Goal: Entertainment & Leisure: Browse casually

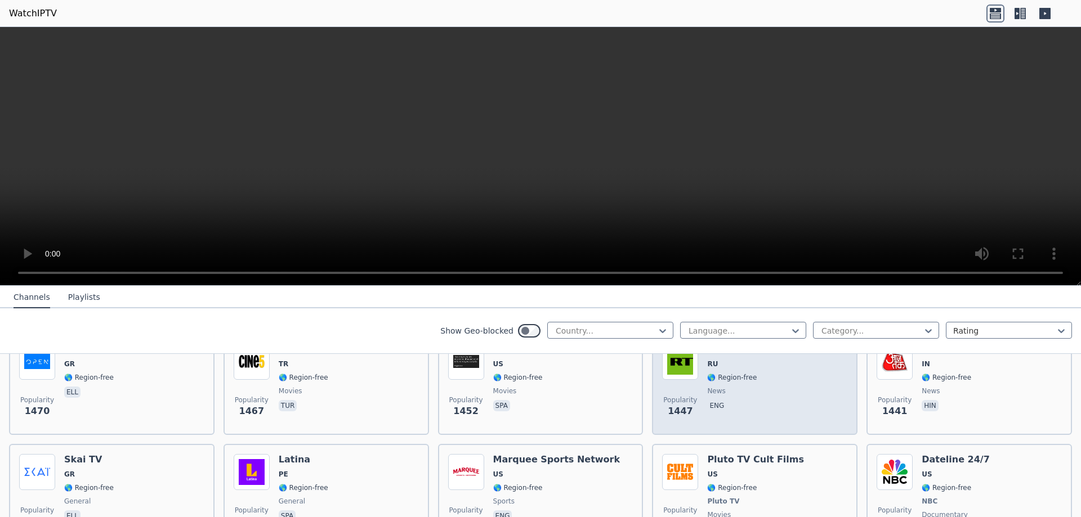
scroll to position [1013, 0]
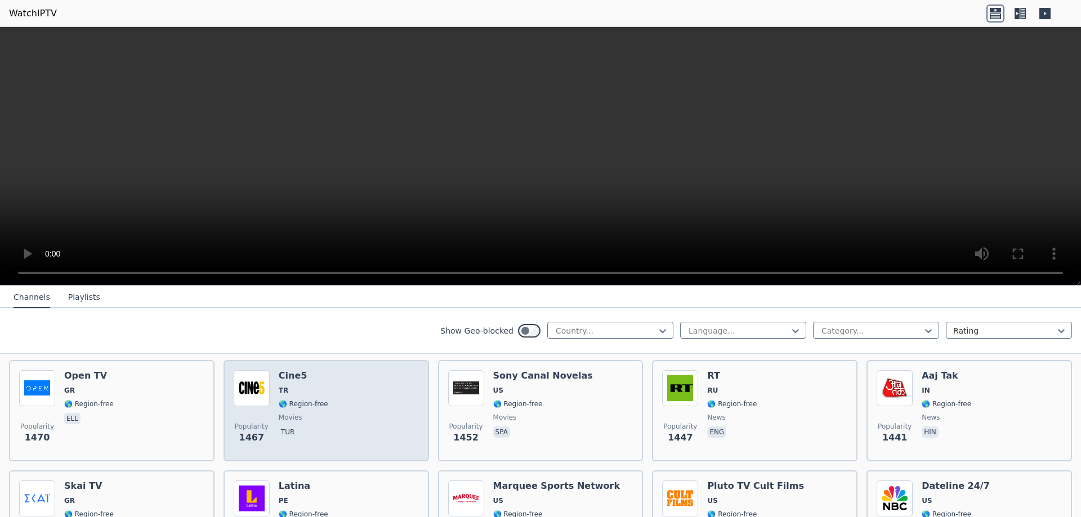
click at [247, 380] on img at bounding box center [252, 388] width 36 height 36
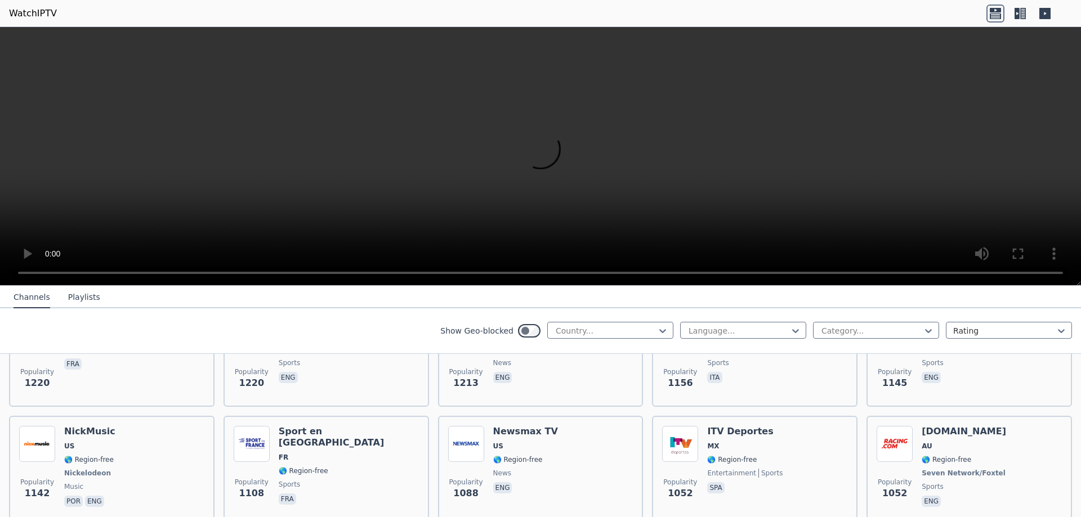
scroll to position [1408, 0]
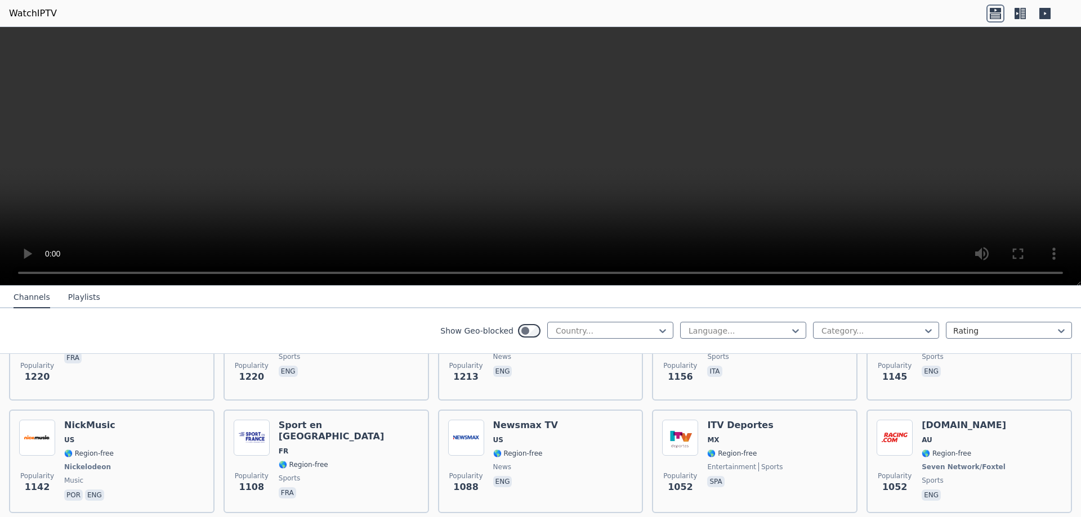
click at [940, 117] on video at bounding box center [540, 156] width 1081 height 259
click at [998, 17] on icon at bounding box center [995, 14] width 18 height 18
click at [992, 14] on icon at bounding box center [995, 14] width 18 height 18
click at [1021, 14] on icon at bounding box center [1023, 13] width 6 height 11
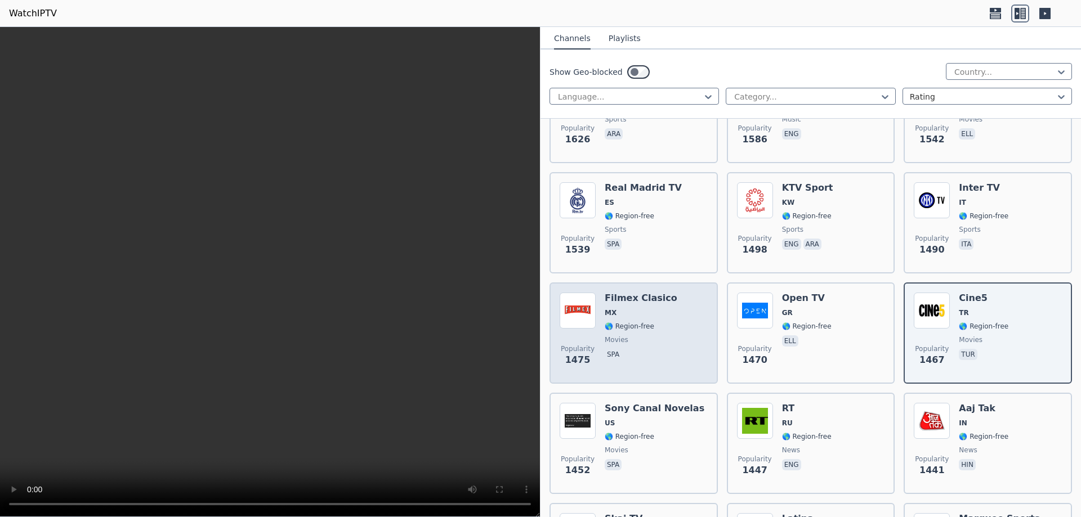
click at [615, 309] on span "MX" at bounding box center [641, 313] width 73 height 9
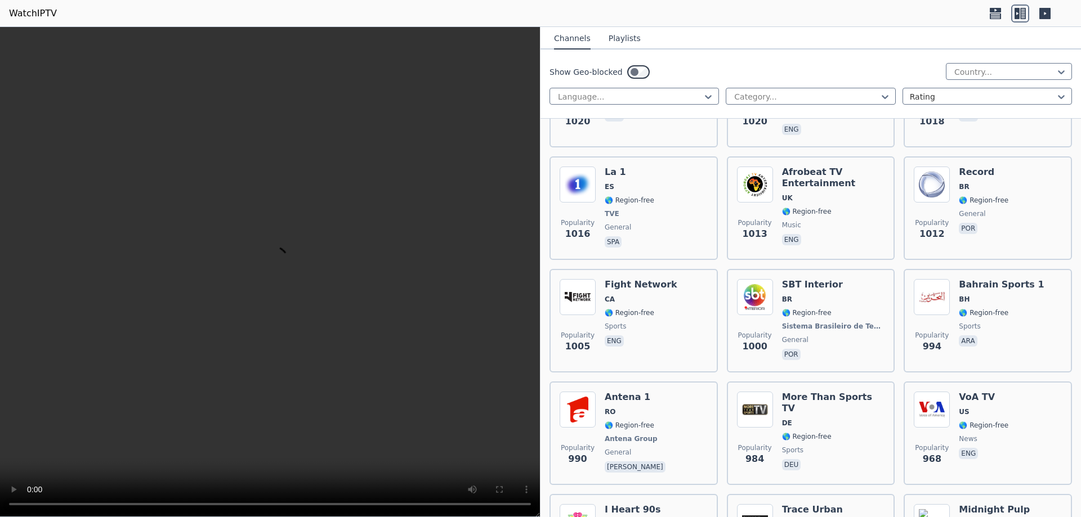
scroll to position [2703, 0]
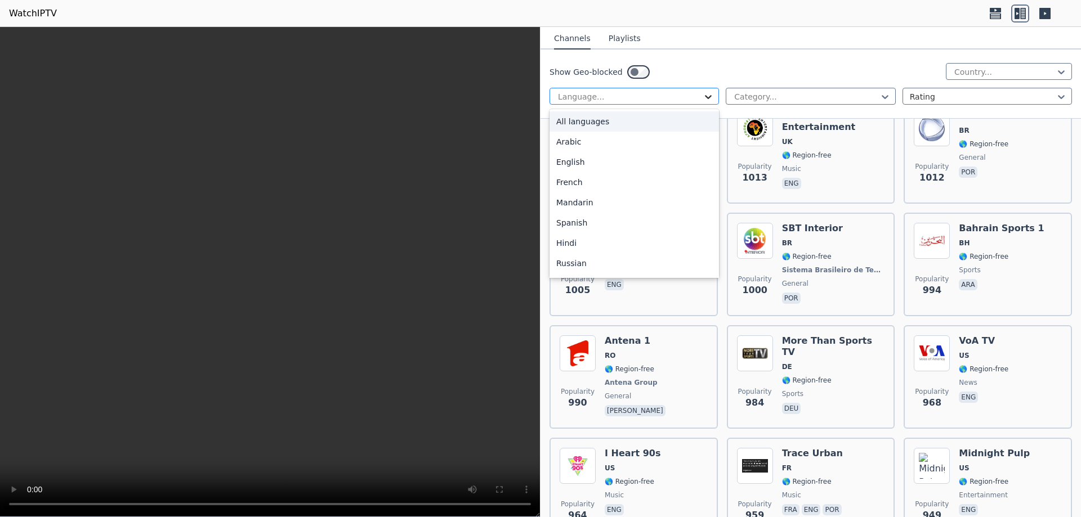
click at [705, 99] on icon at bounding box center [708, 97] width 7 height 4
click at [579, 223] on div "Spanish" at bounding box center [634, 223] width 169 height 20
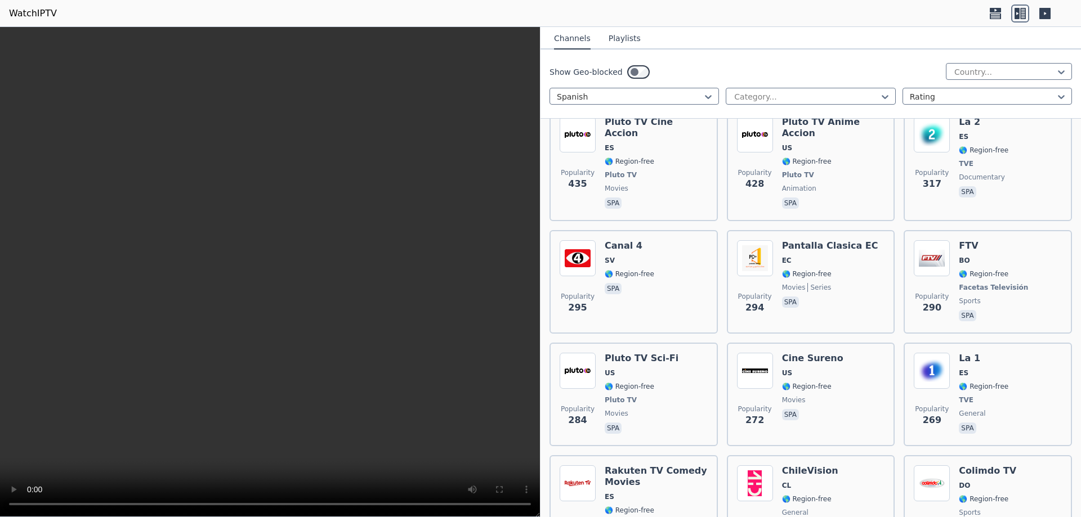
scroll to position [957, 0]
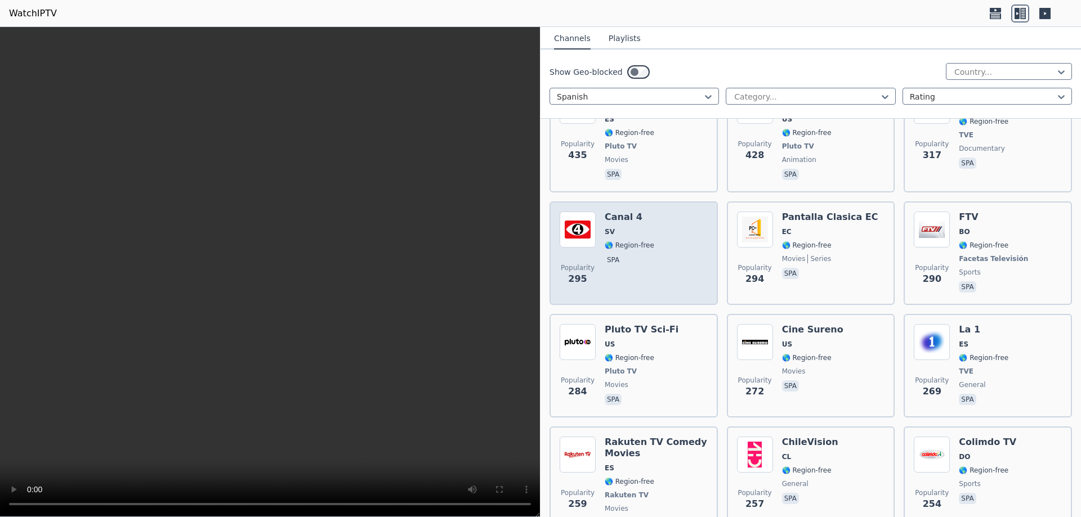
click at [620, 241] on span "🌎 Region-free" at bounding box center [630, 245] width 50 height 9
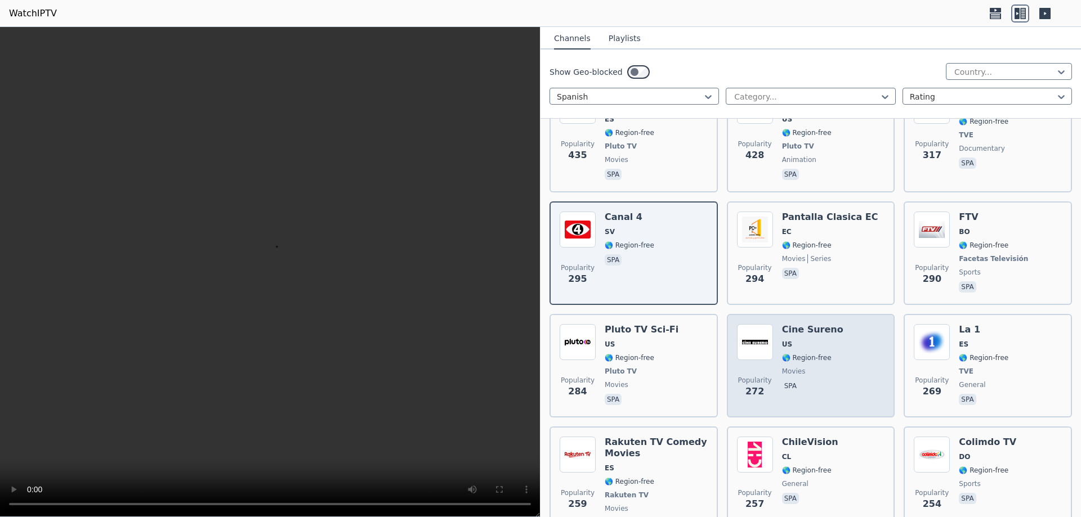
scroll to position [1013, 0]
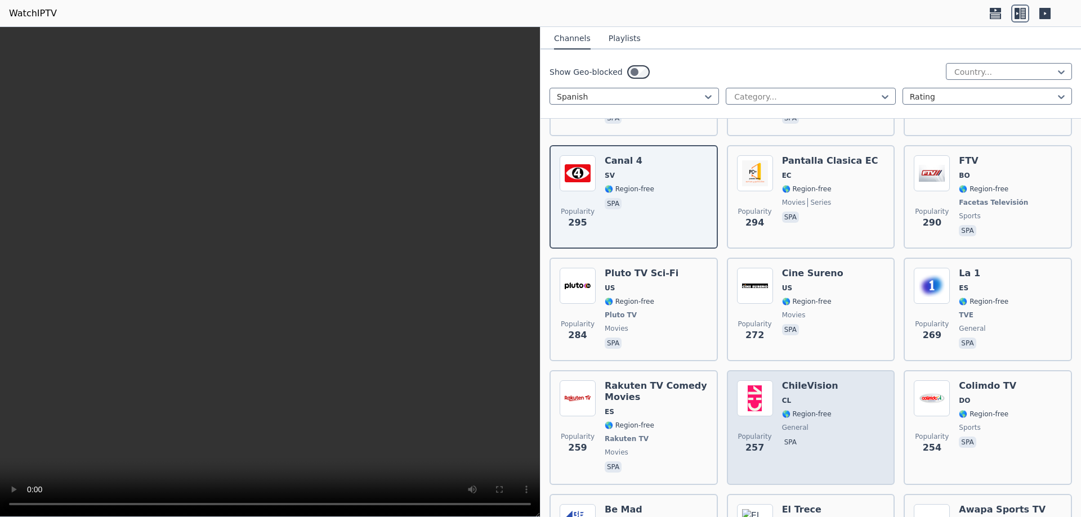
click at [816, 388] on div "ChileVision CL 🌎 Region-free general spa" at bounding box center [810, 428] width 56 height 95
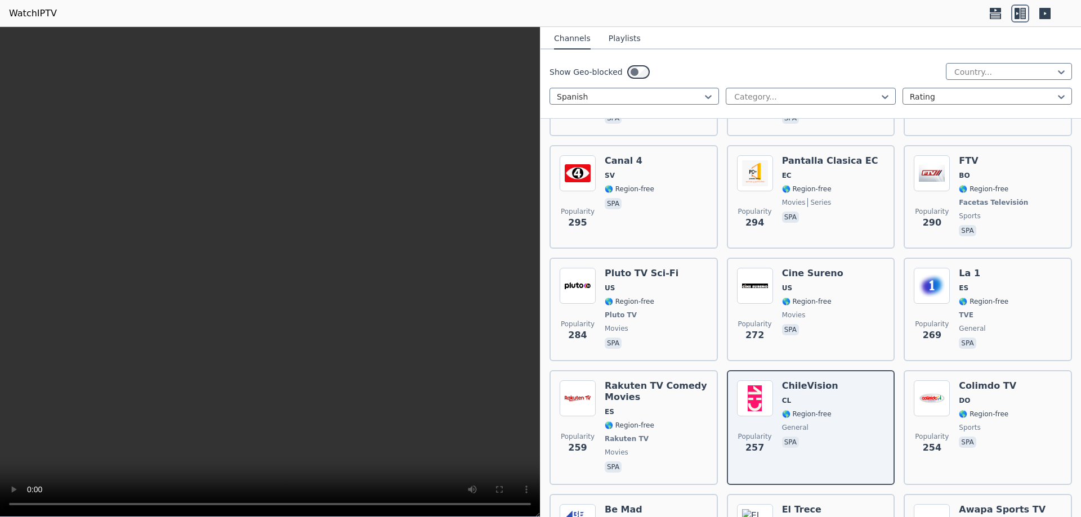
click at [240, 284] on video at bounding box center [270, 272] width 540 height 490
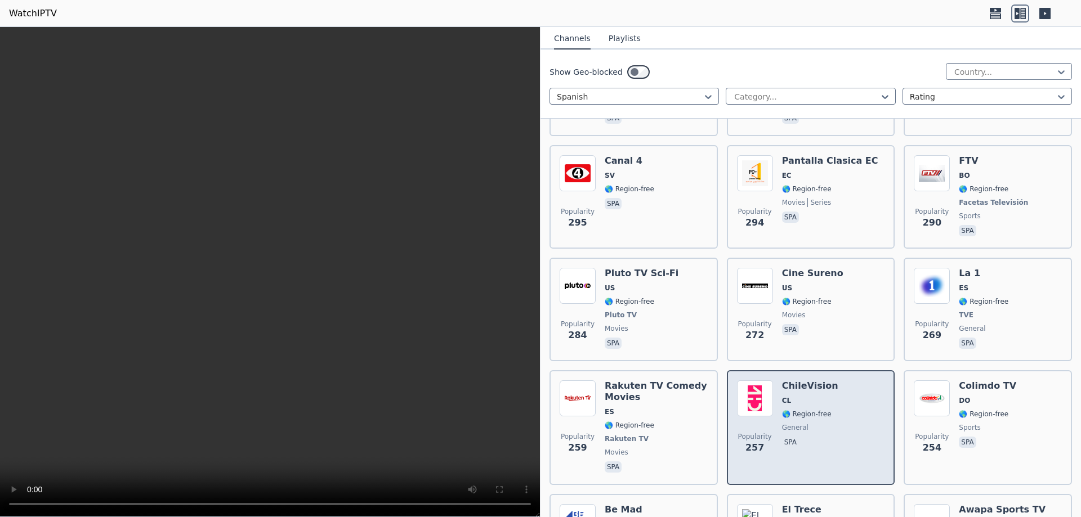
click at [788, 399] on div "ChileVision CL 🌎 Region-free general spa" at bounding box center [810, 428] width 56 height 95
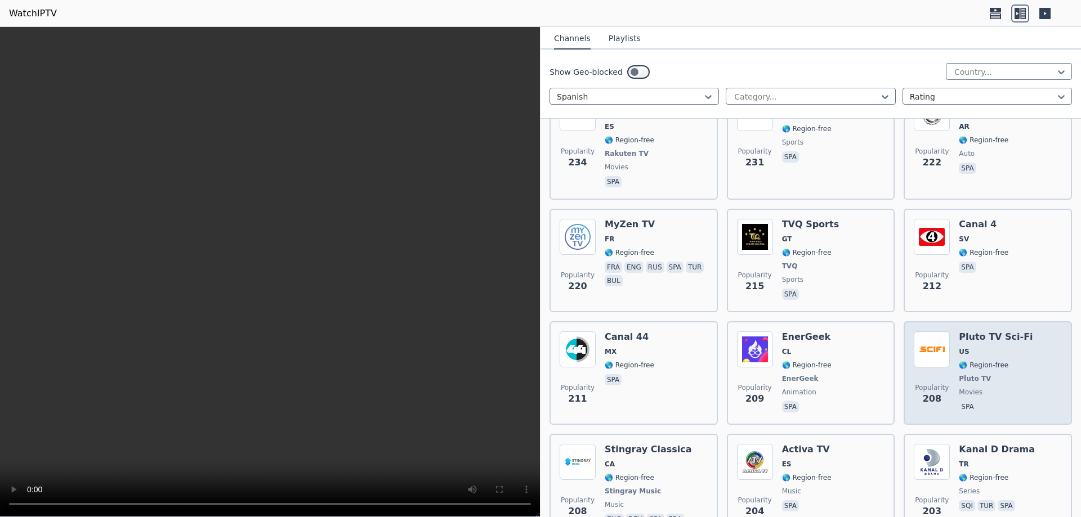
scroll to position [1520, 0]
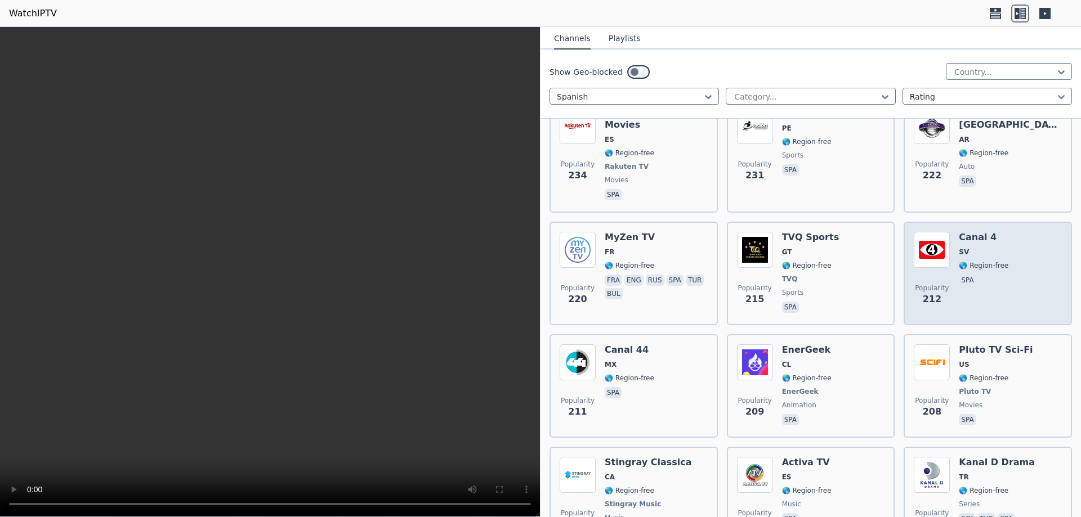
click at [997, 261] on span "🌎 Region-free" at bounding box center [984, 265] width 50 height 9
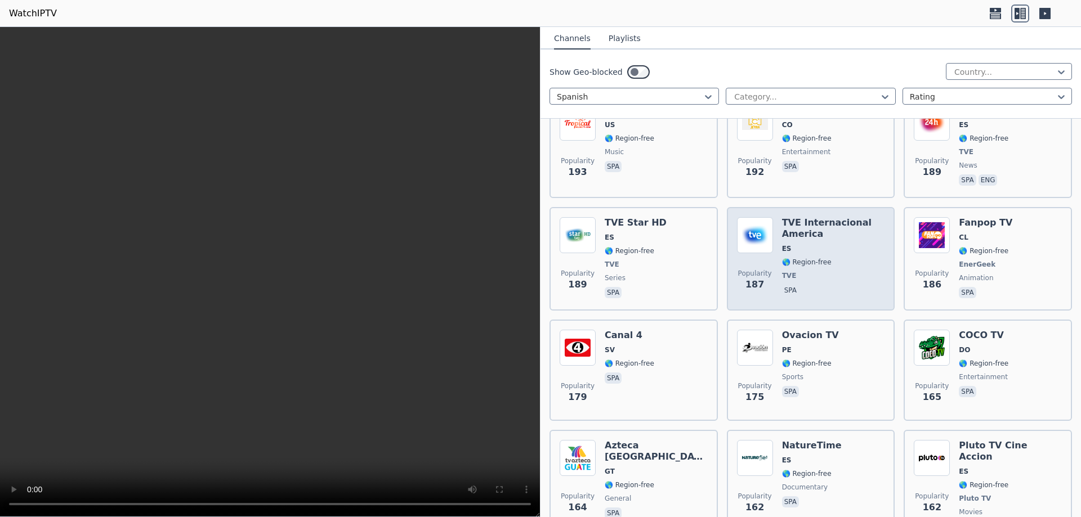
scroll to position [2140, 0]
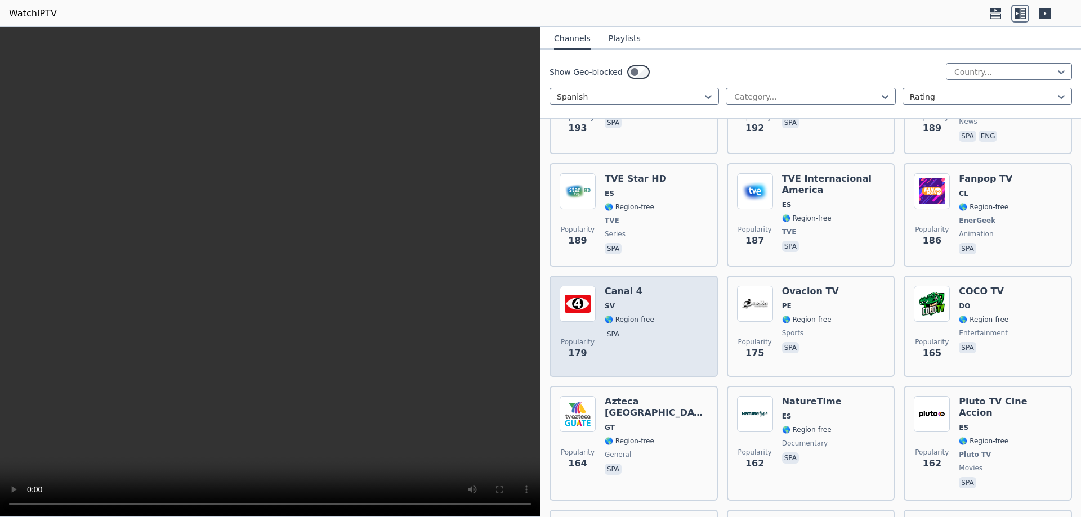
click at [629, 307] on div "Canal 4 SV 🌎 Region-free spa" at bounding box center [630, 326] width 50 height 81
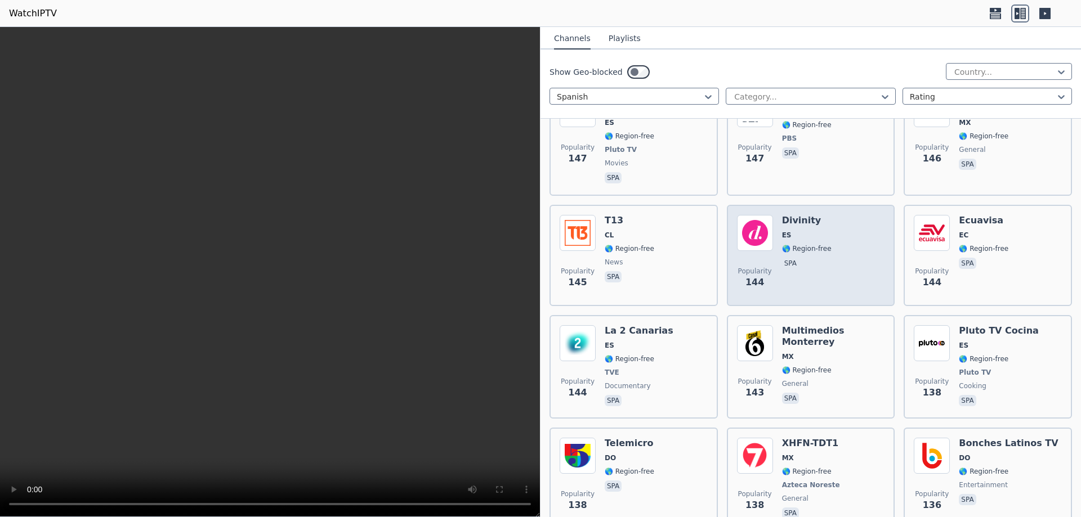
scroll to position [2815, 0]
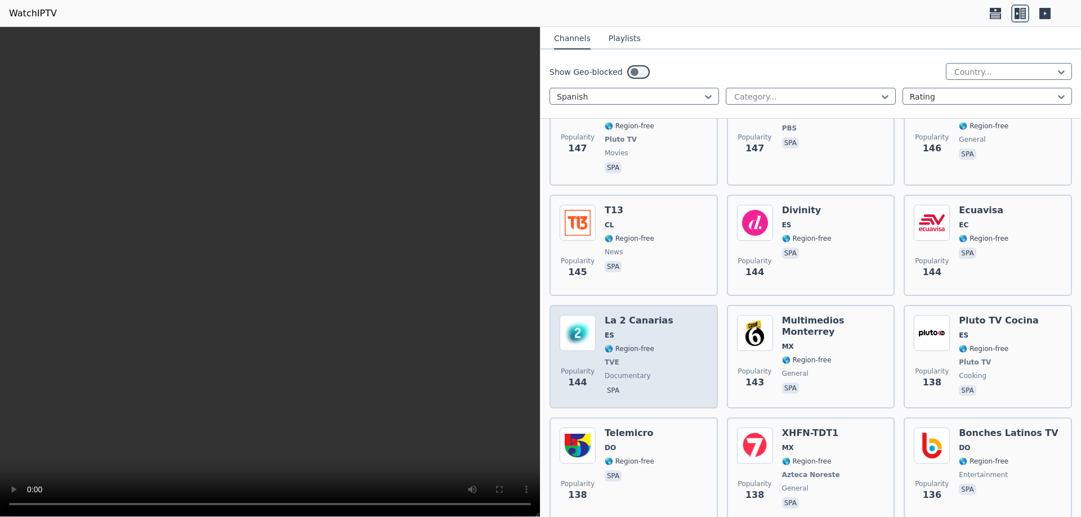
click at [651, 328] on div "La 2 Canarias ES 🌎 Region-free TVE documentary spa" at bounding box center [639, 356] width 69 height 83
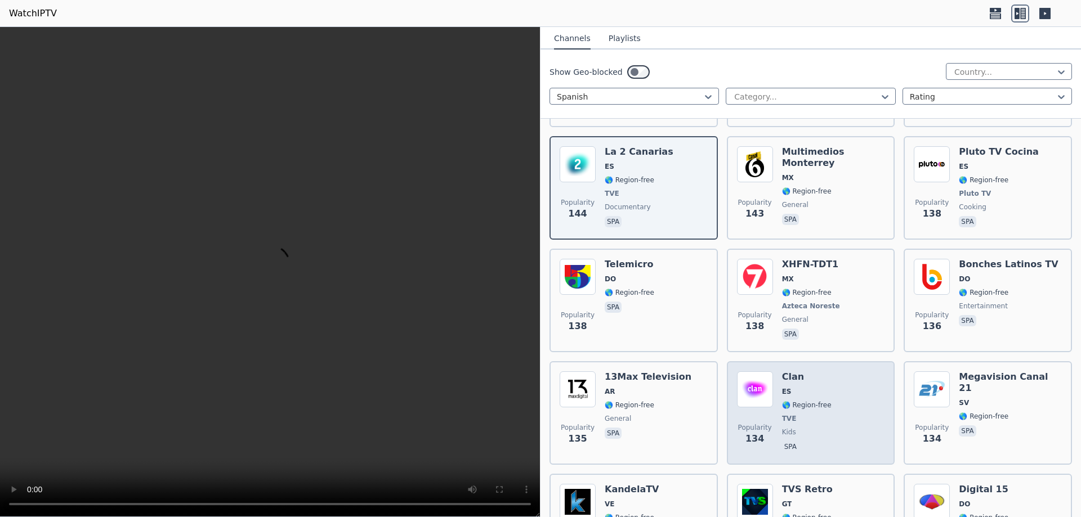
scroll to position [3040, 0]
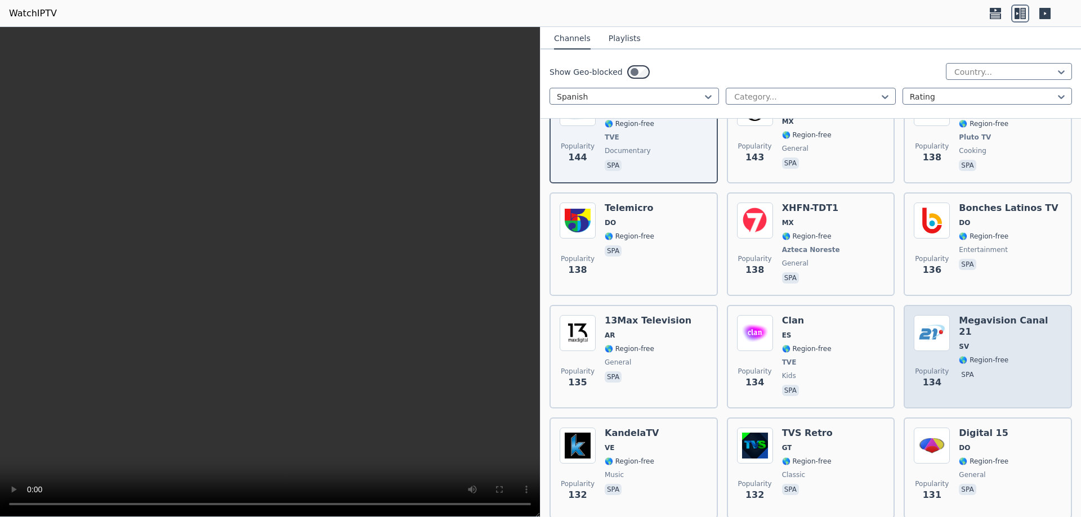
click at [1007, 356] on span "🌎 Region-free" at bounding box center [1010, 360] width 103 height 9
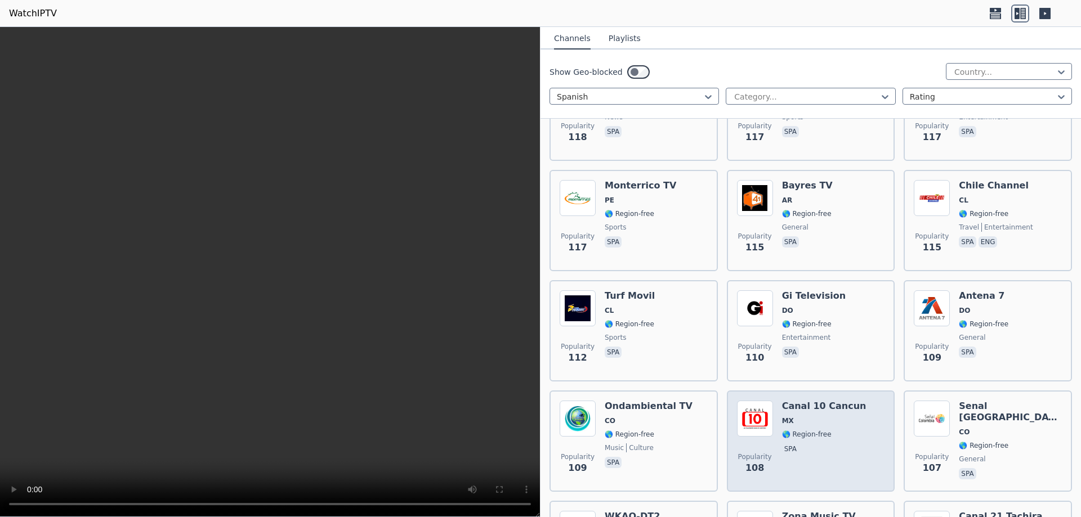
scroll to position [3998, 0]
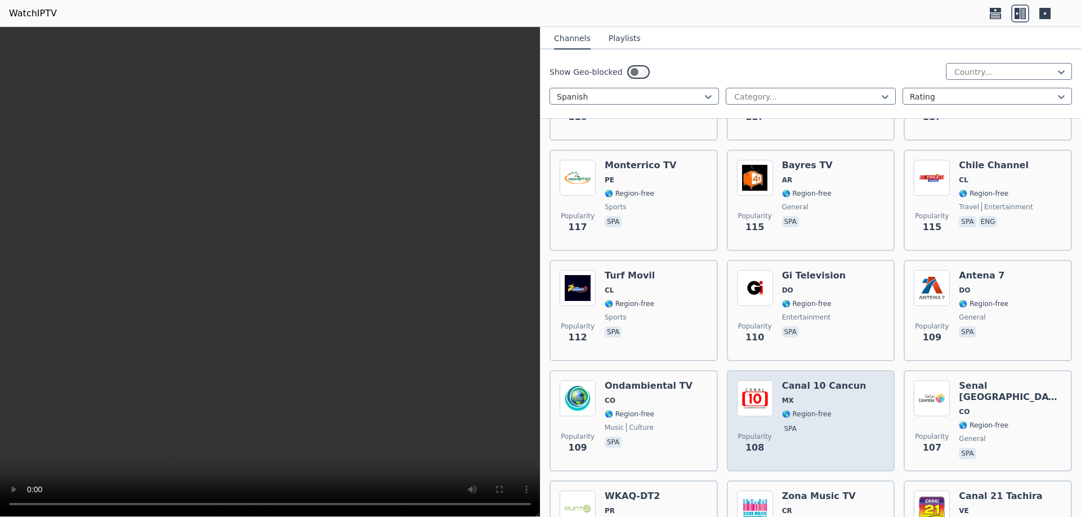
click at [820, 381] on div "Canal 10 Cancun MX 🌎 Region-free spa" at bounding box center [824, 421] width 84 height 81
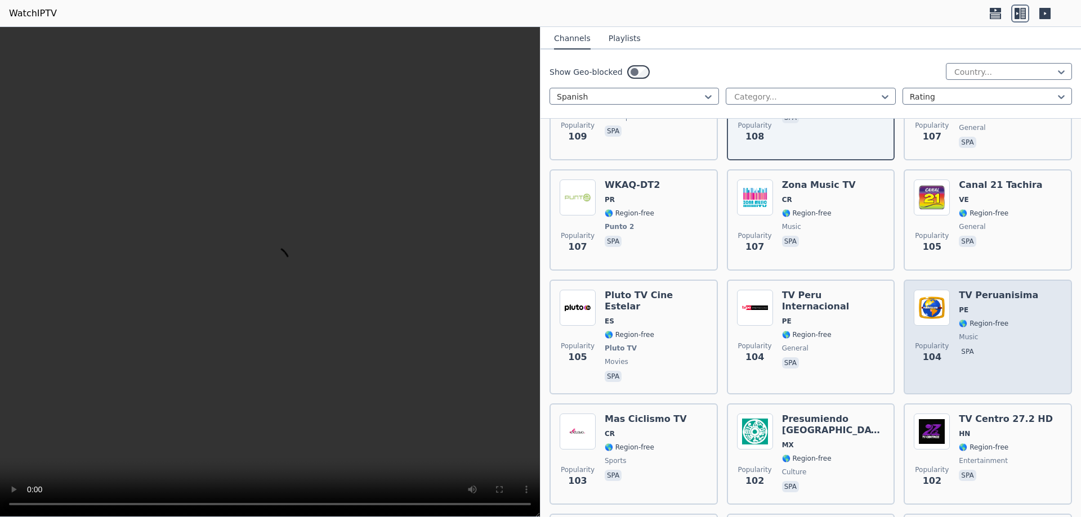
scroll to position [4335, 0]
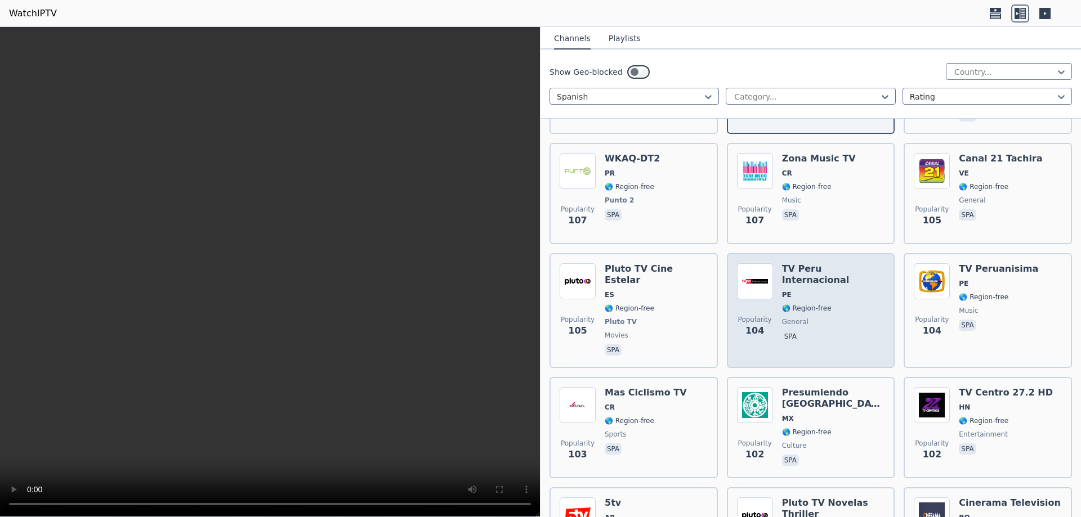
click at [812, 318] on span "general" at bounding box center [833, 322] width 103 height 9
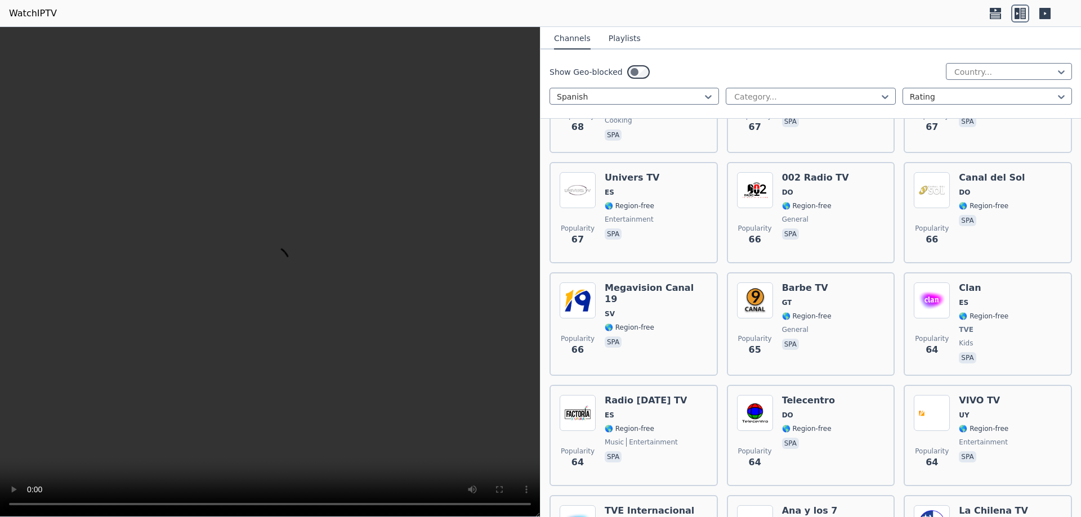
scroll to position [7376, 0]
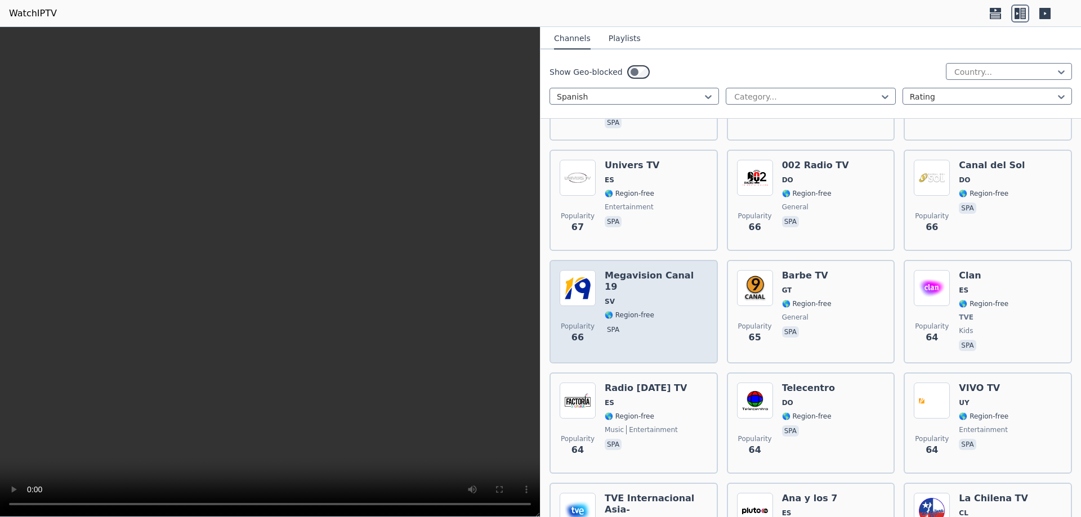
click at [618, 311] on span "🌎 Region-free" at bounding box center [630, 315] width 50 height 9
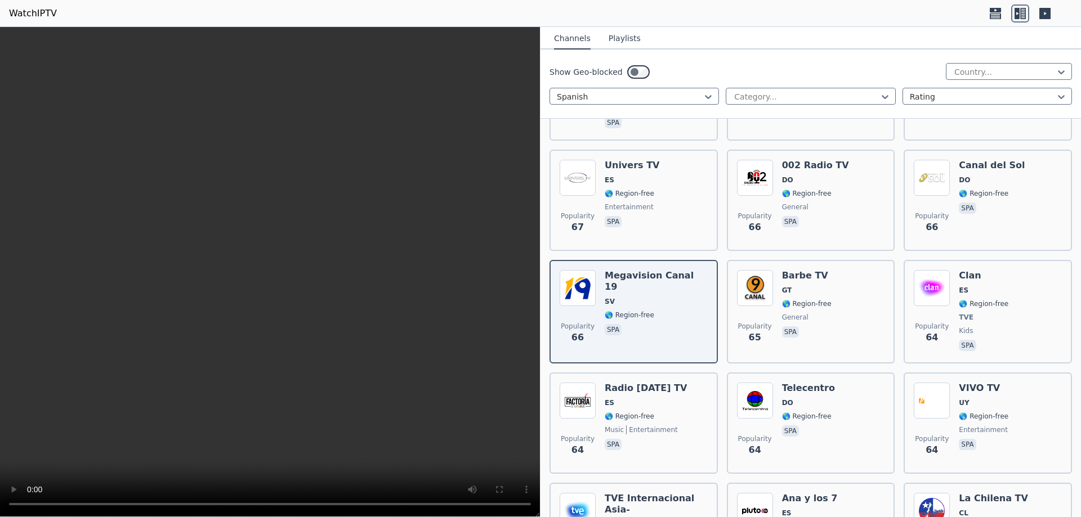
click at [232, 441] on video at bounding box center [270, 272] width 540 height 490
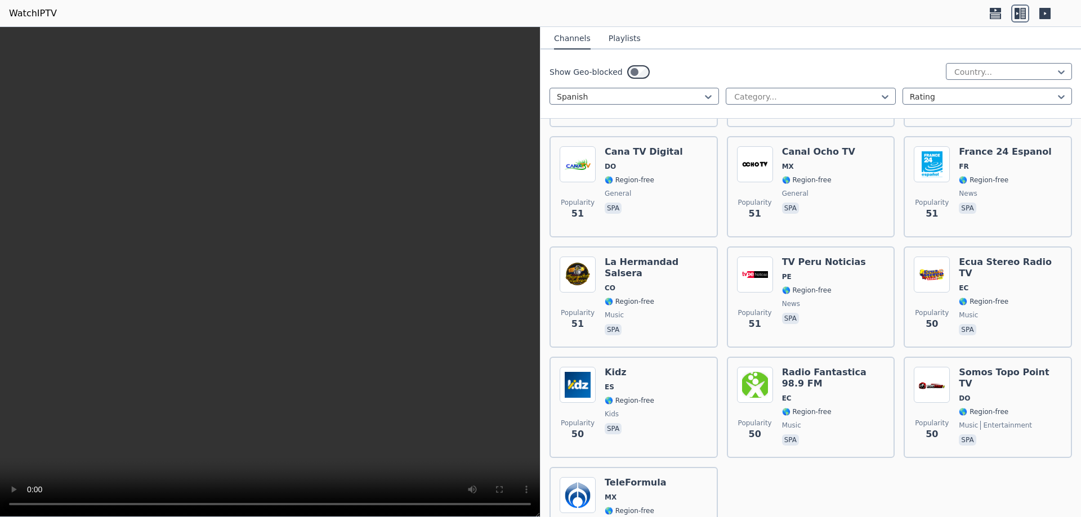
scroll to position [9220, 0]
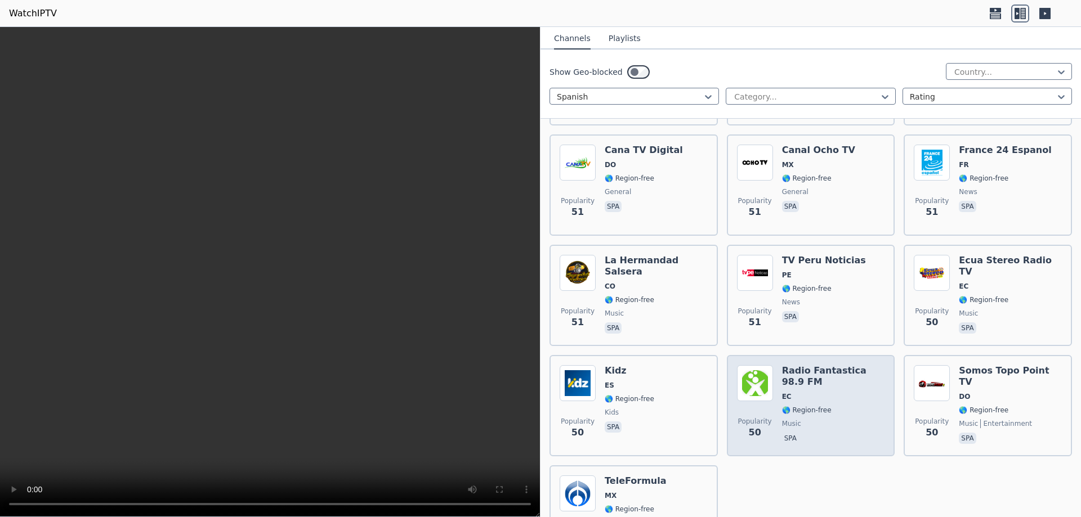
click at [802, 365] on div "Radio Fantastica 98.9 FM EC 🌎 Region-free music spa" at bounding box center [833, 405] width 103 height 81
click at [828, 365] on div "Radio Fantastica 98.9 FM EC 🌎 Region-free music spa" at bounding box center [833, 405] width 103 height 81
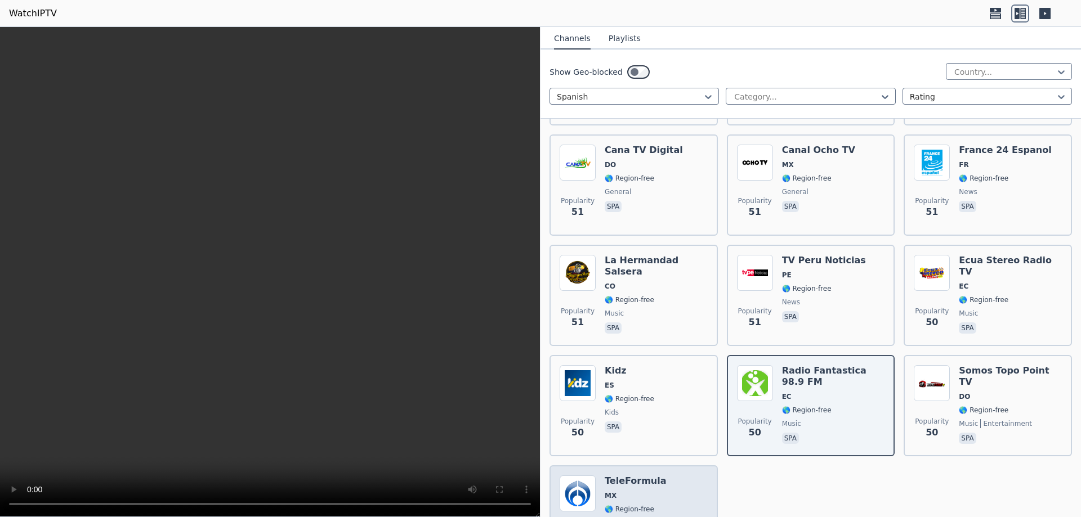
click at [636, 492] on span "MX" at bounding box center [635, 496] width 61 height 9
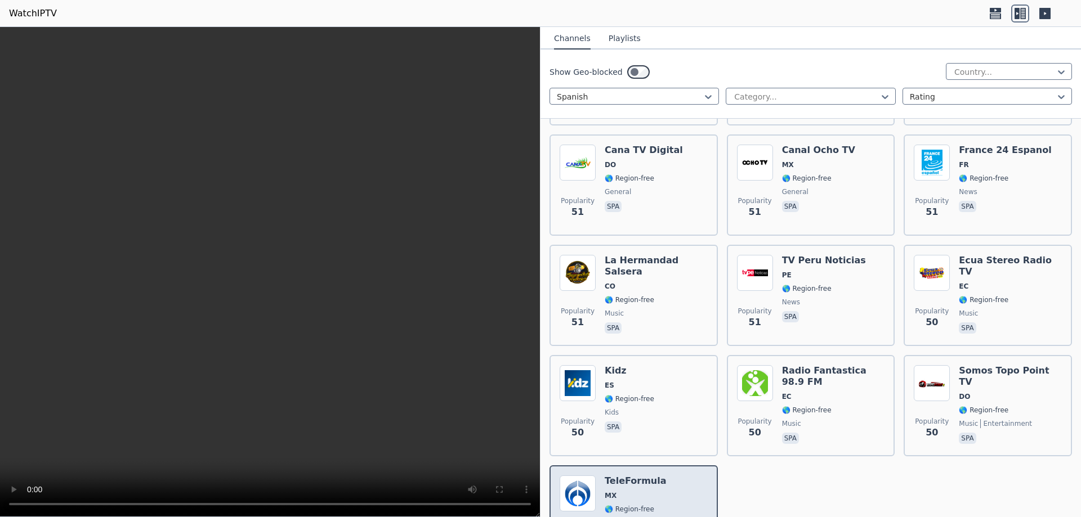
click at [636, 492] on span "MX" at bounding box center [635, 496] width 61 height 9
click at [879, 96] on icon at bounding box center [884, 96] width 11 height 11
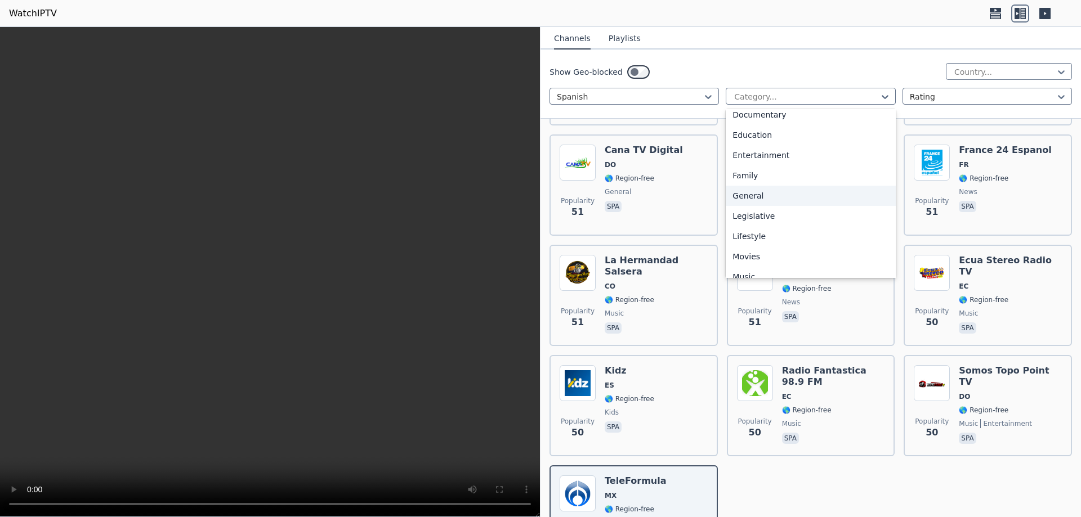
scroll to position [225, 0]
click at [740, 243] on div "News" at bounding box center [810, 241] width 169 height 20
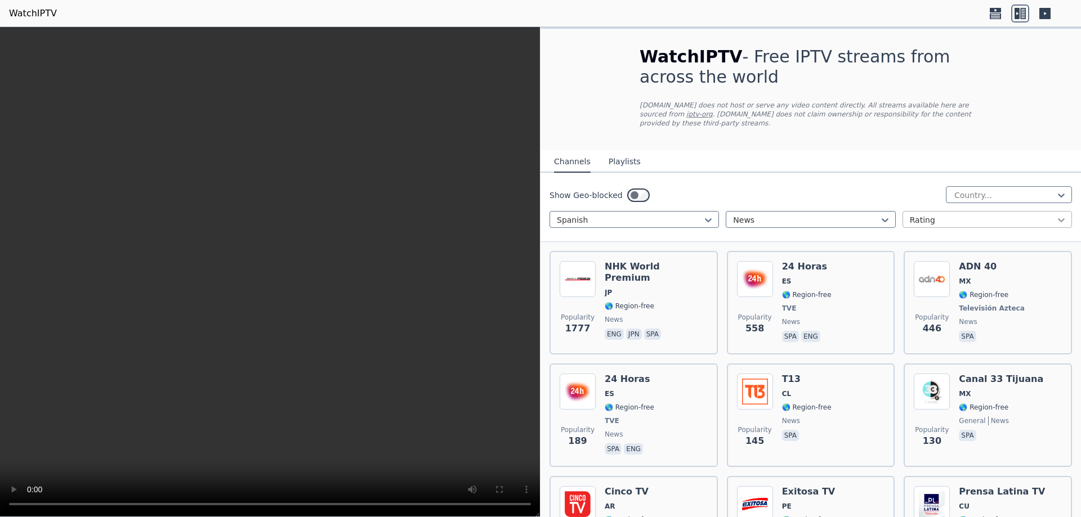
click at [1056, 215] on icon at bounding box center [1061, 220] width 11 height 11
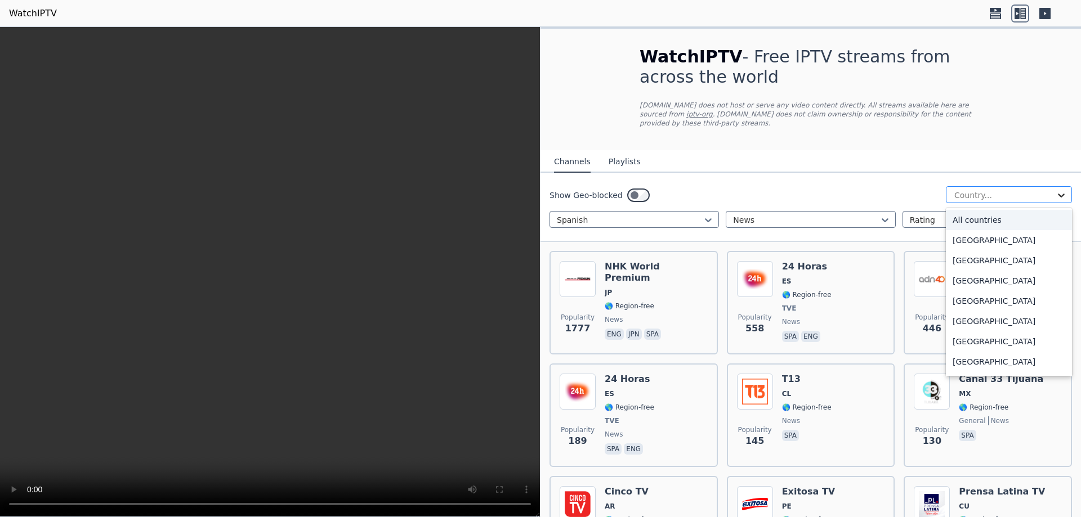
click at [1058, 194] on icon at bounding box center [1061, 196] width 7 height 4
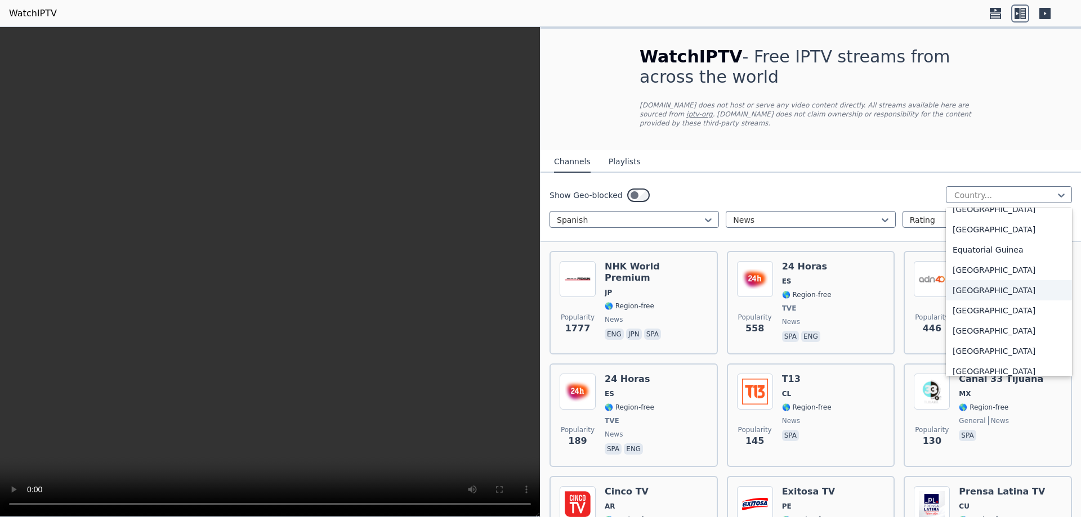
scroll to position [1126, 0]
click at [972, 251] on div "[GEOGRAPHIC_DATA]" at bounding box center [1009, 249] width 126 height 20
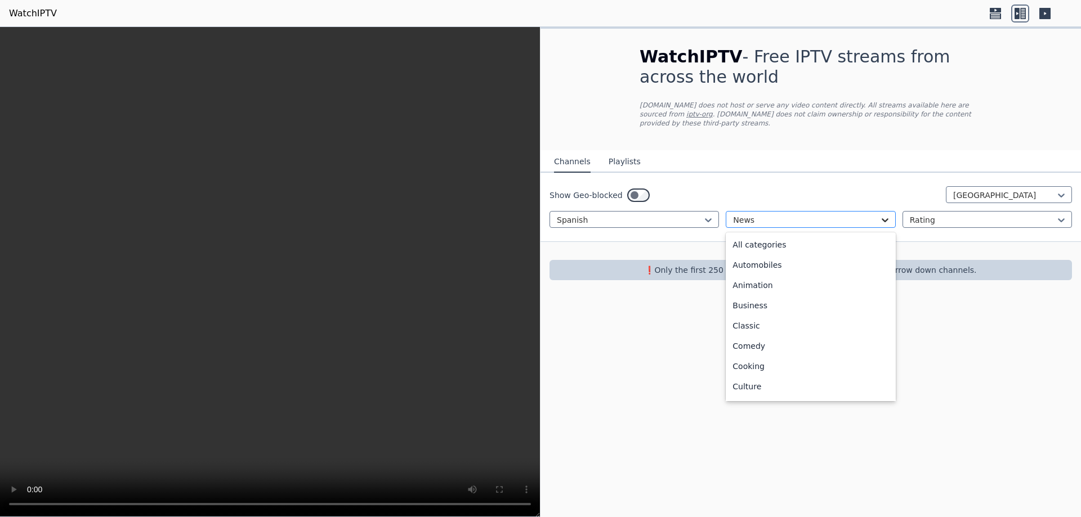
click at [884, 218] on icon at bounding box center [885, 220] width 7 height 4
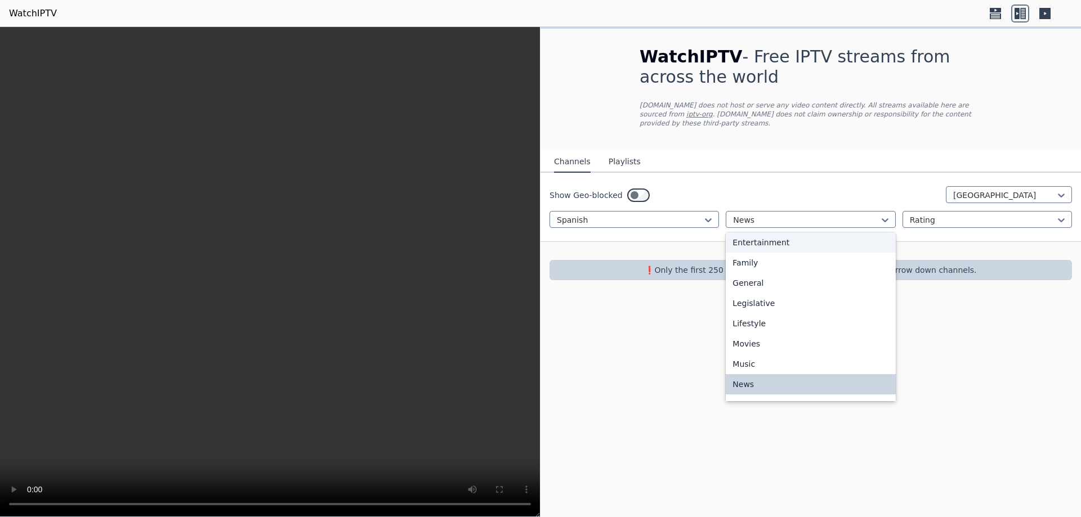
click at [774, 233] on div "Entertainment" at bounding box center [810, 243] width 169 height 20
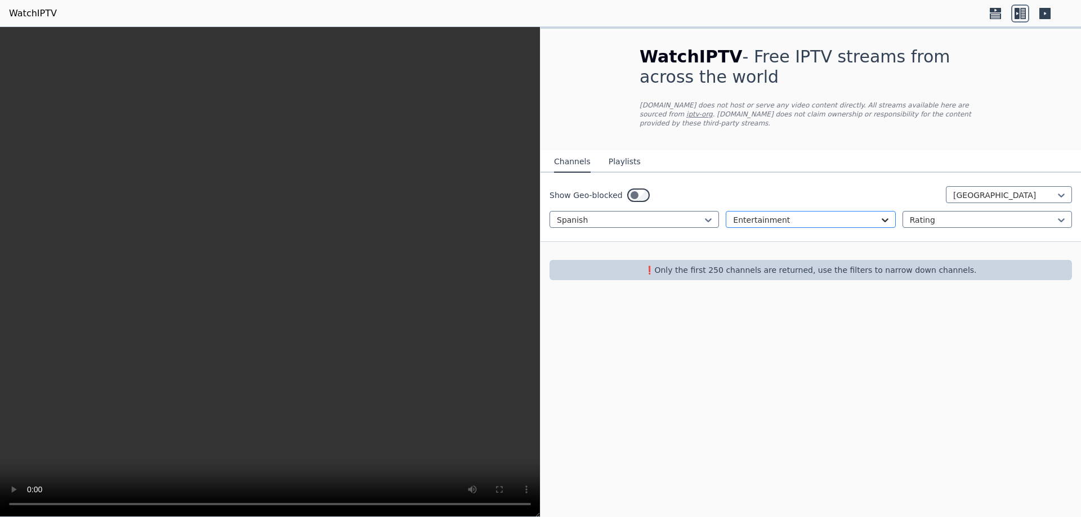
click at [886, 215] on icon at bounding box center [884, 220] width 11 height 11
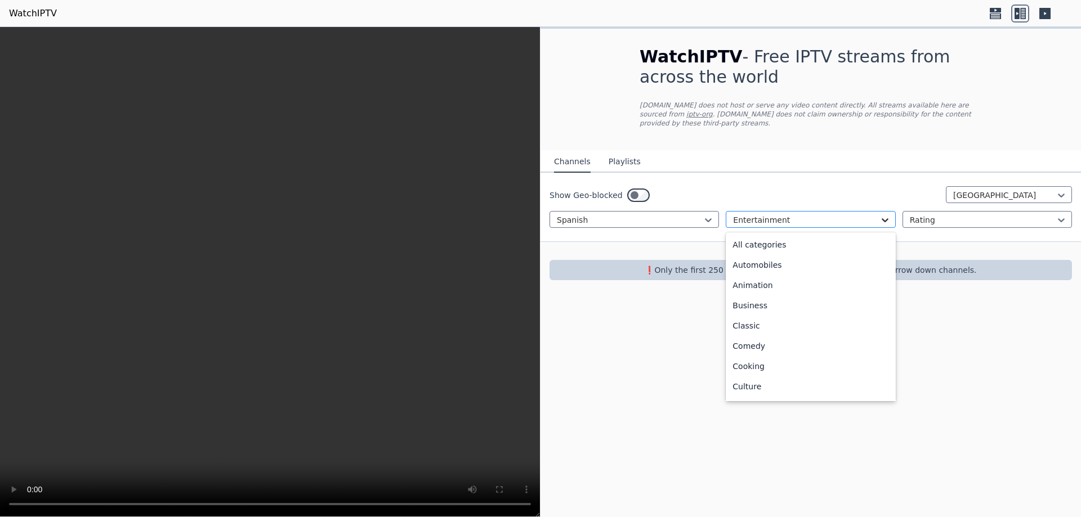
scroll to position [63, 0]
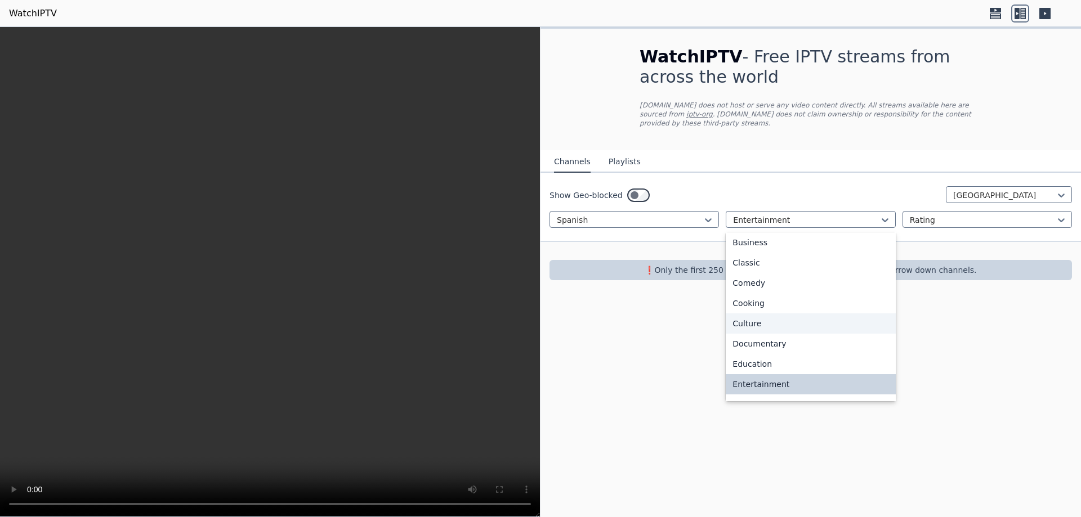
click at [764, 316] on div "Culture" at bounding box center [810, 324] width 169 height 20
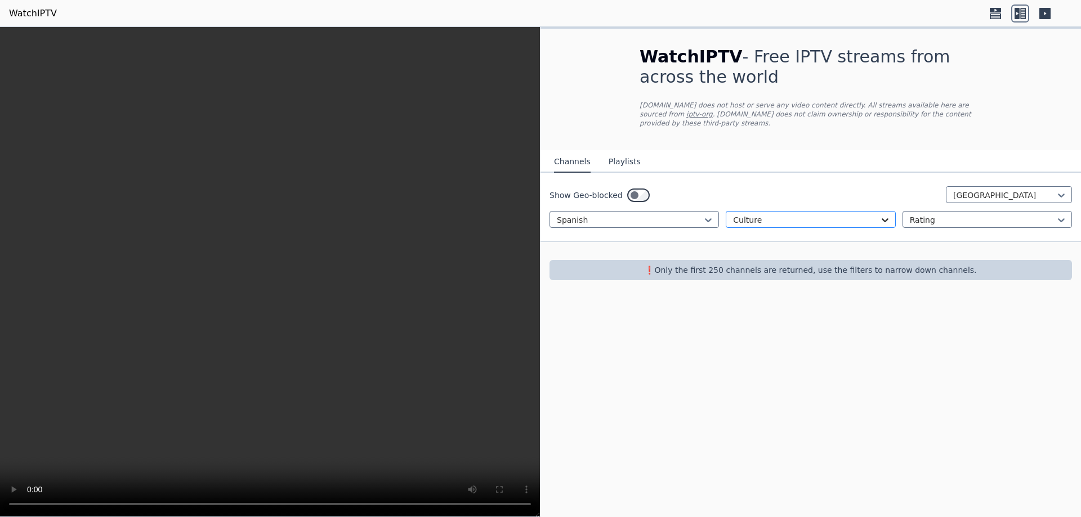
click at [883, 218] on icon at bounding box center [885, 220] width 7 height 4
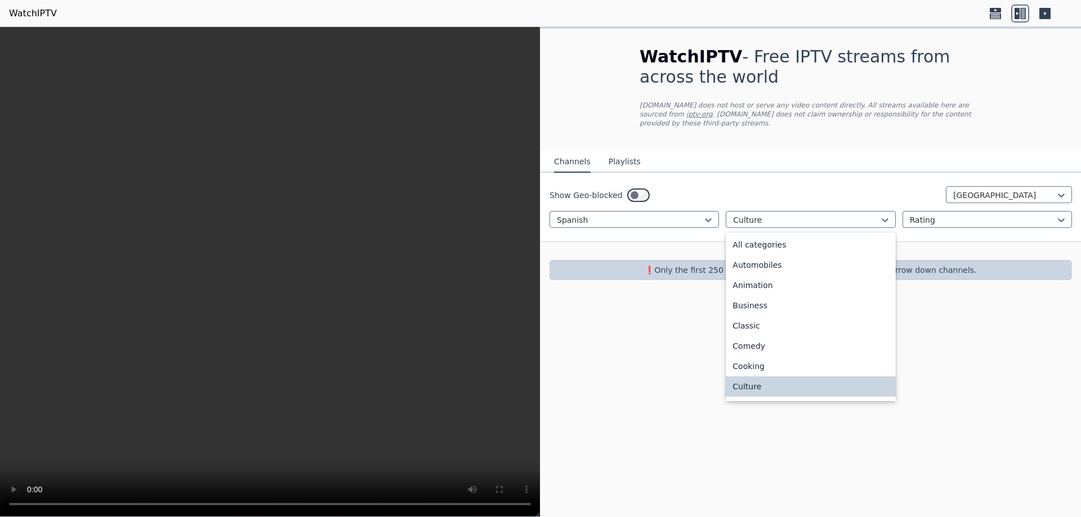
scroll to position [2, 0]
click at [766, 314] on div "Classic" at bounding box center [810, 324] width 169 height 20
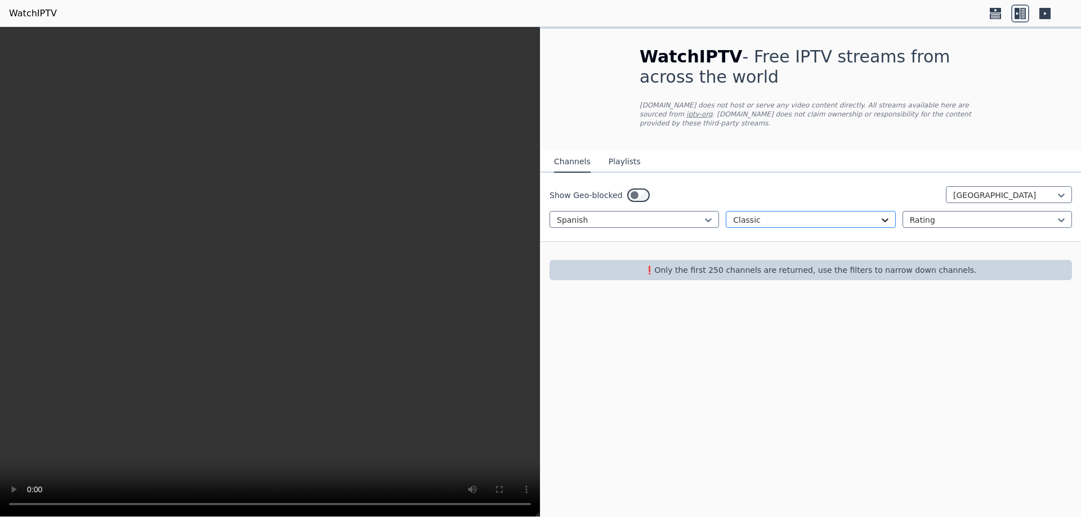
click at [882, 215] on icon at bounding box center [884, 220] width 11 height 11
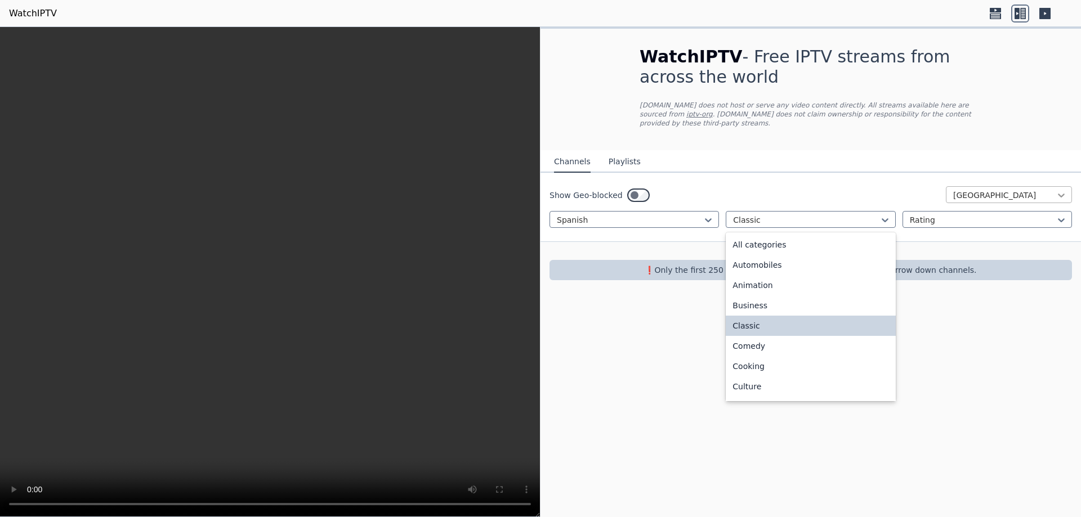
click at [1061, 190] on icon at bounding box center [1061, 195] width 11 height 11
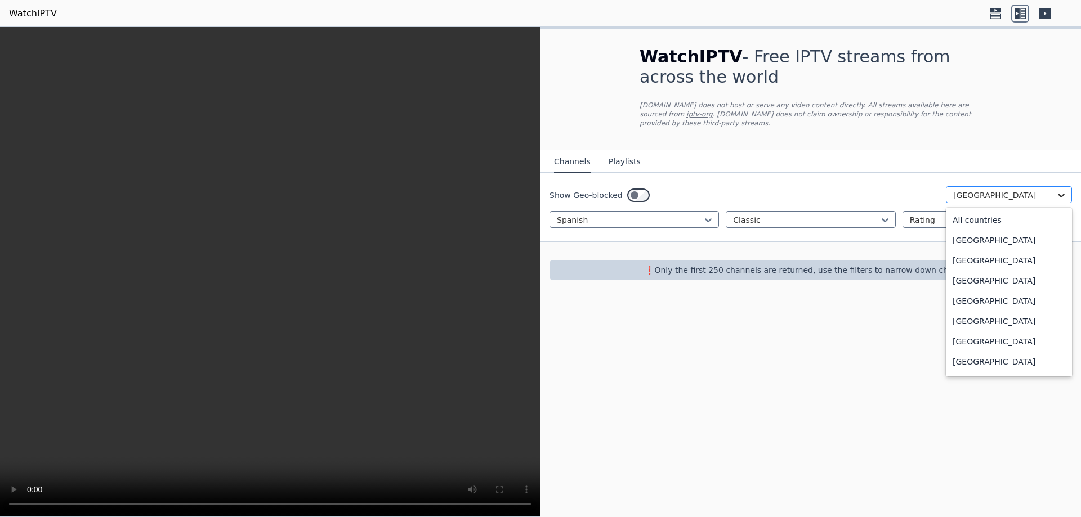
scroll to position [1027, 0]
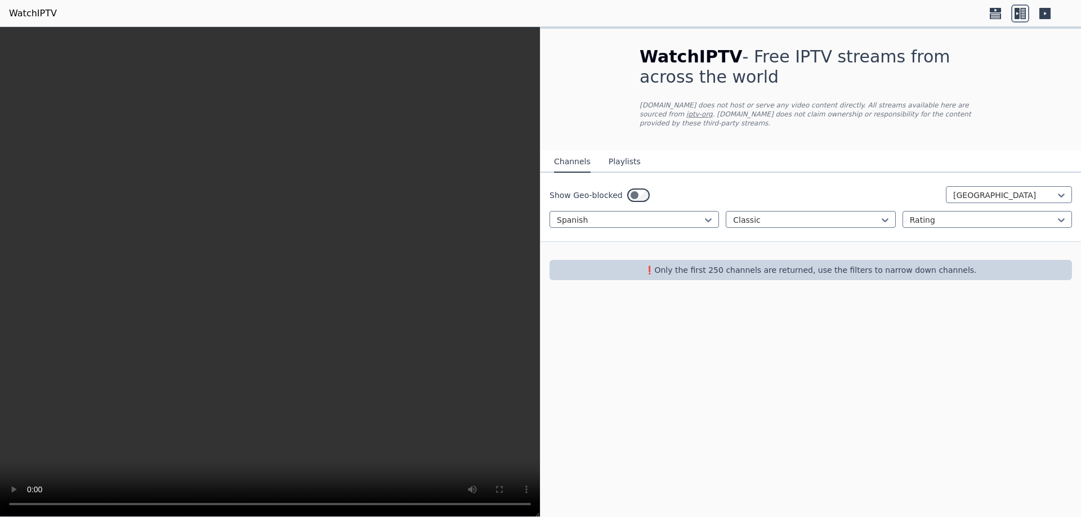
click at [856, 382] on div "WatchIPTV - Free IPTV streams from across the world [DOMAIN_NAME] does not host…" at bounding box center [811, 272] width 541 height 490
click at [703, 265] on p "❗️Only the first 250 channels are returned, use the filters to narrow down chan…" at bounding box center [810, 270] width 513 height 11
click at [620, 155] on button "Playlists" at bounding box center [625, 161] width 32 height 21
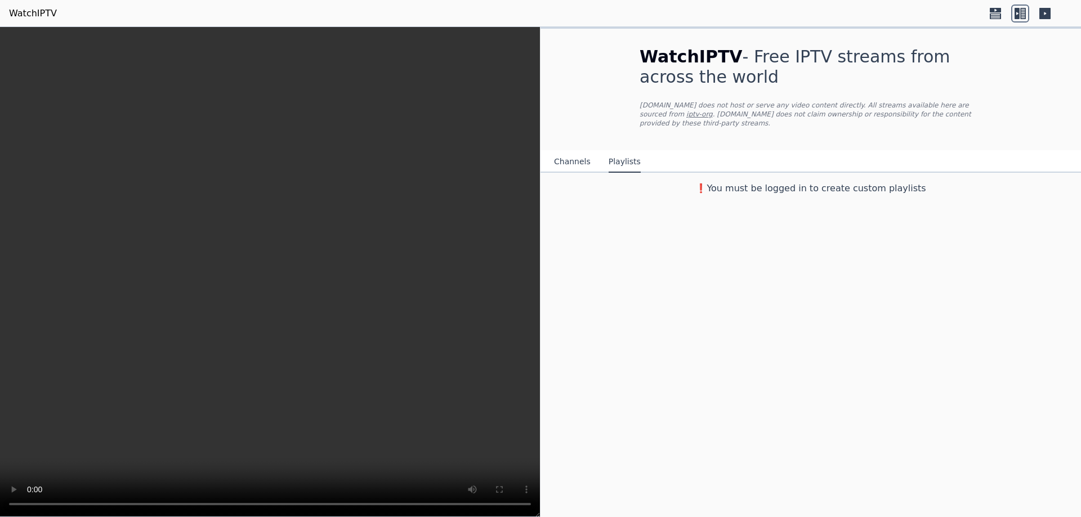
click at [566, 151] on button "Channels" at bounding box center [572, 161] width 37 height 21
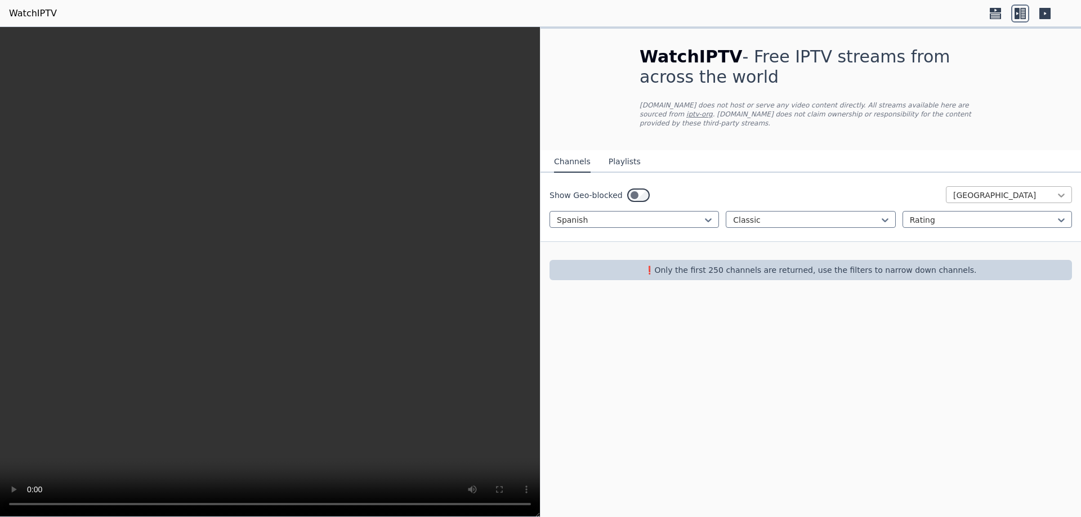
click at [1064, 190] on icon at bounding box center [1061, 195] width 11 height 11
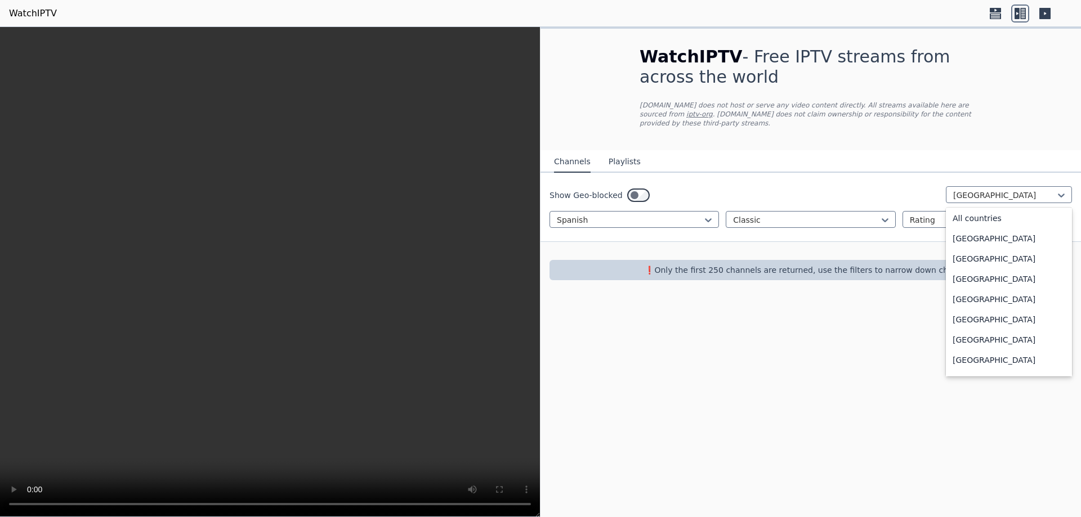
scroll to position [0, 0]
click at [978, 210] on div "All countries" at bounding box center [1009, 220] width 126 height 20
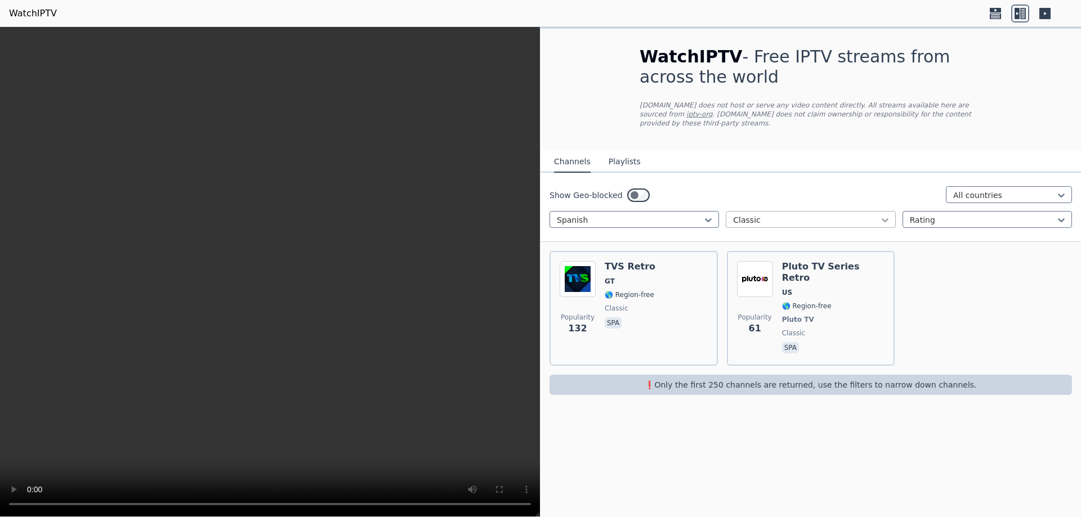
click at [886, 215] on icon at bounding box center [884, 220] width 11 height 11
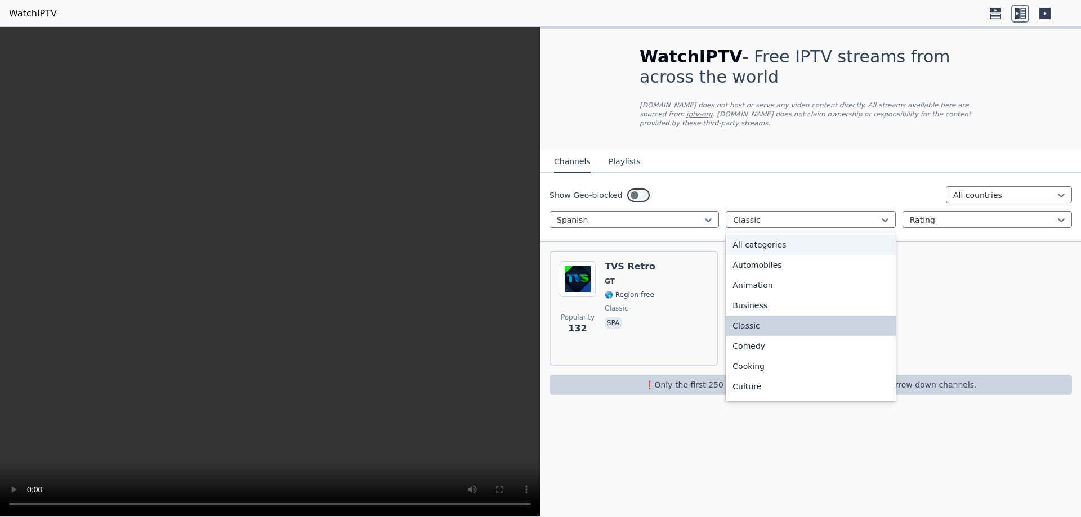
click at [767, 237] on div "All categories" at bounding box center [810, 245] width 169 height 20
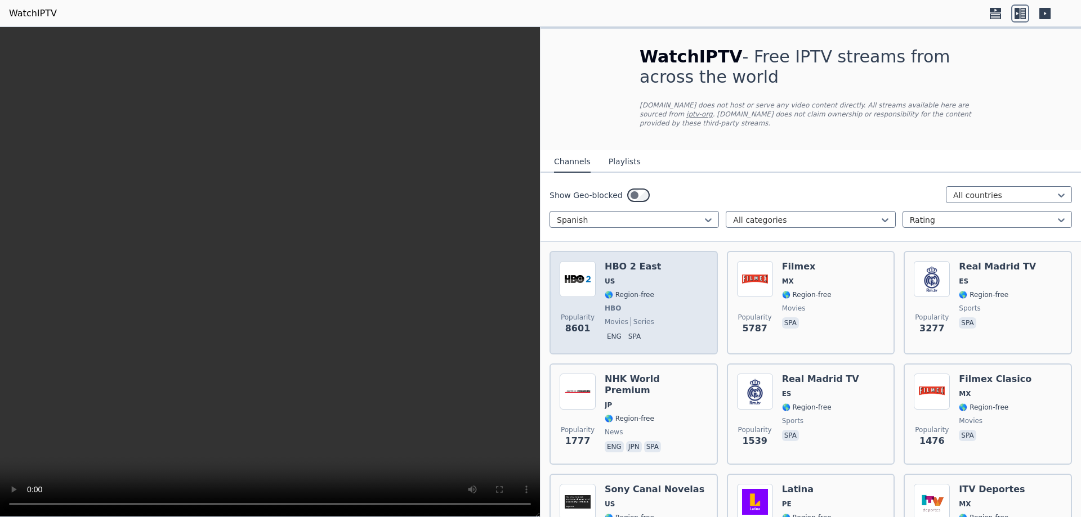
click at [608, 293] on div "HBO 2 East US 🌎 Region-free HBO movies series eng spa" at bounding box center [633, 302] width 56 height 83
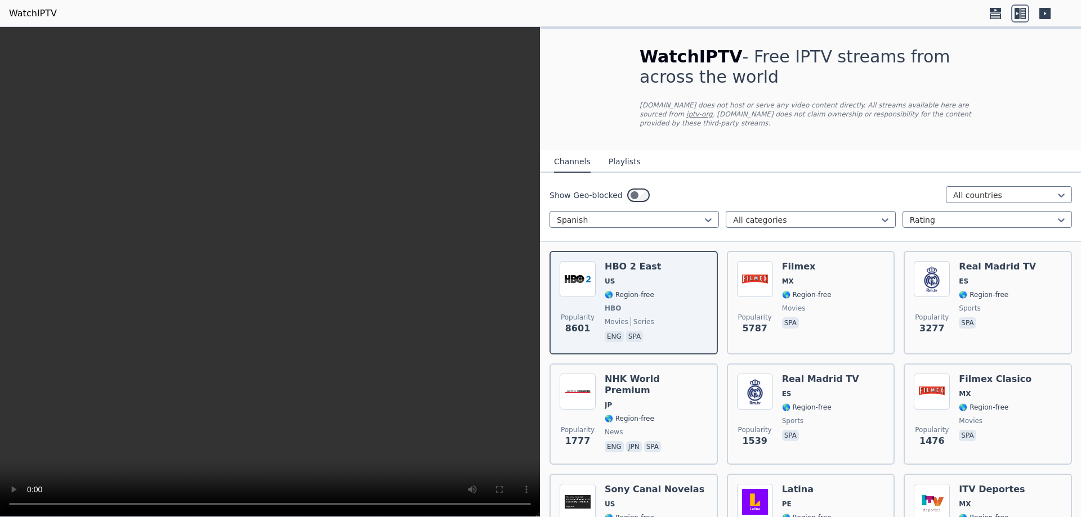
click at [291, 271] on video at bounding box center [270, 272] width 540 height 490
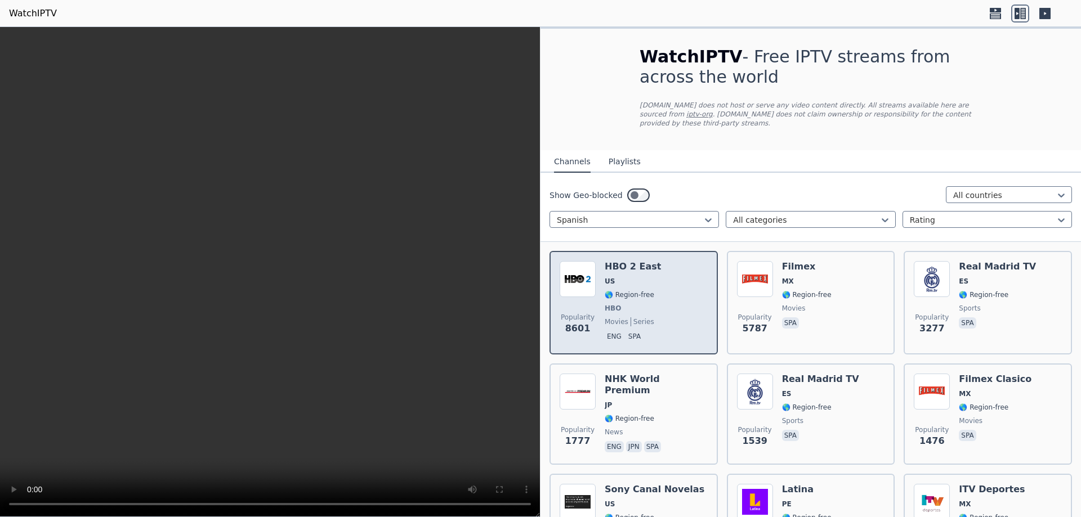
click at [654, 297] on div "Popularity 8601 HBO 2 East US 🌎 Region-free HBO movies series eng spa" at bounding box center [634, 302] width 148 height 83
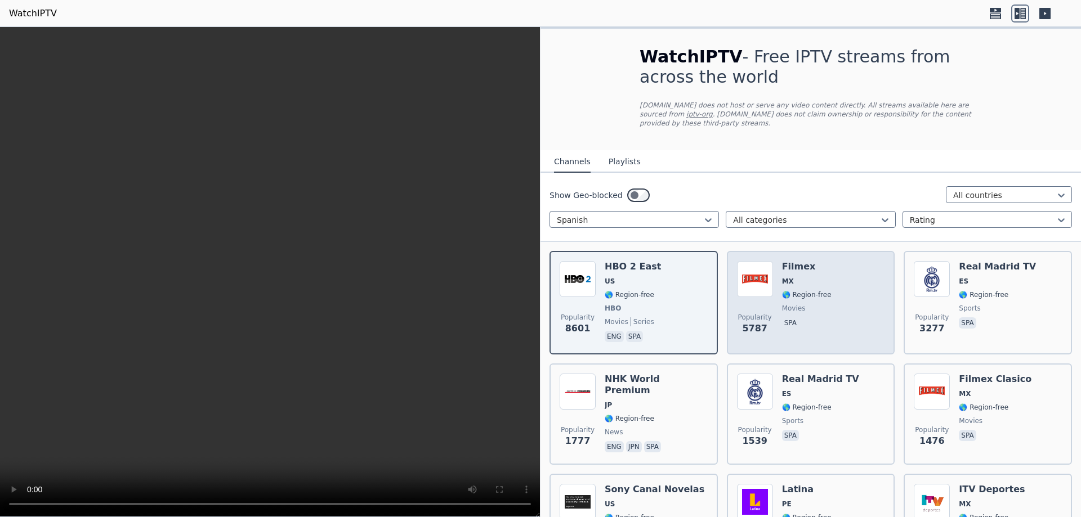
click at [805, 304] on span "movies" at bounding box center [807, 308] width 50 height 9
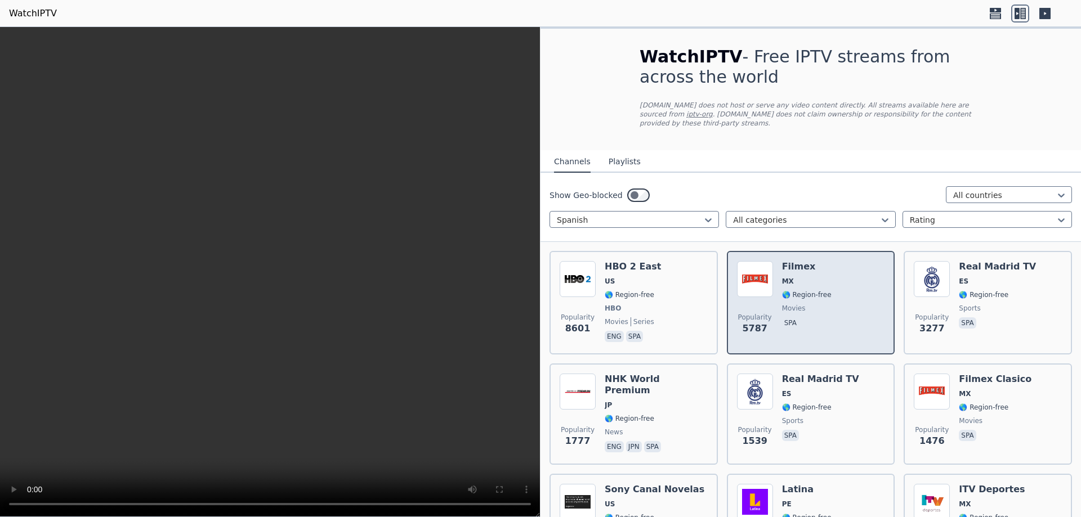
click at [805, 304] on span "movies" at bounding box center [807, 308] width 50 height 9
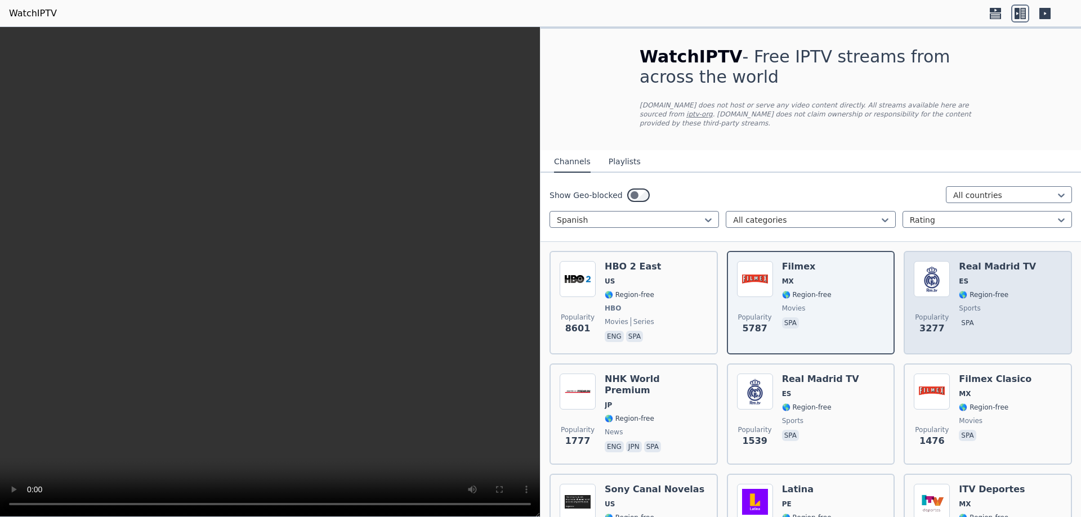
click at [989, 304] on span "sports" at bounding box center [997, 308] width 77 height 9
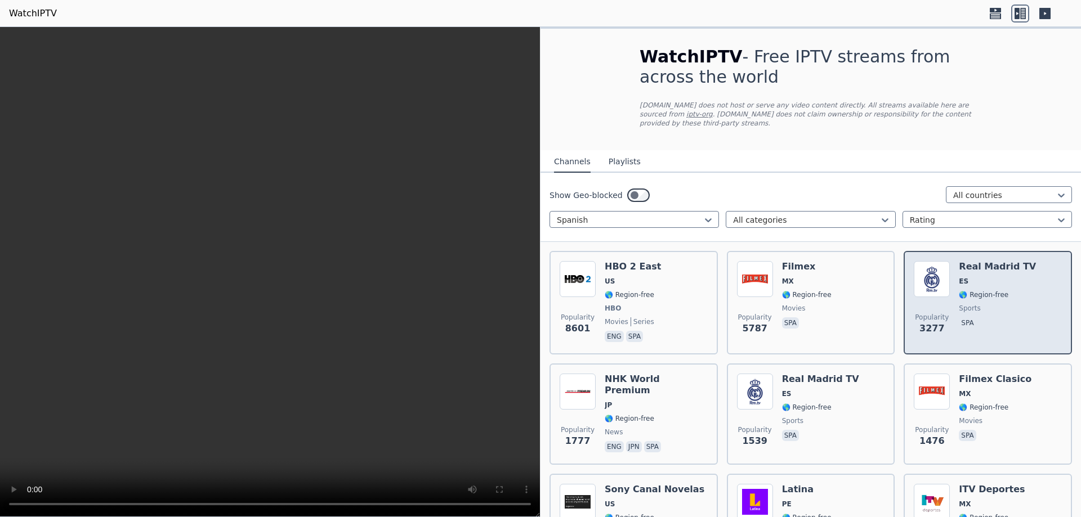
click at [989, 304] on span "sports" at bounding box center [997, 308] width 77 height 9
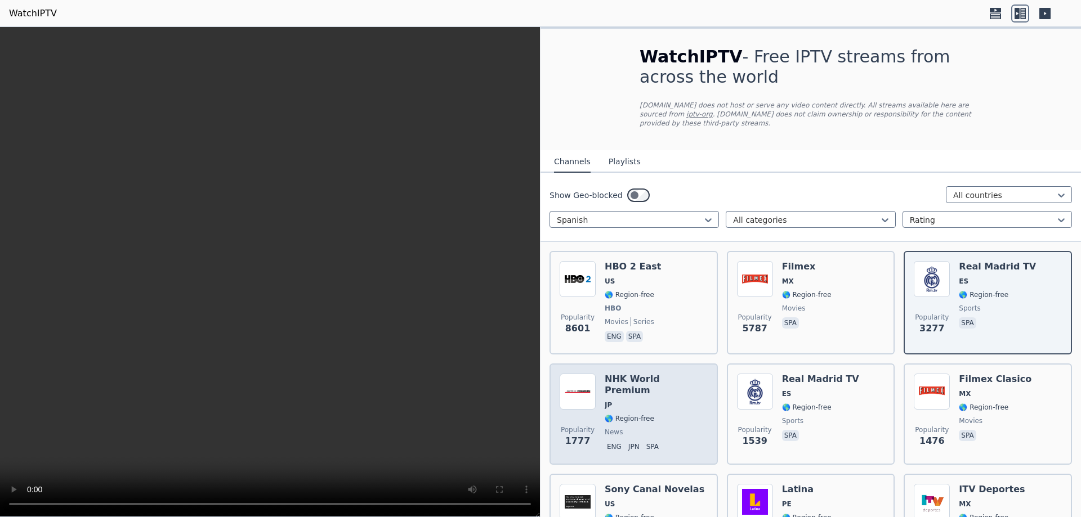
click at [638, 428] on span "news" at bounding box center [656, 432] width 103 height 9
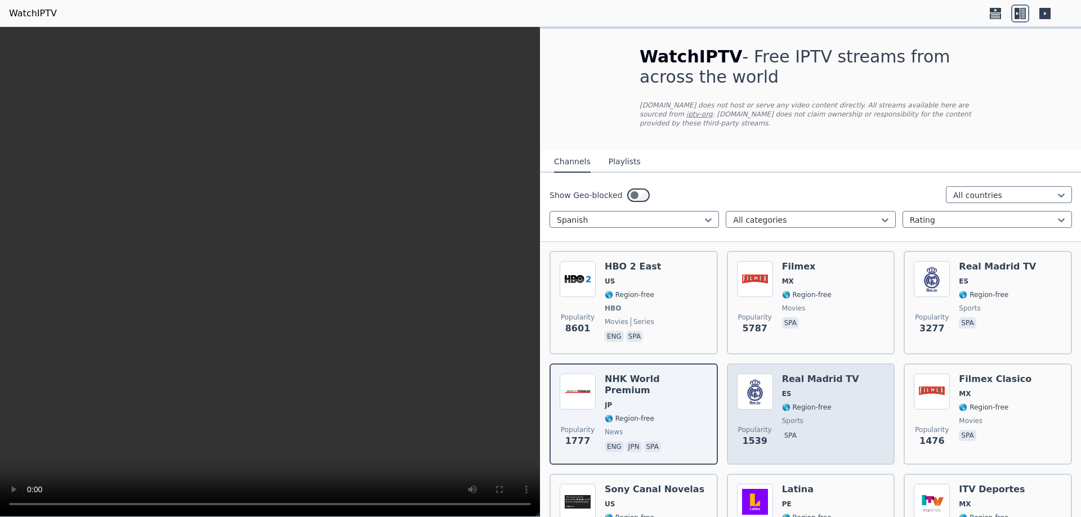
click at [834, 417] on span "sports" at bounding box center [820, 421] width 77 height 9
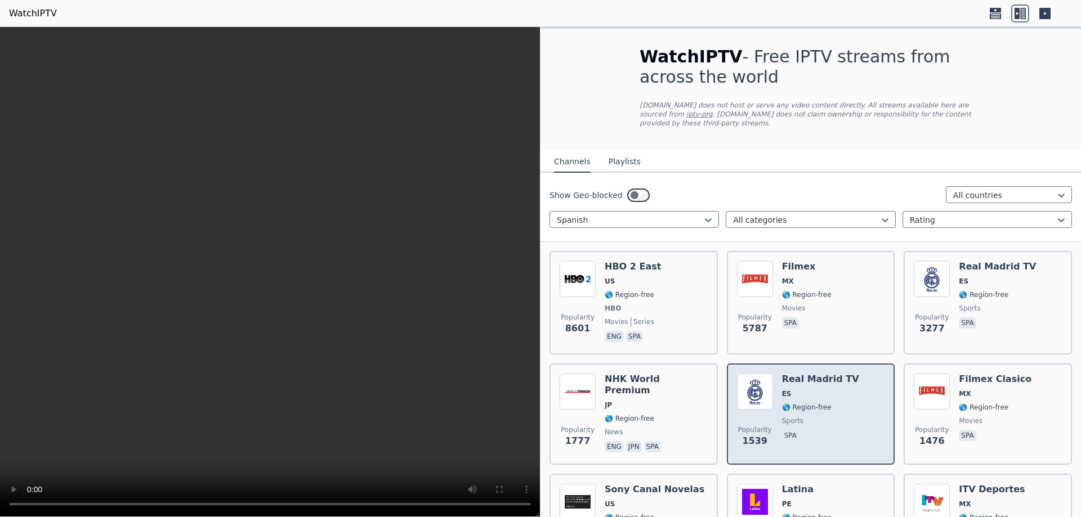
click at [834, 417] on span "sports" at bounding box center [820, 421] width 77 height 9
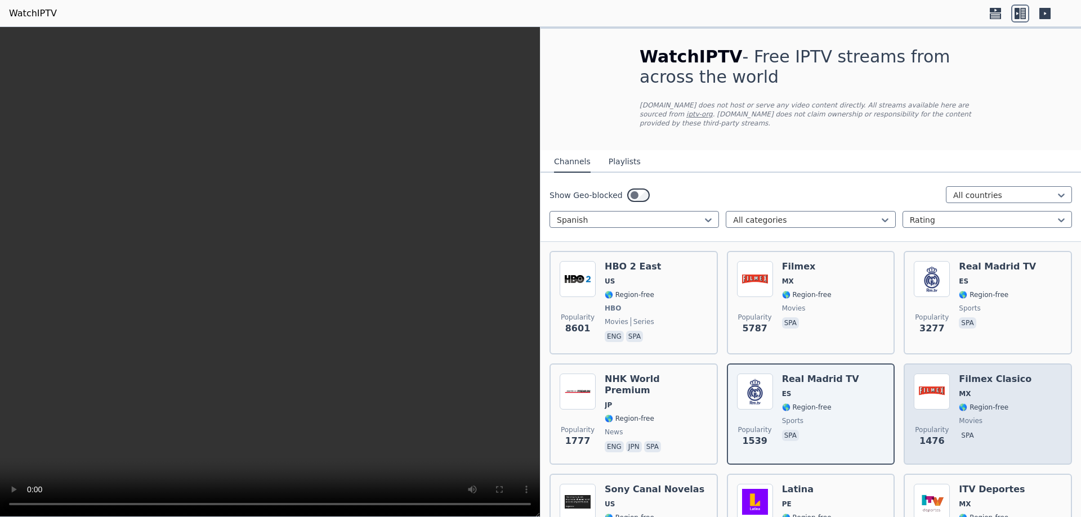
click at [983, 417] on span "movies" at bounding box center [995, 421] width 73 height 9
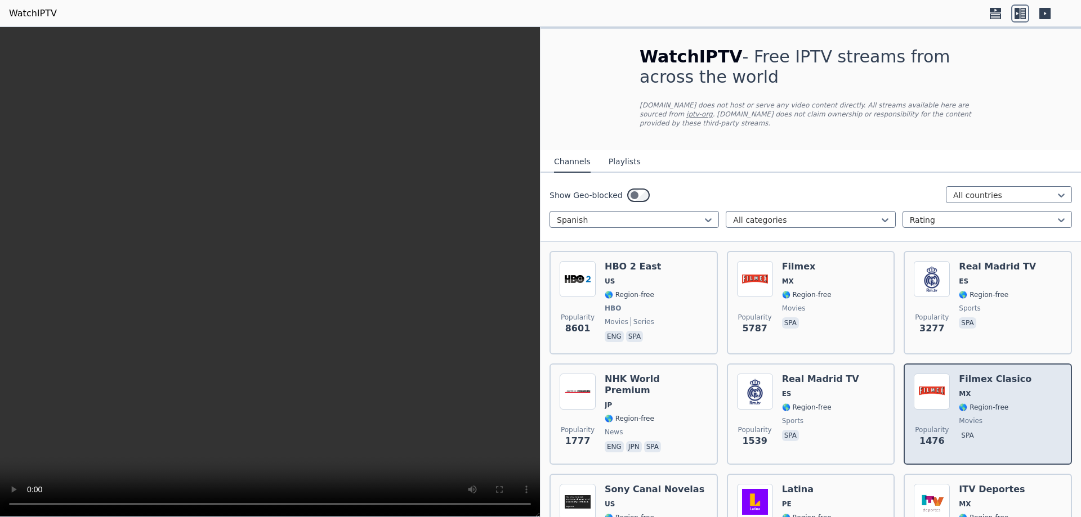
click at [983, 417] on span "movies" at bounding box center [995, 421] width 73 height 9
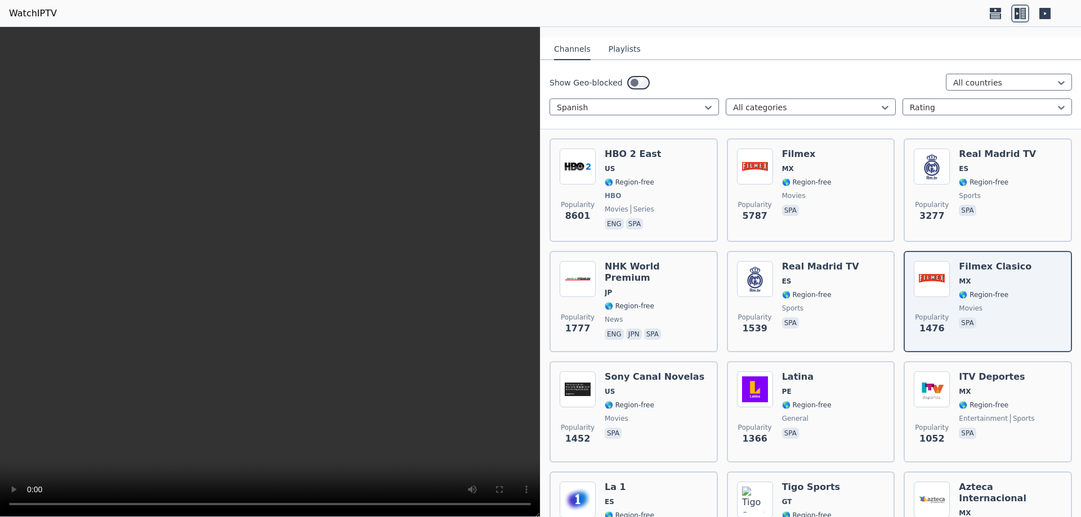
scroll to position [169, 0]
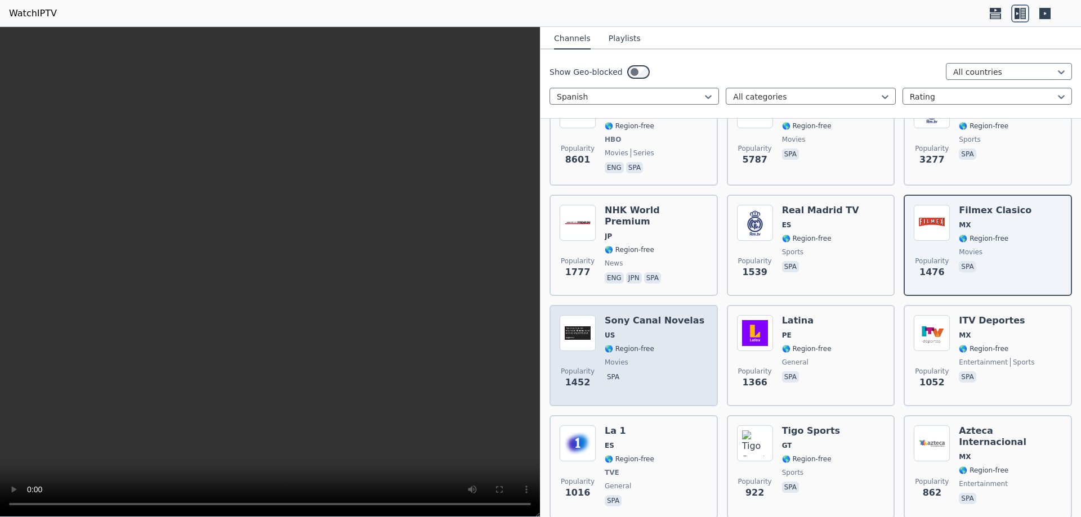
click at [646, 345] on div "Sony Canal Novelas US 🌎 Region-free movies spa" at bounding box center [655, 355] width 100 height 81
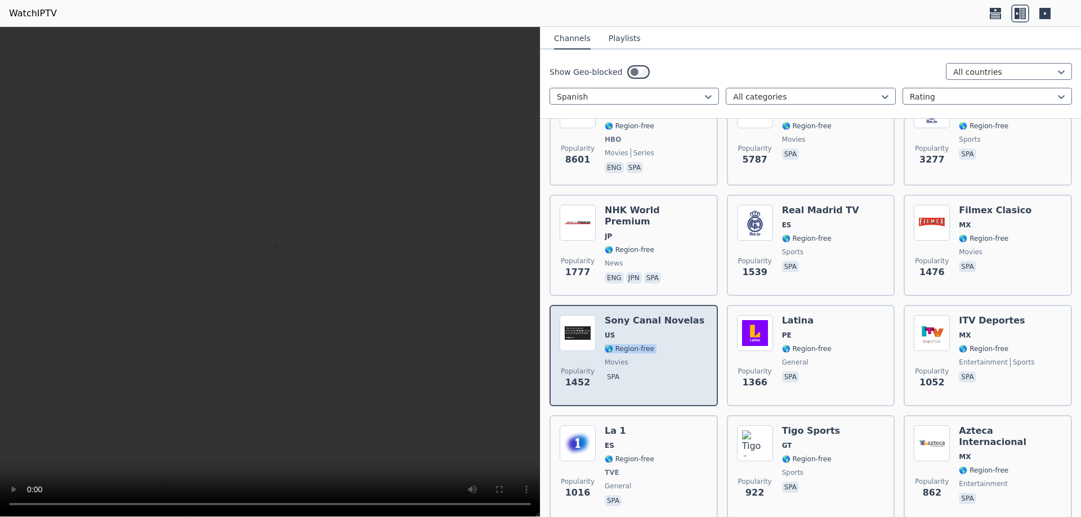
click at [646, 345] on div "Sony Canal Novelas US 🌎 Region-free movies spa" at bounding box center [655, 355] width 100 height 81
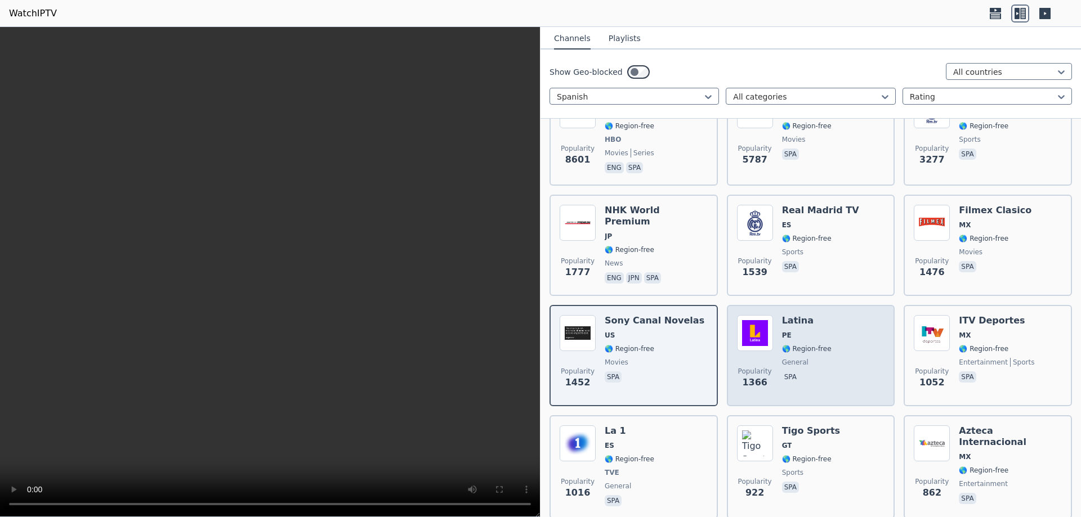
click at [801, 358] on span "general" at bounding box center [795, 362] width 26 height 9
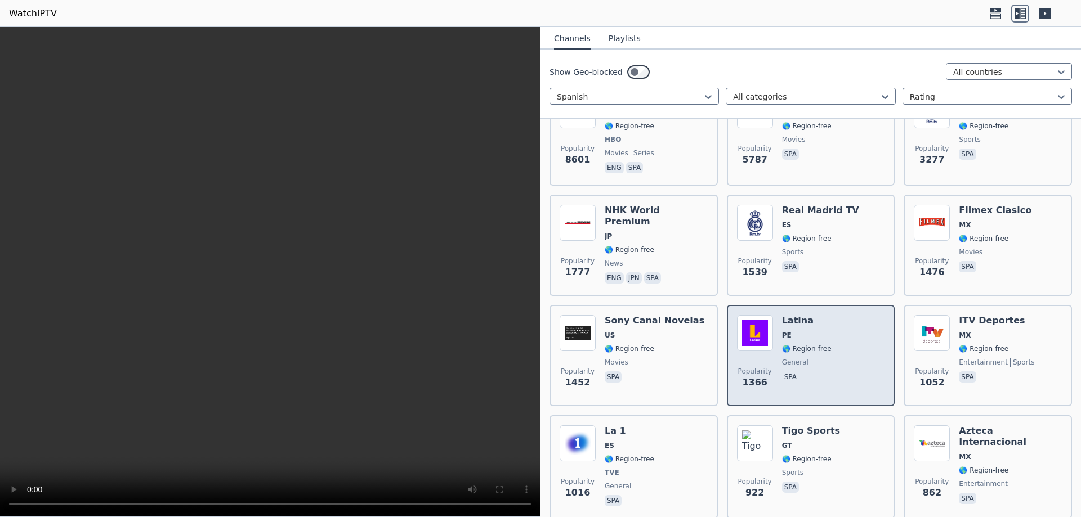
click at [801, 358] on span "general" at bounding box center [795, 362] width 26 height 9
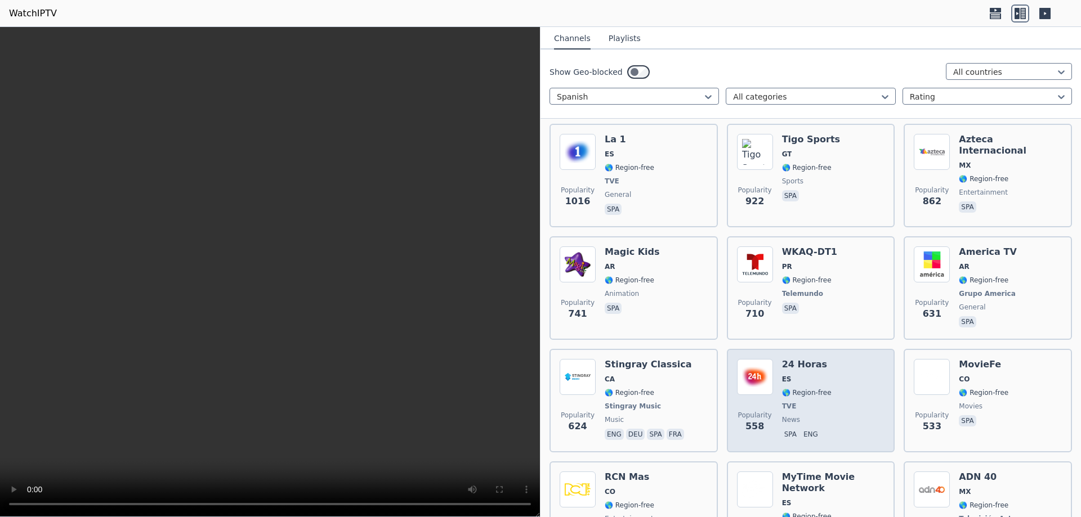
scroll to position [450, 0]
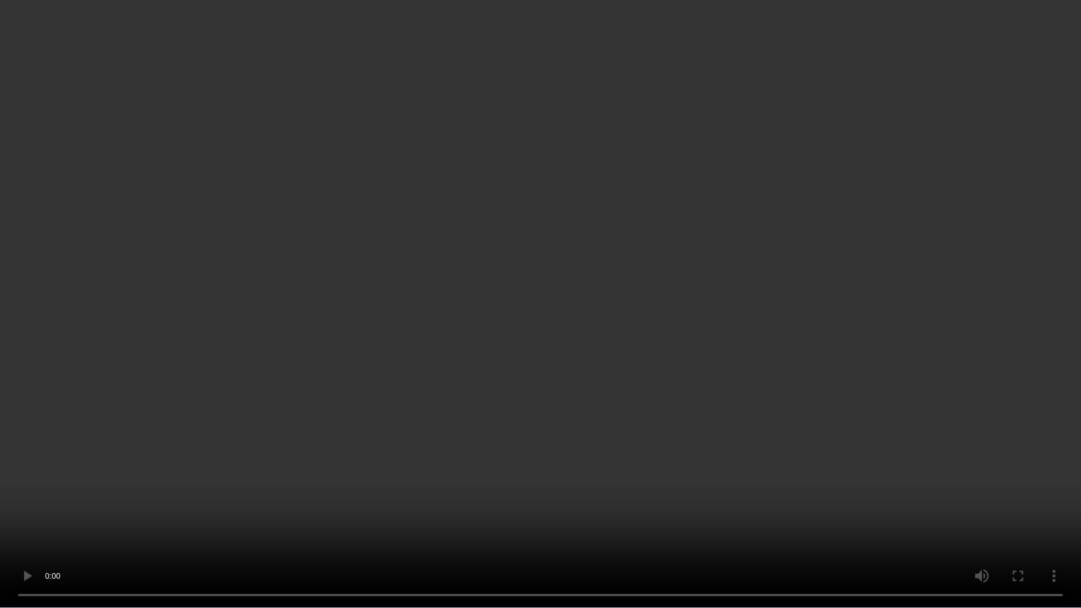
click at [1019, 508] on div "Popularity 446 ADN 40 MX 🌎 Region-free Televisión Azteca news spa" at bounding box center [943, 523] width 238 height 83
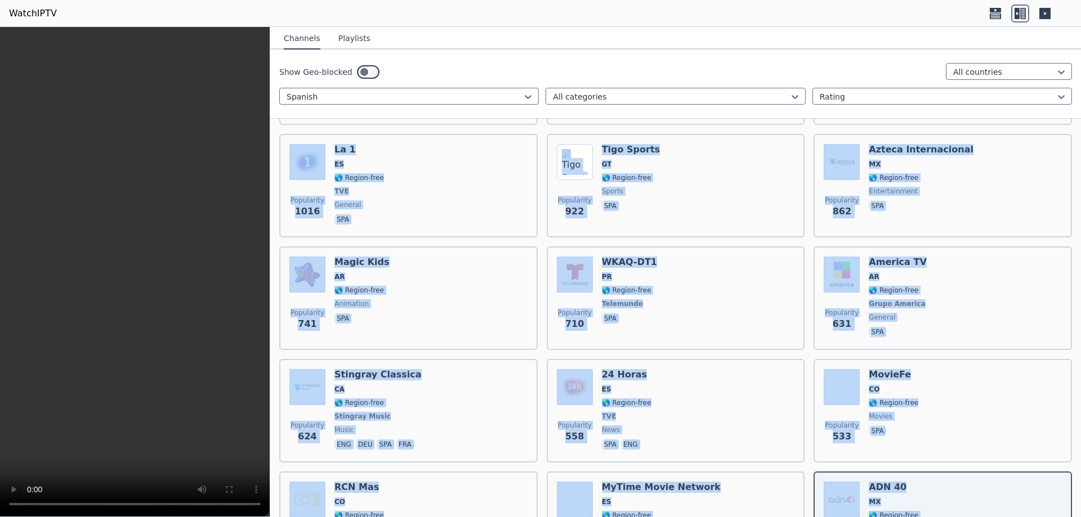
drag, startPoint x: 179, startPoint y: 353, endPoint x: 187, endPoint y: 353, distance: 8.4
click at [187, 353] on video at bounding box center [135, 272] width 270 height 490
click at [196, 411] on video at bounding box center [135, 272] width 270 height 490
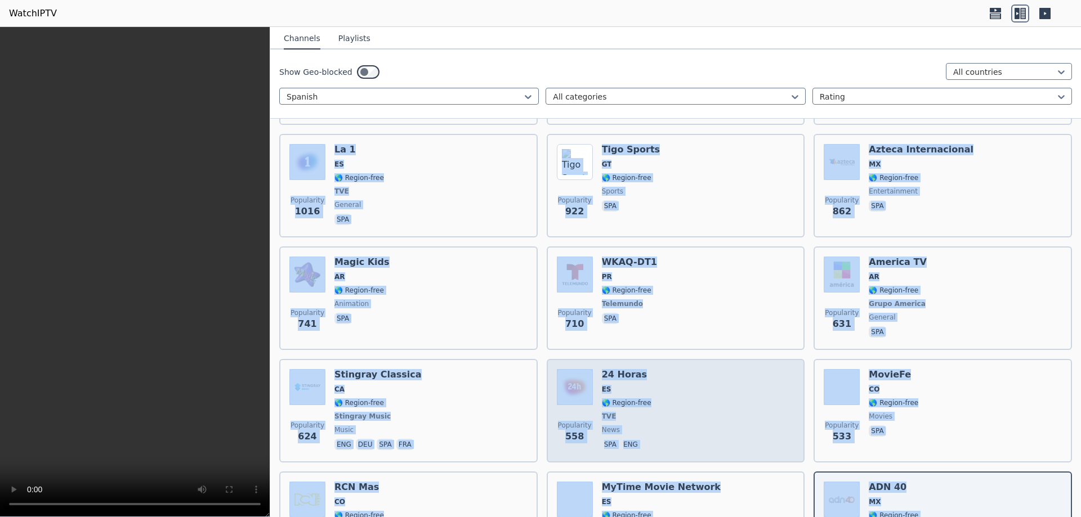
click at [745, 373] on div "Popularity 558 24 Horas ES 🌎 Region-free TVE news spa eng" at bounding box center [676, 410] width 238 height 83
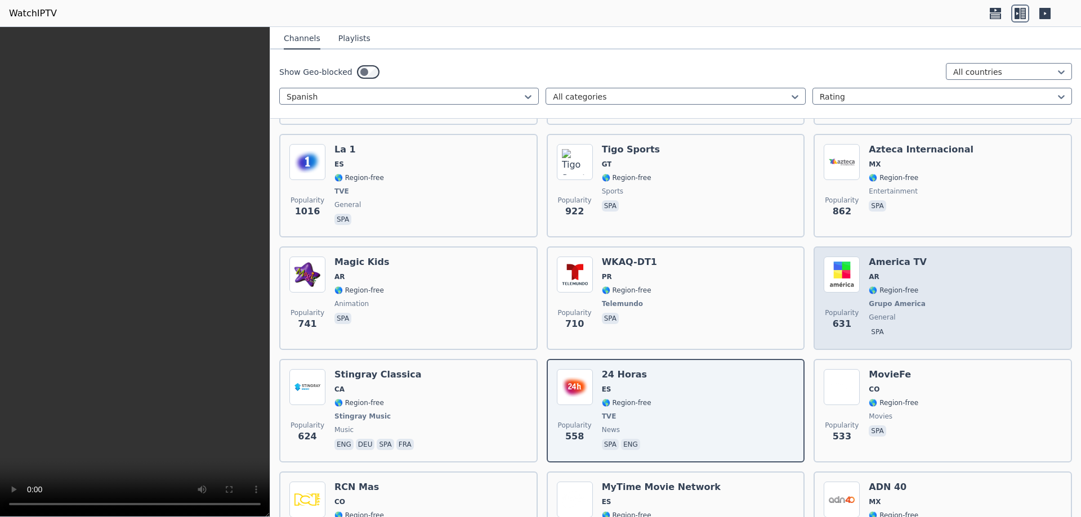
click at [917, 291] on div "Popularity 631 America TV AR 🌎 Region-free Grupo America general spa" at bounding box center [943, 298] width 238 height 83
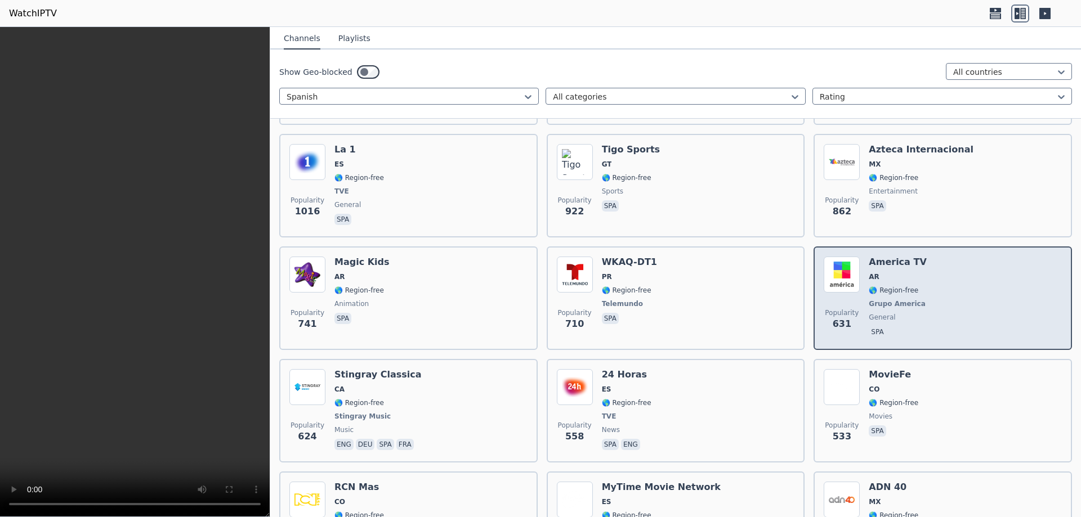
click at [917, 291] on div "Popularity 631 America TV AR 🌎 Region-free Grupo America general spa" at bounding box center [943, 298] width 238 height 83
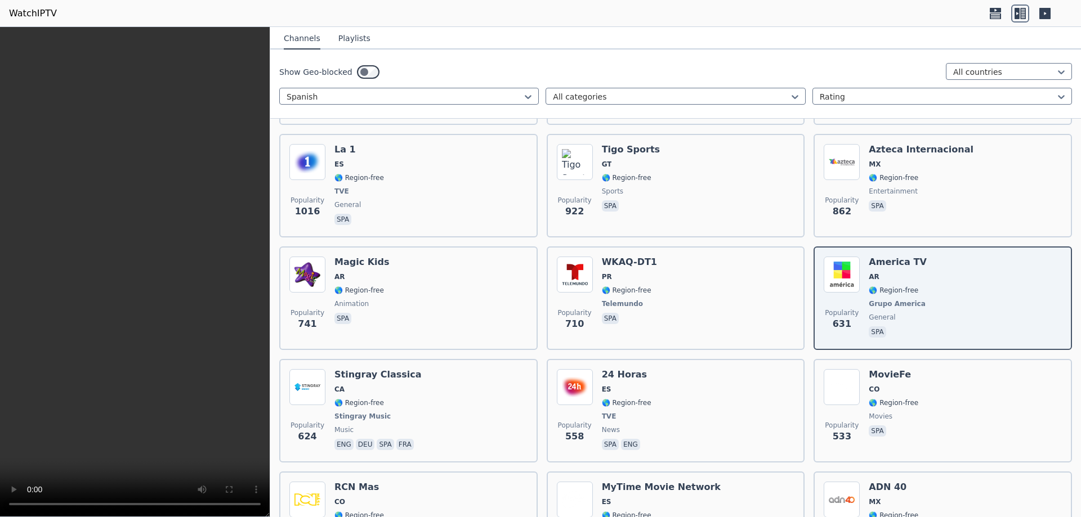
drag, startPoint x: 269, startPoint y: 196, endPoint x: 276, endPoint y: 196, distance: 7.9
click at [276, 196] on div "WatchIPTV - Free IPTV streams from across the world [DOMAIN_NAME] does not host…" at bounding box center [540, 272] width 1081 height 490
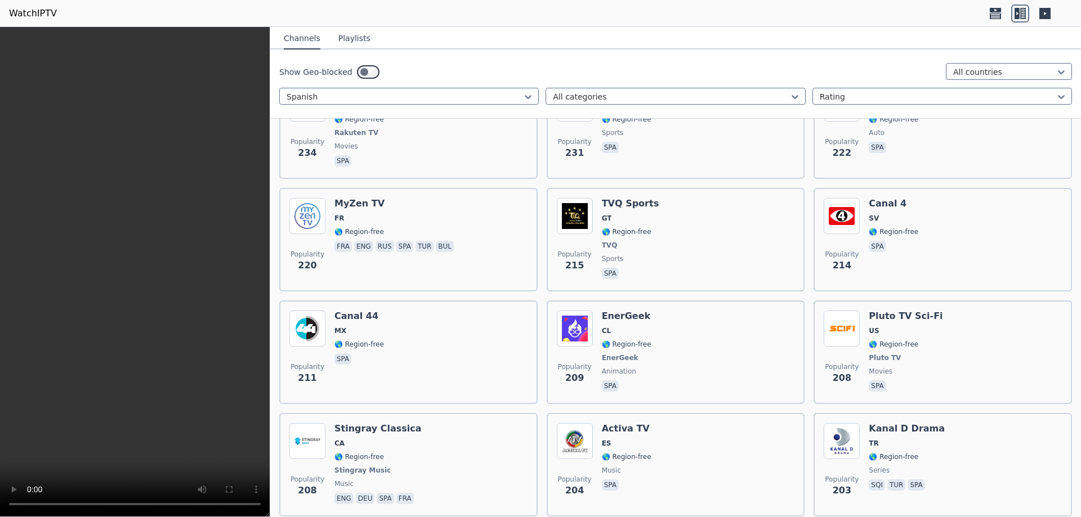
scroll to position [1408, 0]
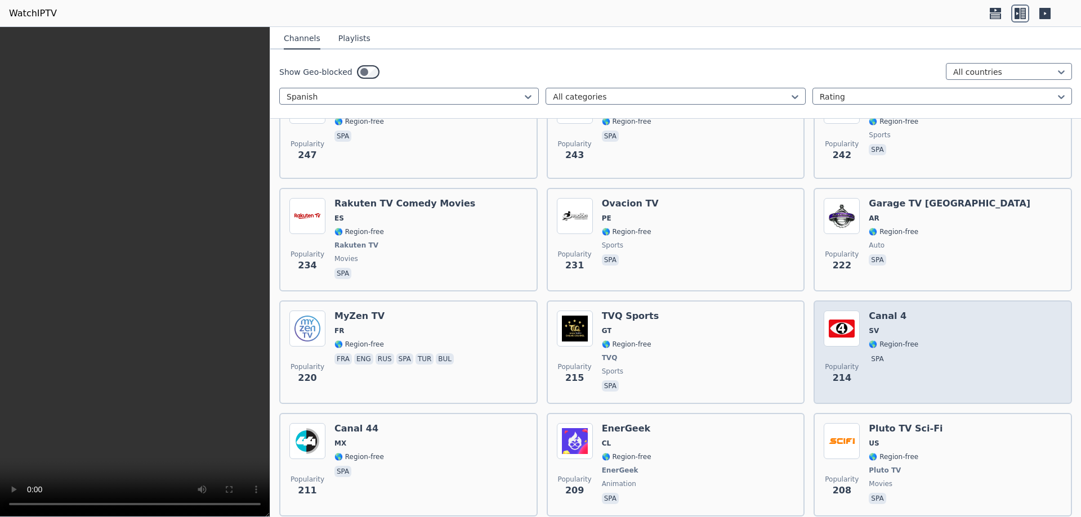
click at [885, 340] on span "🌎 Region-free" at bounding box center [894, 344] width 50 height 9
click at [845, 323] on img at bounding box center [842, 329] width 36 height 36
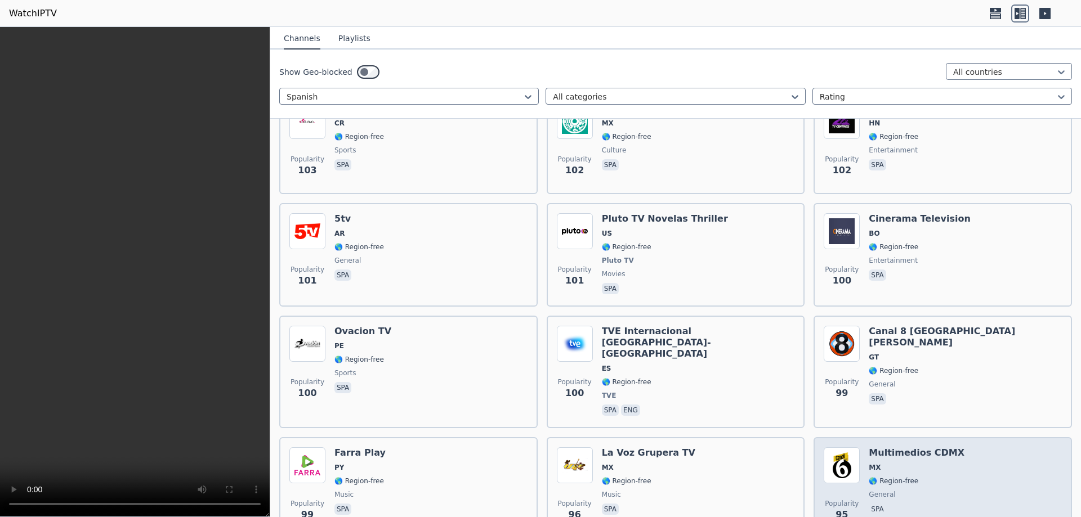
scroll to position [4561, 0]
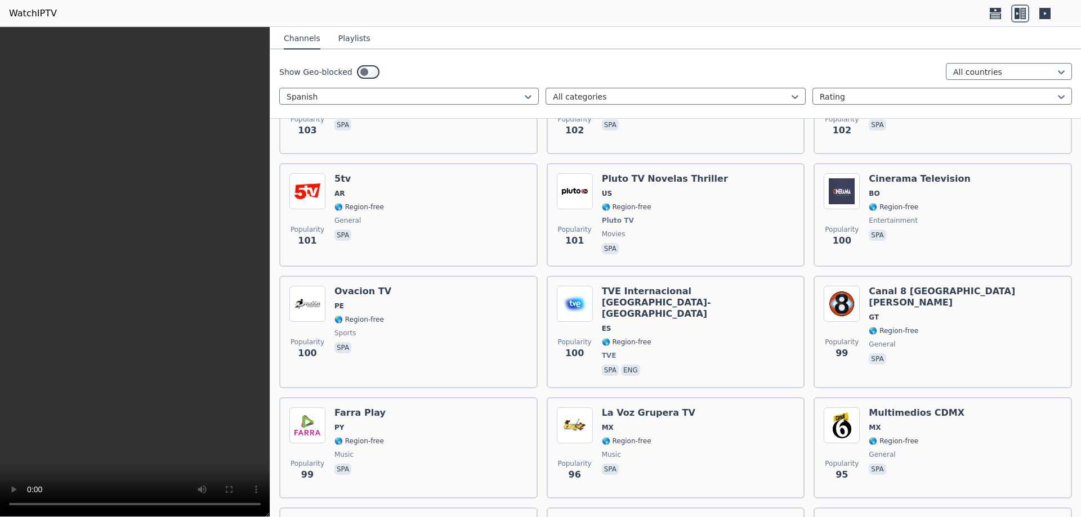
click at [167, 427] on video at bounding box center [135, 272] width 270 height 490
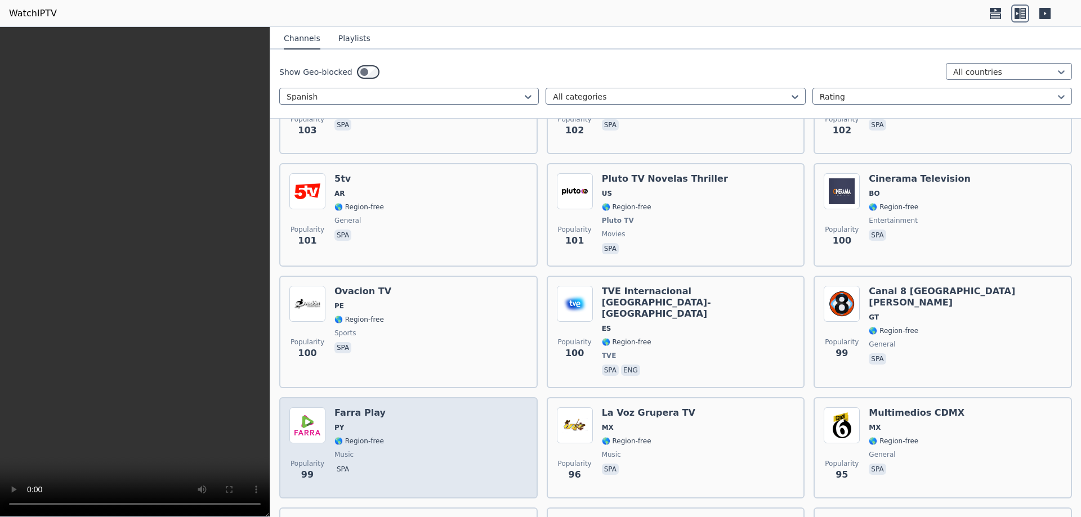
click at [433, 439] on div "Popularity 99 [PERSON_NAME] Play PY 🌎 Region-free music spa" at bounding box center [408, 448] width 238 height 81
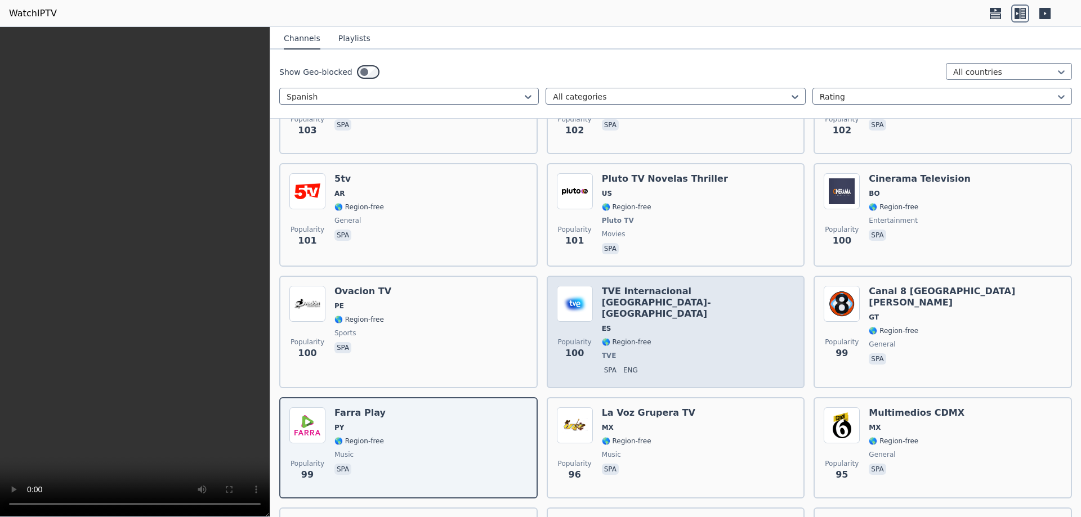
click at [609, 351] on span "TVE" at bounding box center [609, 355] width 15 height 9
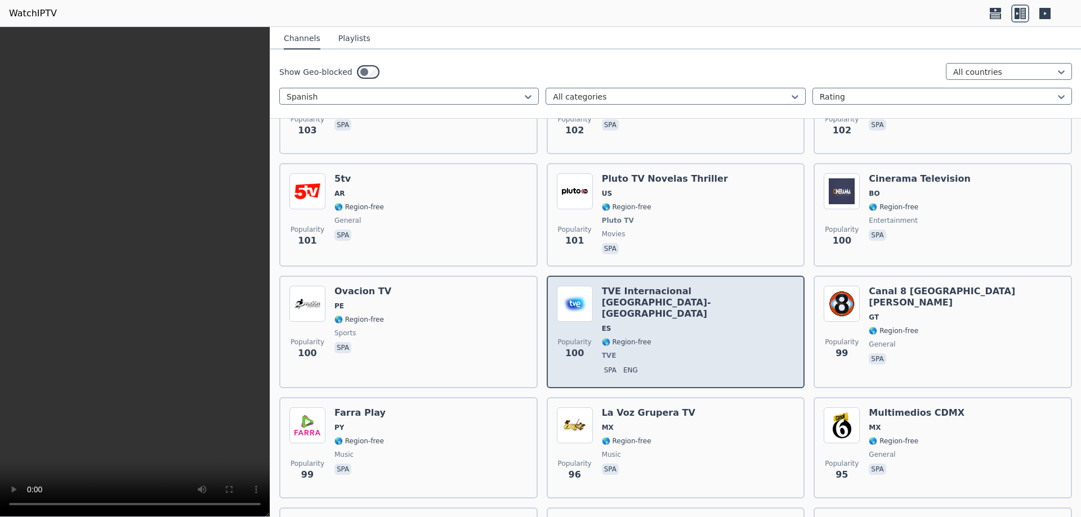
click at [609, 351] on span "TVE" at bounding box center [609, 355] width 15 height 9
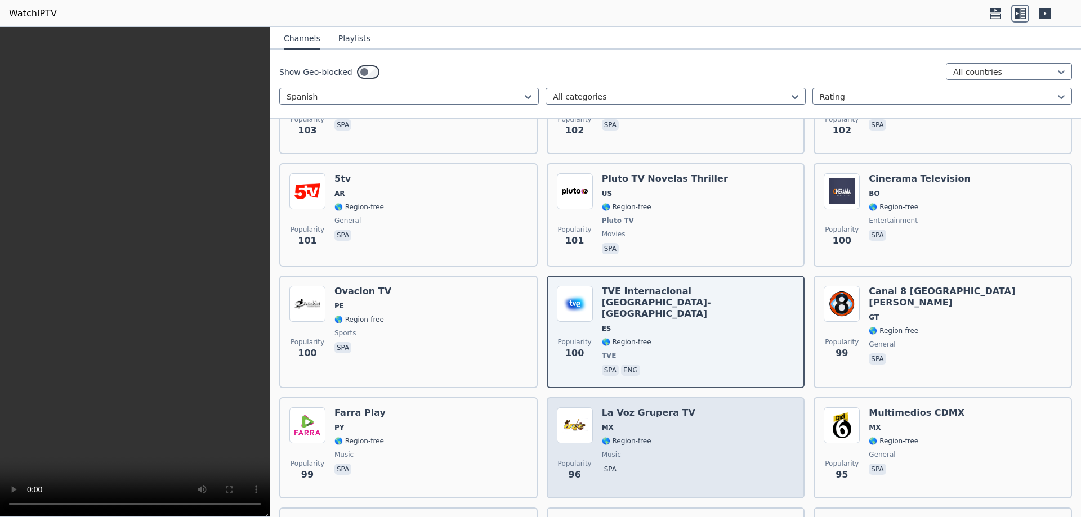
click at [656, 426] on div "La Voz Grupera TV MX 🌎 Region-free music spa" at bounding box center [648, 448] width 93 height 81
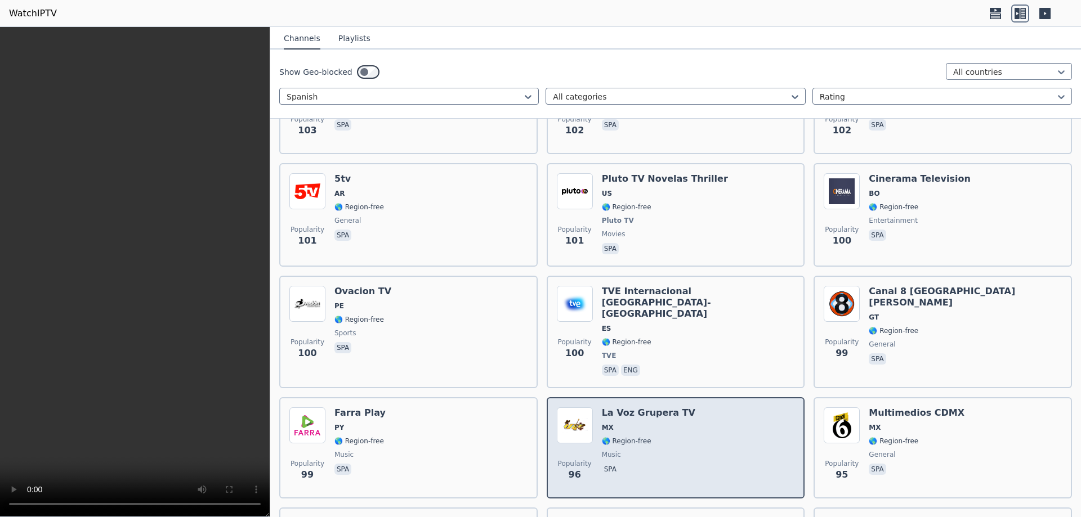
click at [656, 426] on div "La Voz Grupera TV MX 🌎 Region-free music spa" at bounding box center [648, 448] width 93 height 81
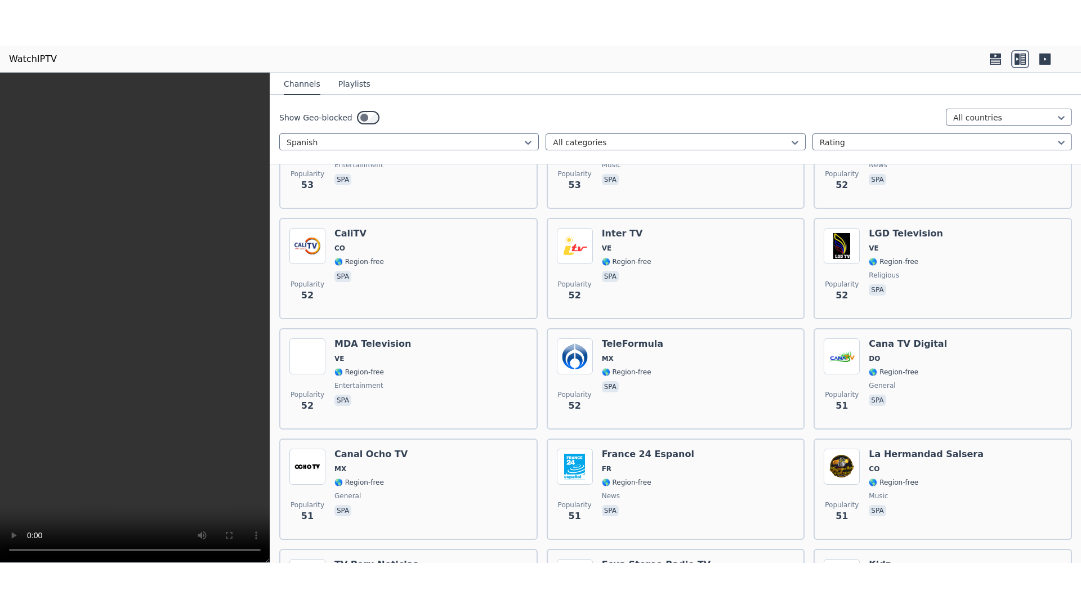
scroll to position [9132, 0]
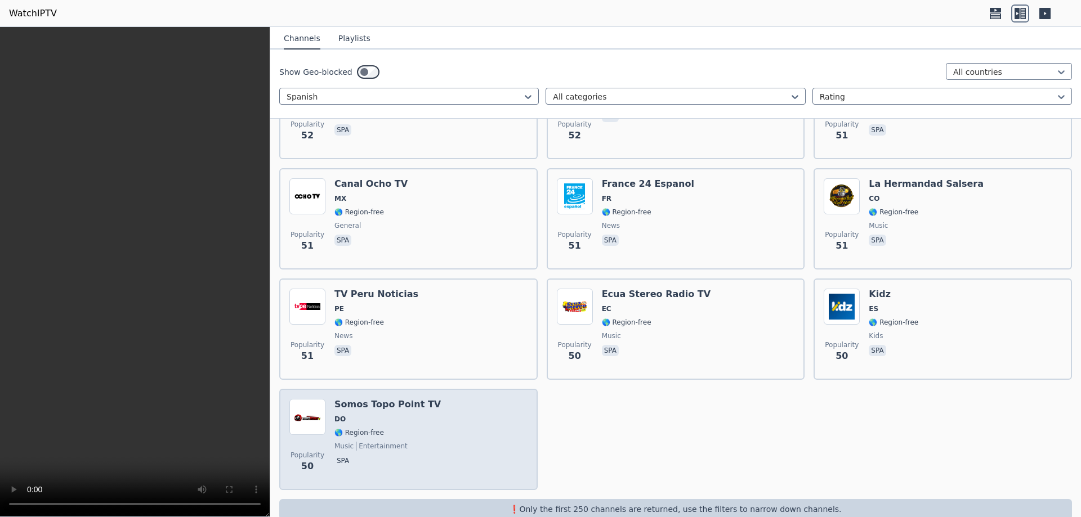
click at [401, 419] on div "Somos Topo Point TV DO 🌎 Region-free music entertainment spa" at bounding box center [387, 439] width 106 height 81
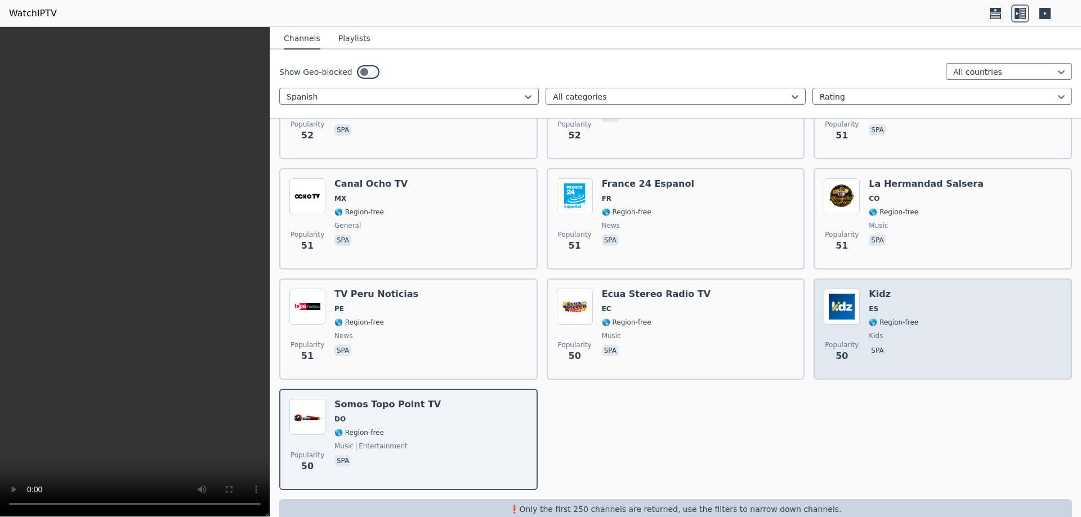
click at [963, 317] on div "Popularity 50 Kidz ES 🌎 Region-free kids spa" at bounding box center [943, 329] width 238 height 81
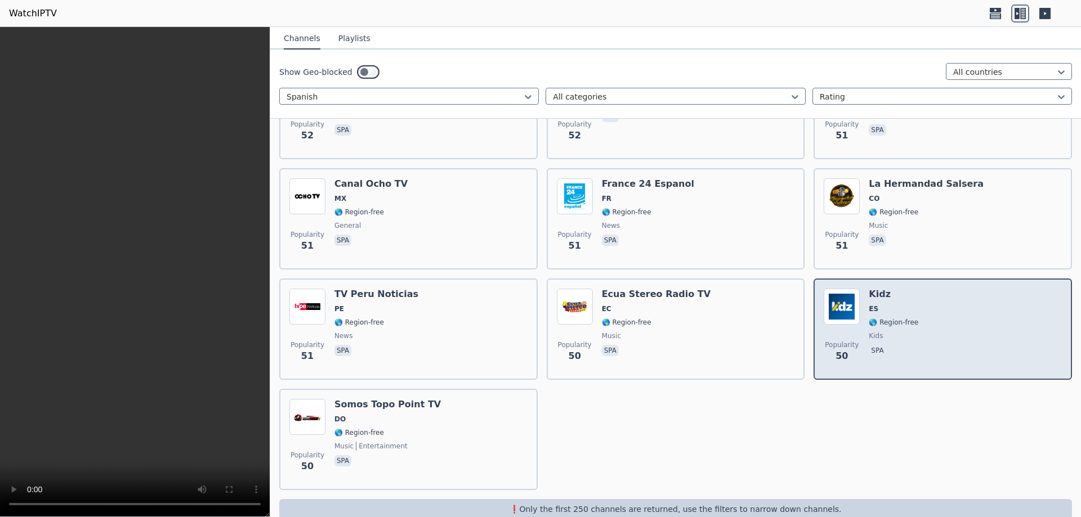
click at [963, 317] on div "Popularity 50 Kidz ES 🌎 Region-free kids spa" at bounding box center [943, 329] width 238 height 81
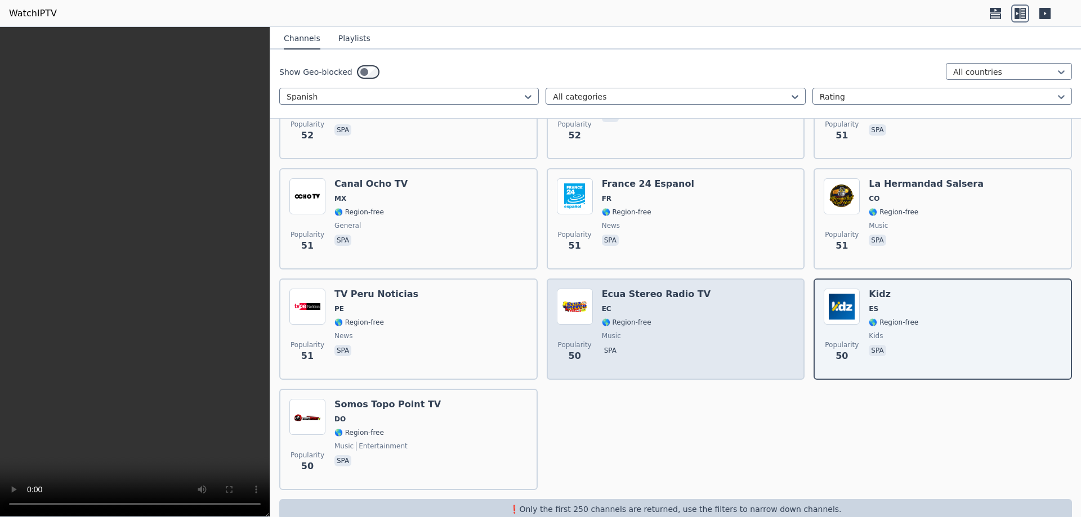
click at [704, 323] on div "Popularity 50 Ecua Stereo Radio TV EC 🌎 Region-free music spa" at bounding box center [676, 329] width 238 height 81
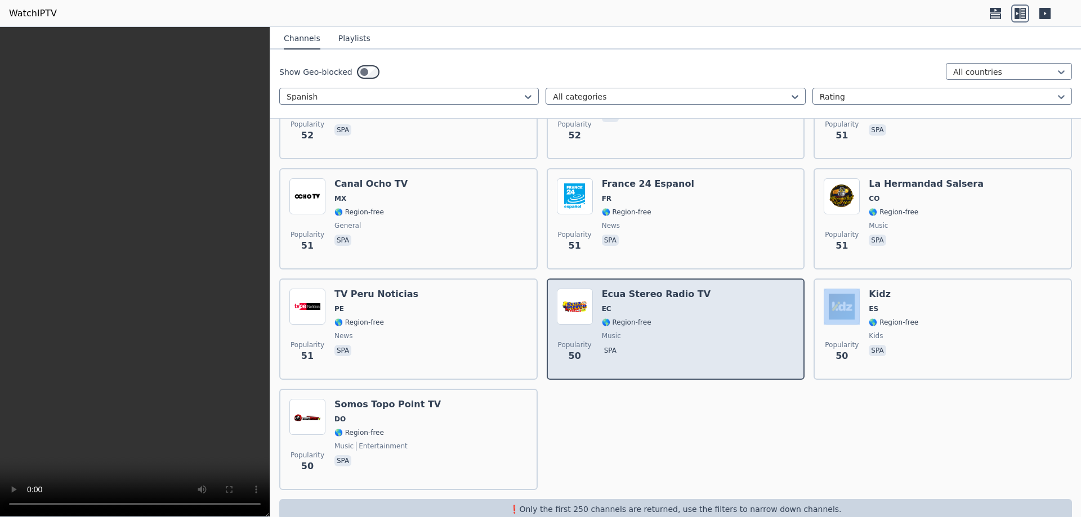
click at [704, 323] on div "Popularity 50 Ecua Stereo Radio TV EC 🌎 Region-free music spa" at bounding box center [676, 329] width 238 height 81
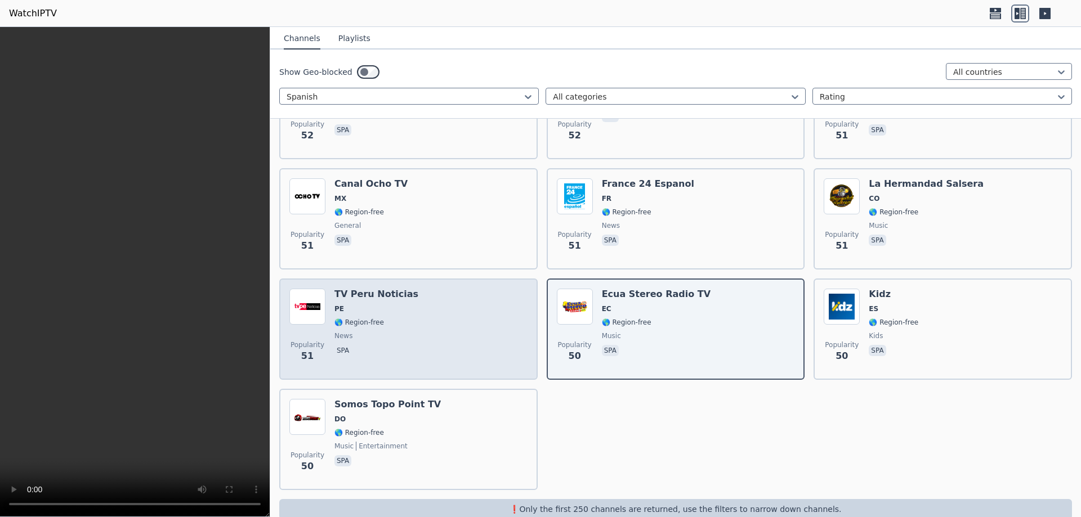
click at [440, 333] on div "Popularity 51 TV [GEOGRAPHIC_DATA] Noticias PE 🌎 Region-free news spa" at bounding box center [408, 329] width 238 height 81
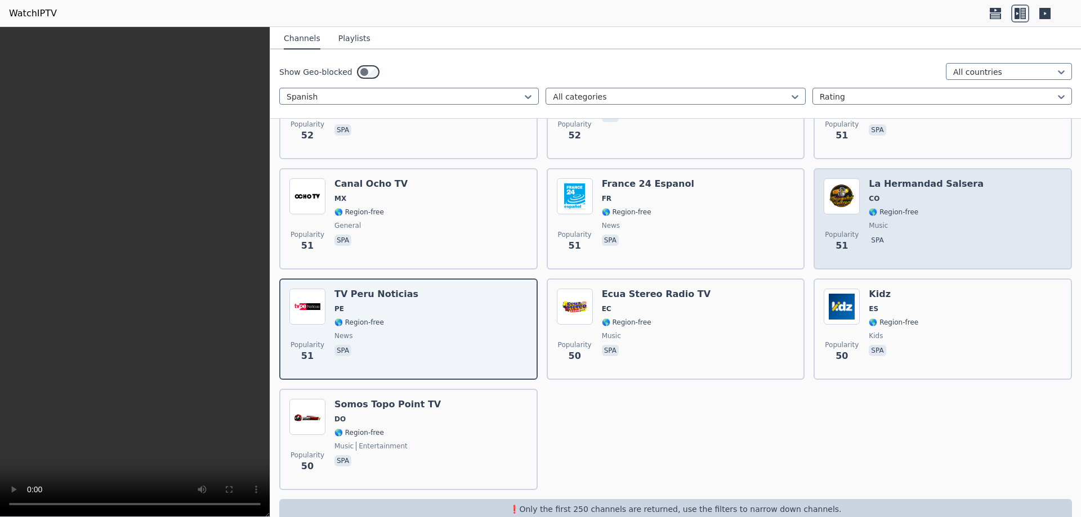
click at [919, 196] on div "La Hermandad Salsera CO 🌎 Region-free music spa" at bounding box center [926, 218] width 115 height 81
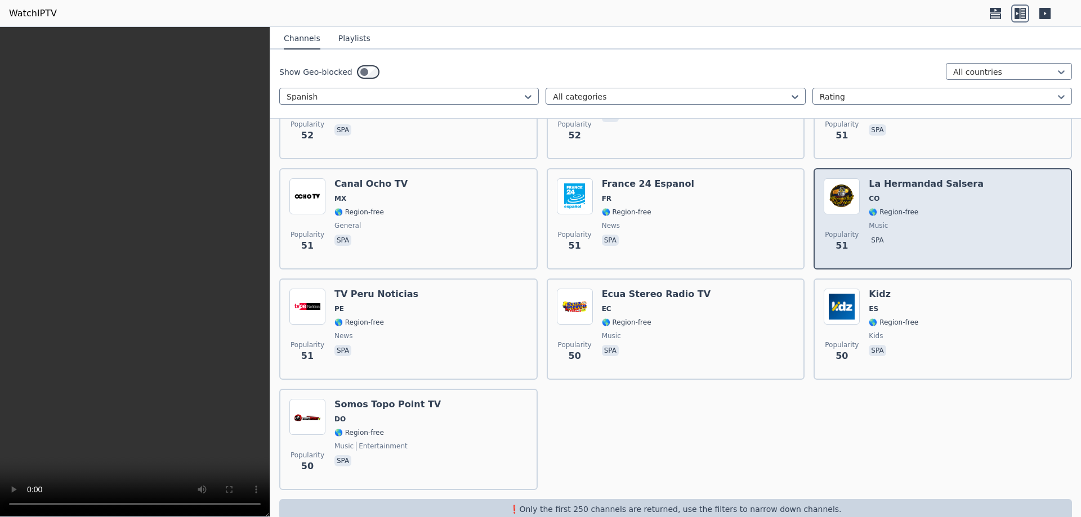
click at [919, 196] on div "La Hermandad Salsera CO 🌎 Region-free music spa" at bounding box center [926, 218] width 115 height 81
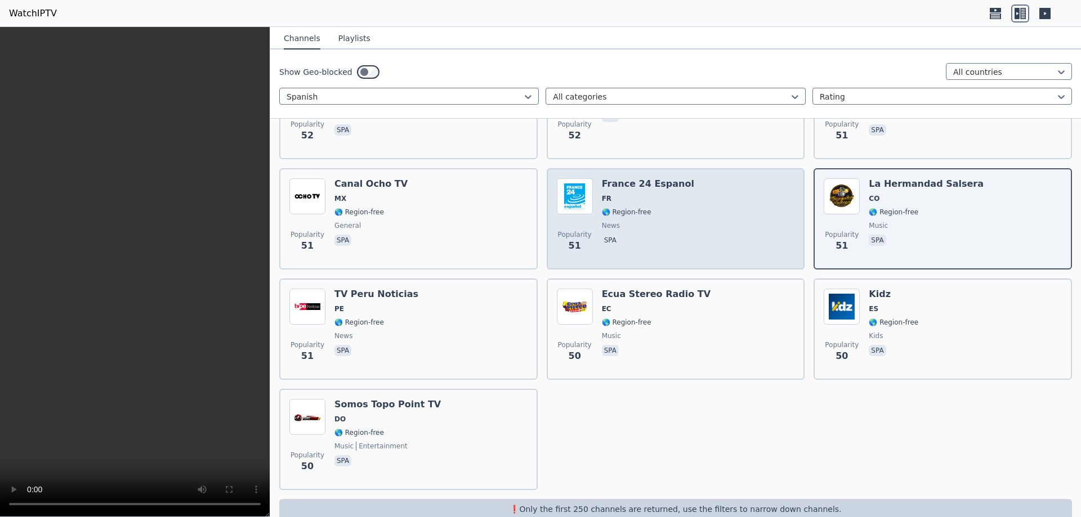
click at [678, 191] on div "Popularity 51 [GEOGRAPHIC_DATA] 24 Espanol FR 🌎 Region-free news spa" at bounding box center [676, 218] width 238 height 81
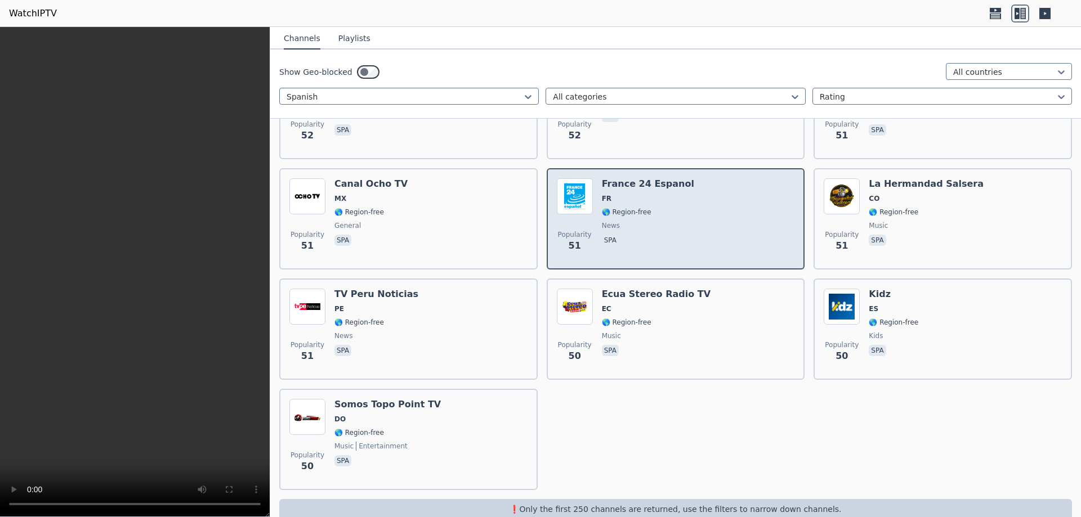
click at [678, 191] on div "Popularity 51 [GEOGRAPHIC_DATA] 24 Espanol FR 🌎 Region-free news spa" at bounding box center [676, 218] width 238 height 81
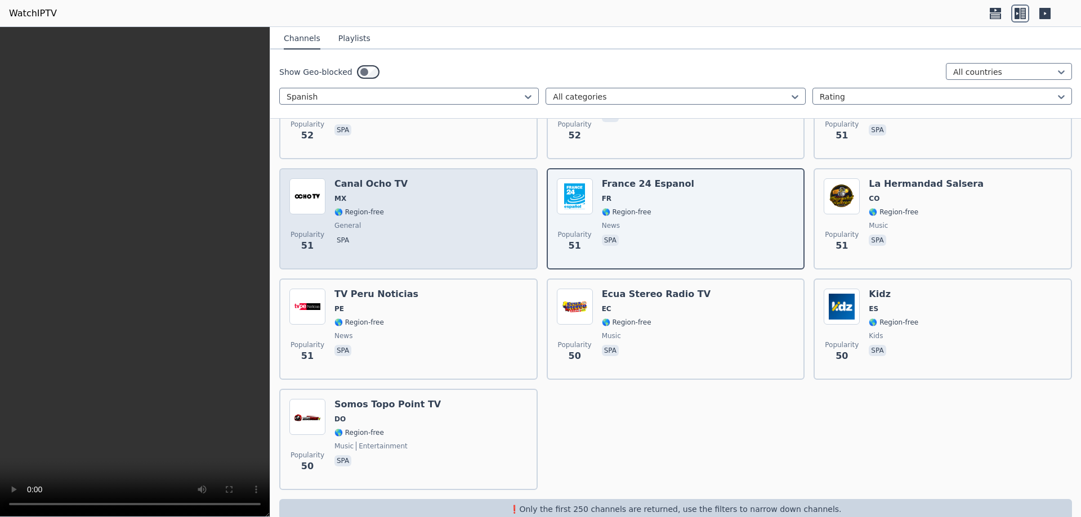
click at [425, 208] on div "Popularity 51 Canal Ocho TV MX 🌎 Region-free general spa" at bounding box center [408, 218] width 238 height 81
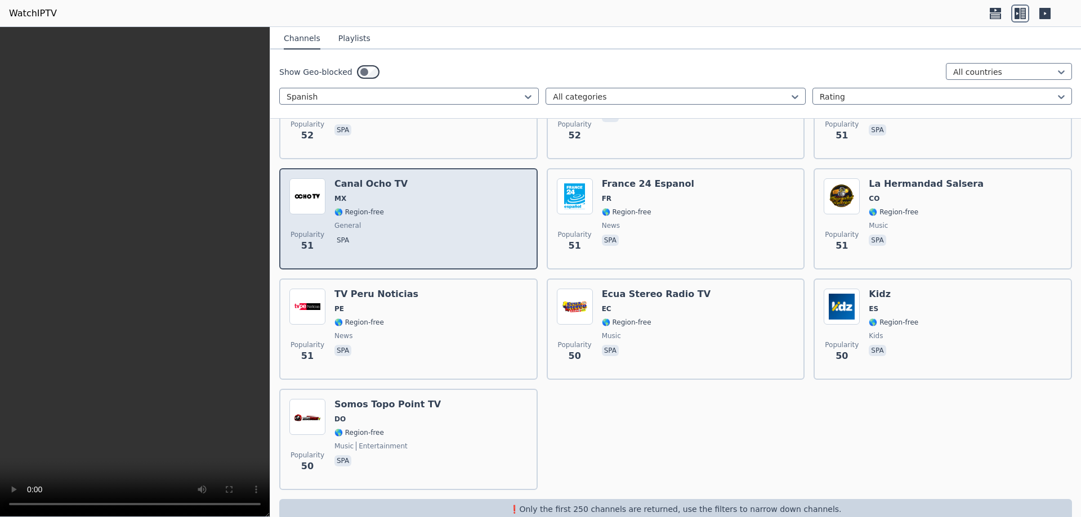
click at [425, 208] on div "Popularity 51 Canal Ocho TV MX 🌎 Region-free general spa" at bounding box center [408, 218] width 238 height 81
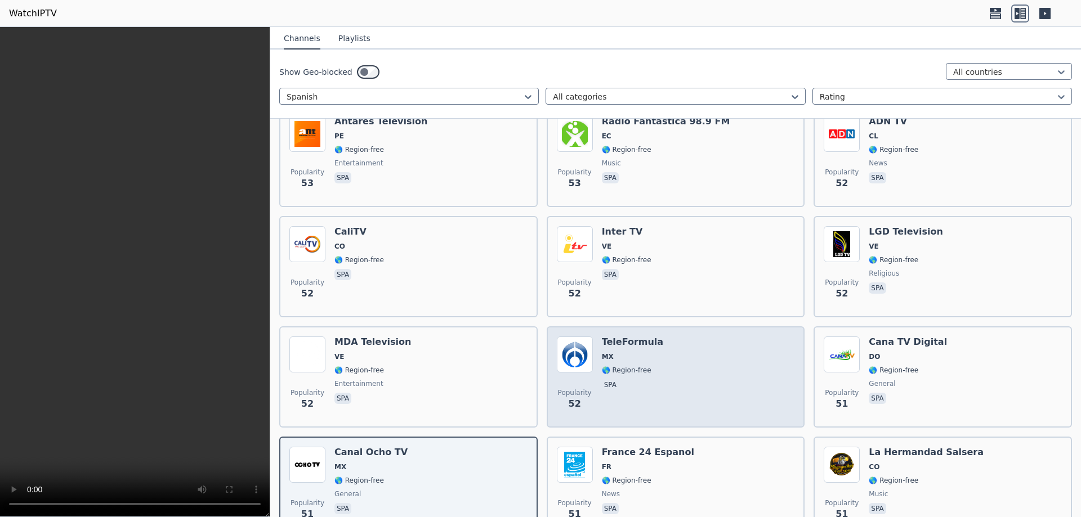
scroll to position [8850, 0]
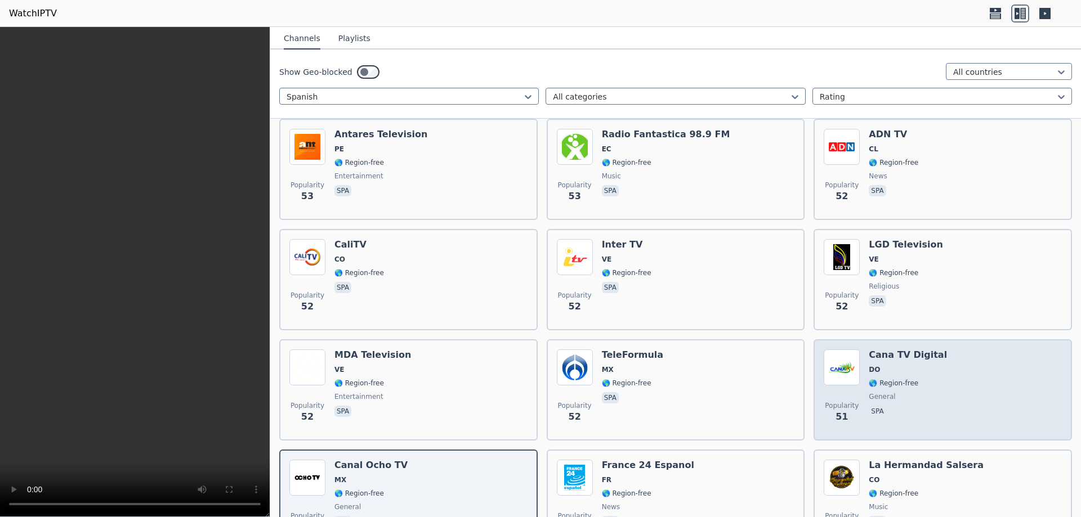
click at [943, 368] on div "Popularity 51 Cana TV Digital DO 🌎 Region-free general spa" at bounding box center [943, 390] width 238 height 81
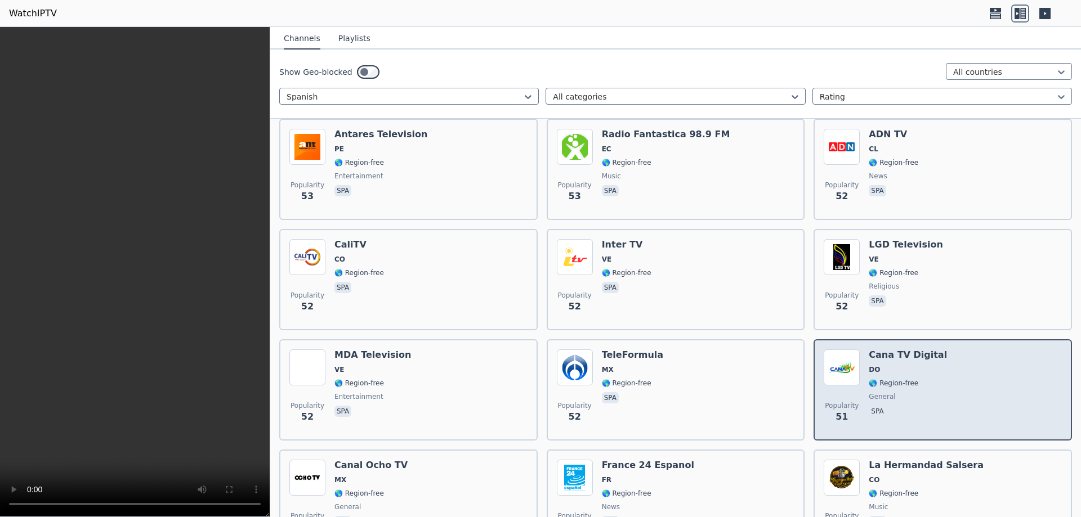
click at [943, 368] on div "Popularity 51 Cana TV Digital DO 🌎 Region-free general spa" at bounding box center [943, 390] width 238 height 81
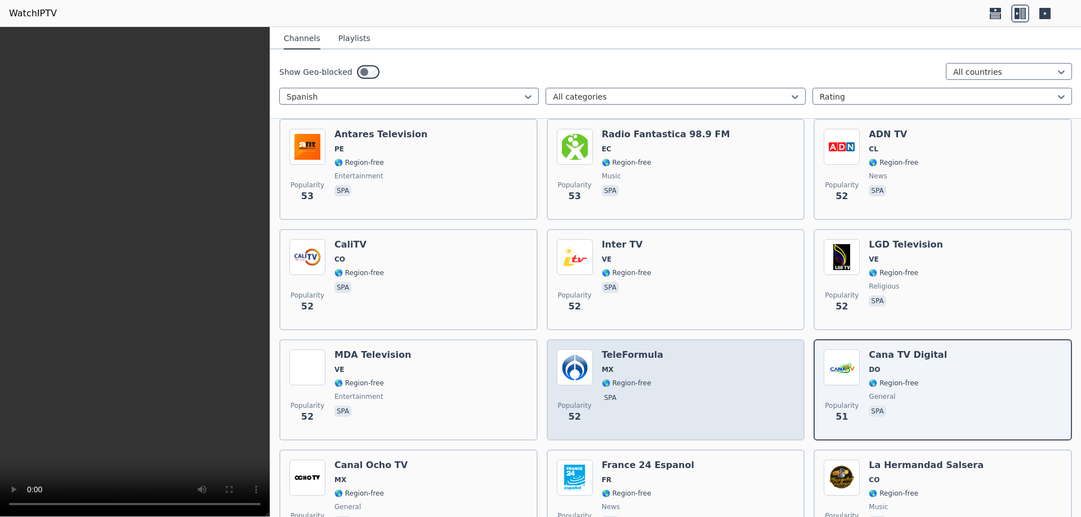
click at [670, 373] on div "Popularity 52 TeleFormula MX 🌎 Region-free spa" at bounding box center [676, 390] width 238 height 81
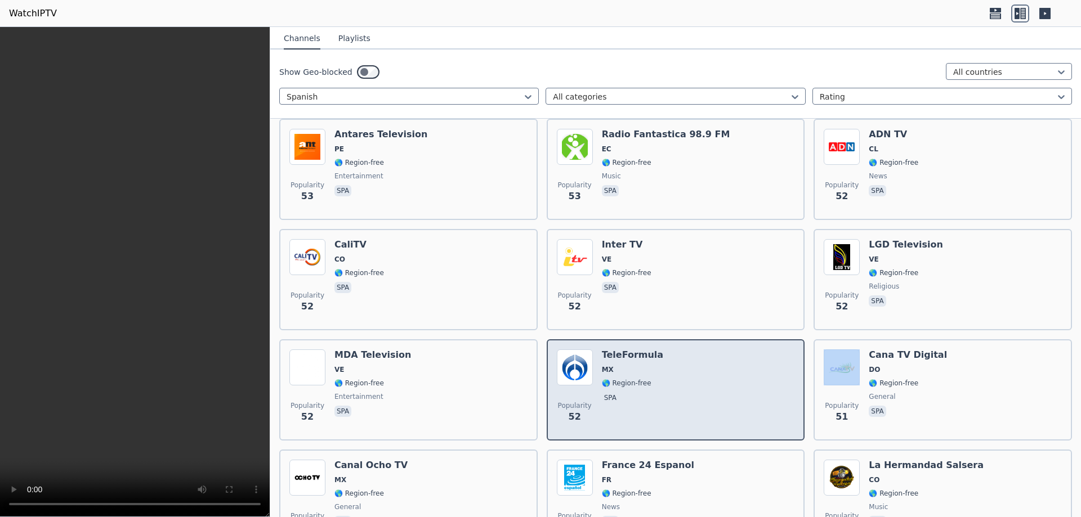
click at [670, 373] on div "Popularity 52 TeleFormula MX 🌎 Region-free spa" at bounding box center [676, 390] width 238 height 81
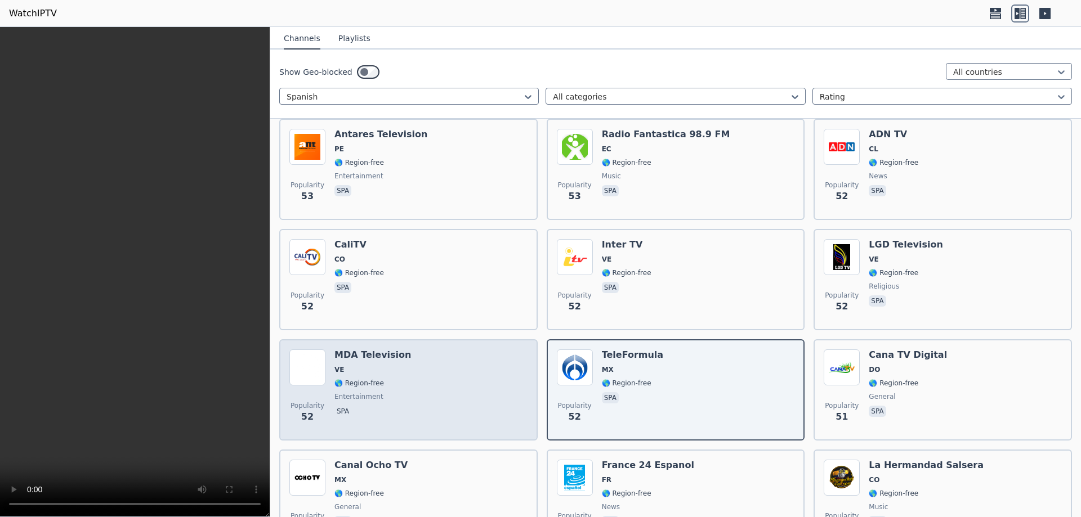
click at [406, 359] on div "Popularity 52 MDA Television VE 🌎 Region-free entertainment spa" at bounding box center [408, 390] width 238 height 81
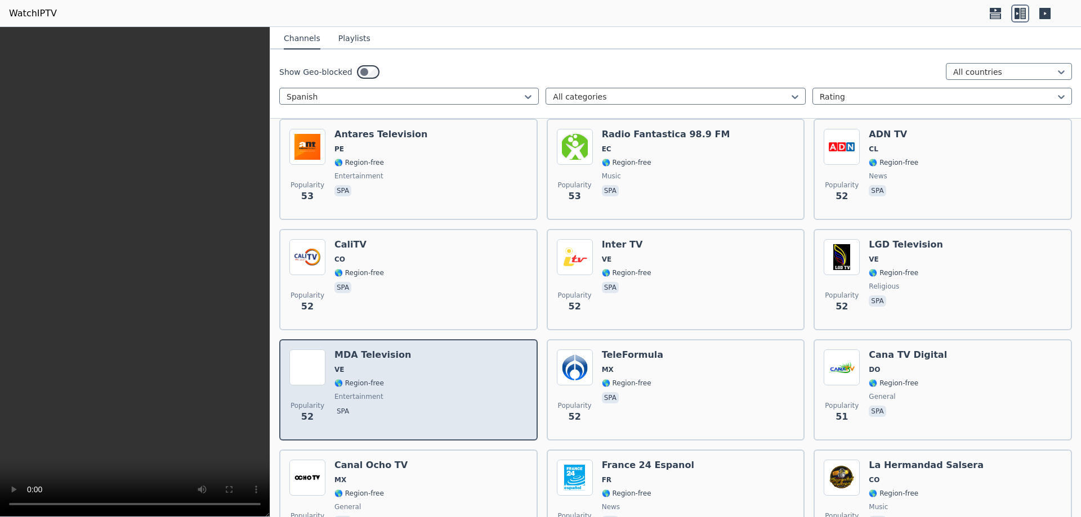
click at [406, 359] on div "Popularity 52 MDA Television VE 🌎 Region-free entertainment spa" at bounding box center [408, 390] width 238 height 81
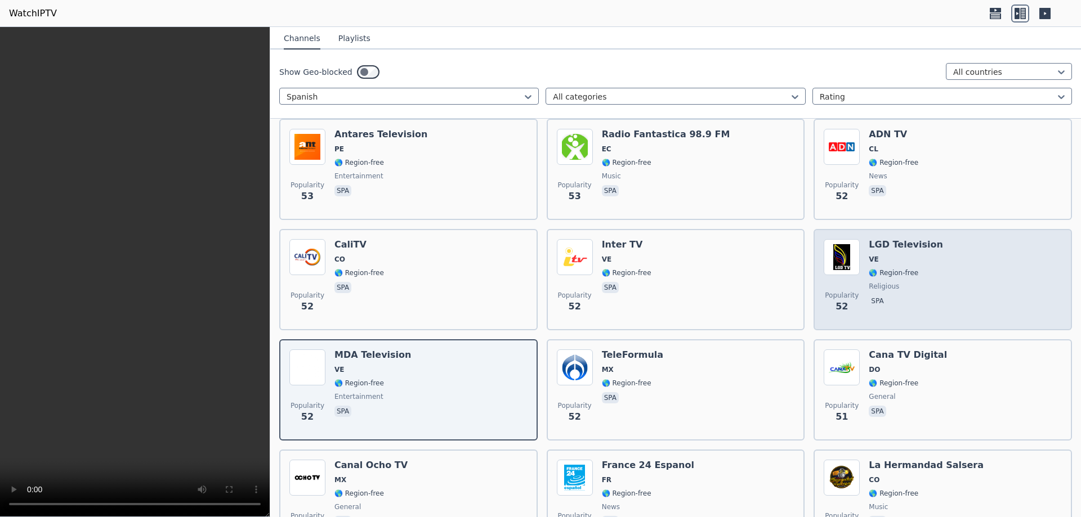
click at [932, 261] on div "Popularity 52 LGD Television VE 🌎 Region-free religious spa" at bounding box center [943, 279] width 238 height 81
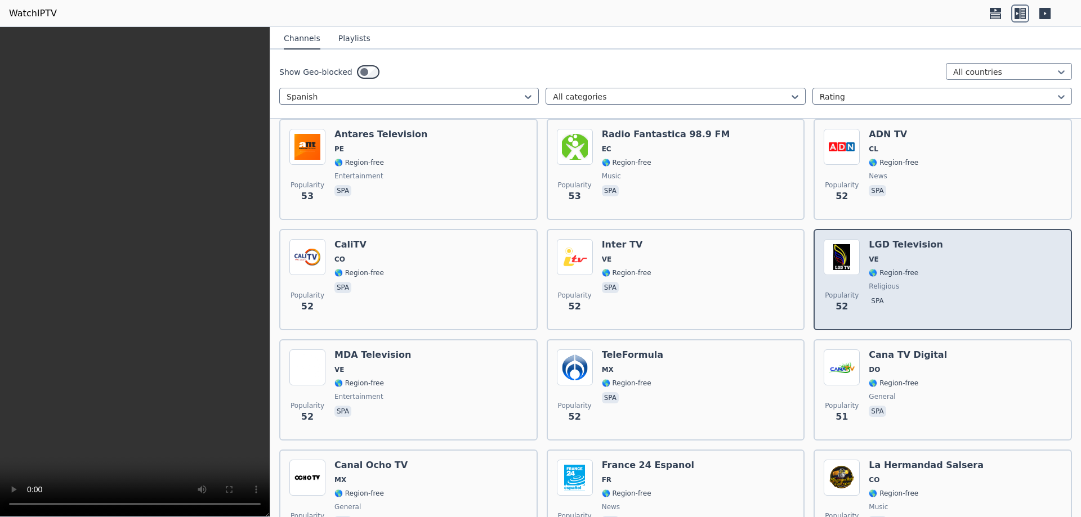
click at [932, 261] on div "Popularity 52 LGD Television VE 🌎 Region-free religious spa" at bounding box center [943, 279] width 238 height 81
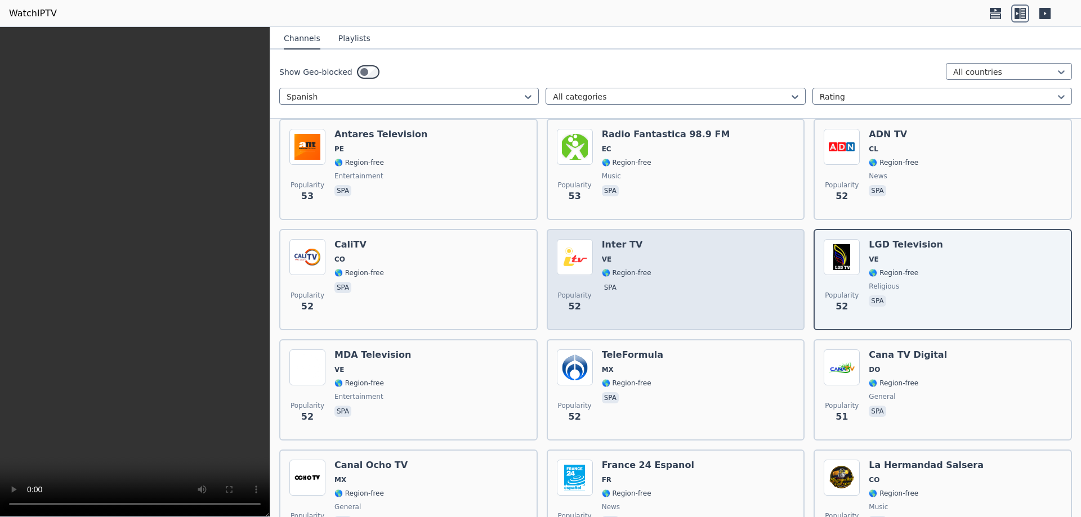
click at [668, 268] on div "Popularity 52 Inter TV VE 🌎 Region-free spa" at bounding box center [676, 279] width 238 height 81
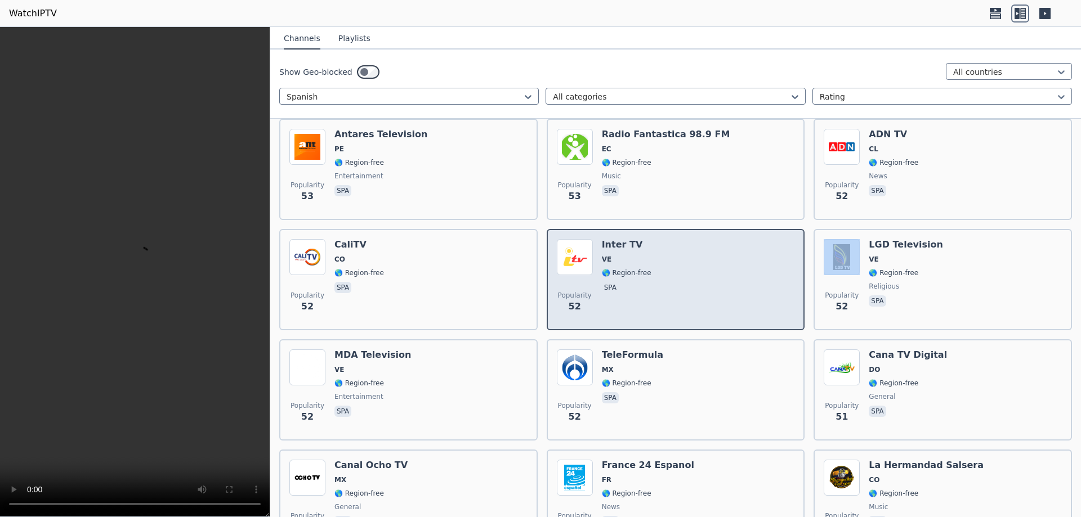
click at [668, 268] on div "Popularity 52 Inter TV VE 🌎 Region-free spa" at bounding box center [676, 279] width 238 height 81
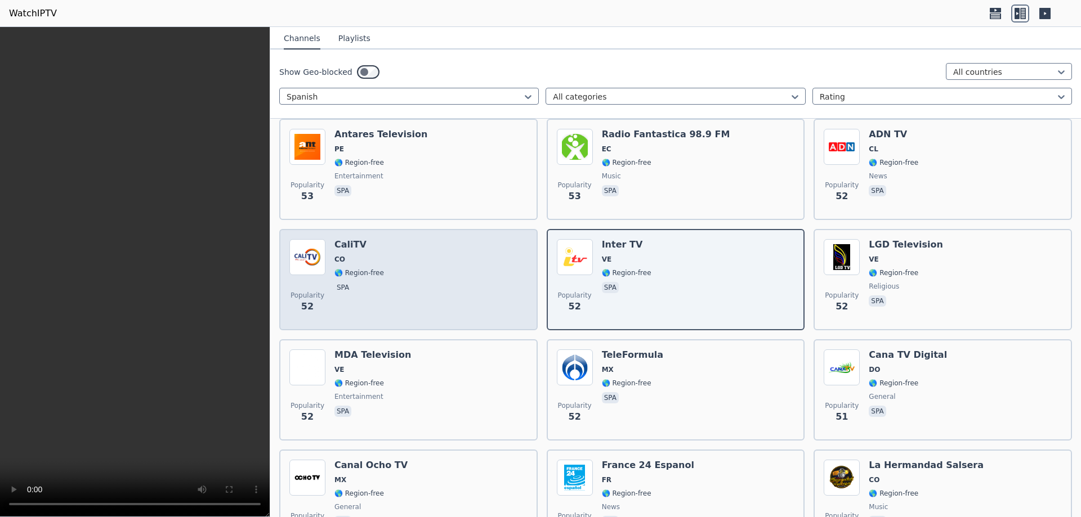
click at [421, 258] on div "Popularity 52 CaliTV CO 🌎 Region-free spa" at bounding box center [408, 279] width 238 height 81
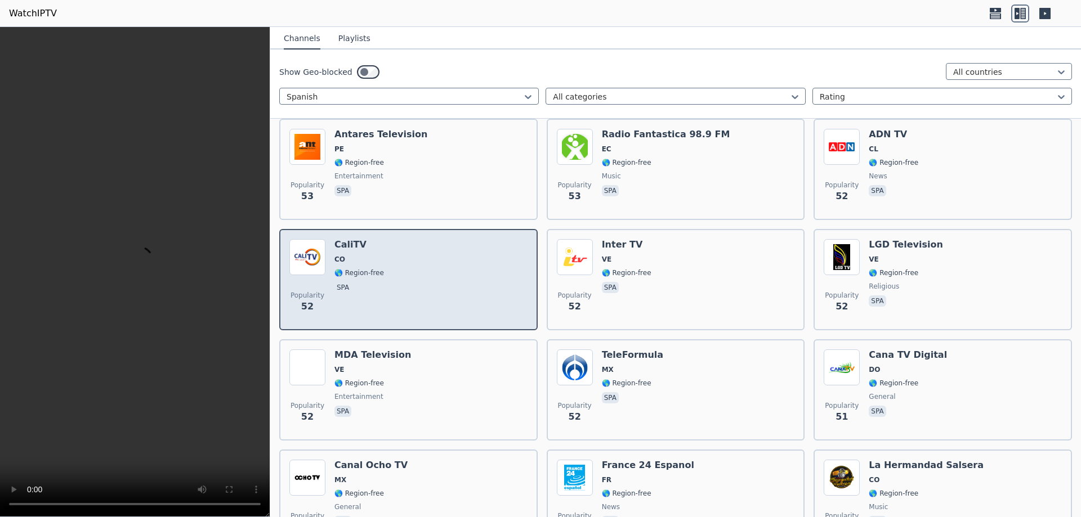
click at [421, 258] on div "Popularity 52 CaliTV CO 🌎 Region-free spa" at bounding box center [408, 279] width 238 height 81
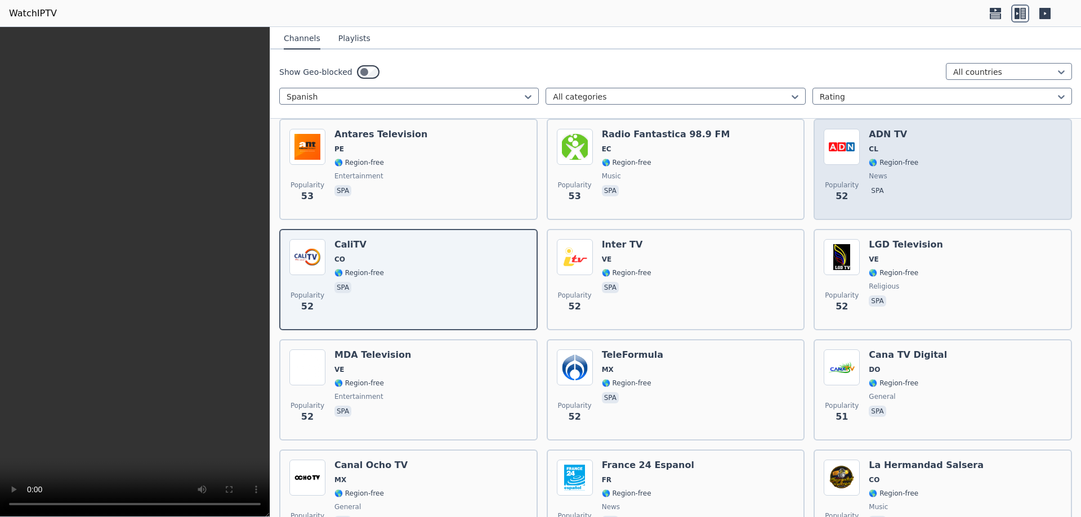
click at [937, 160] on div "Popularity 52 ADN TV CL 🌎 Region-free news spa" at bounding box center [943, 169] width 238 height 81
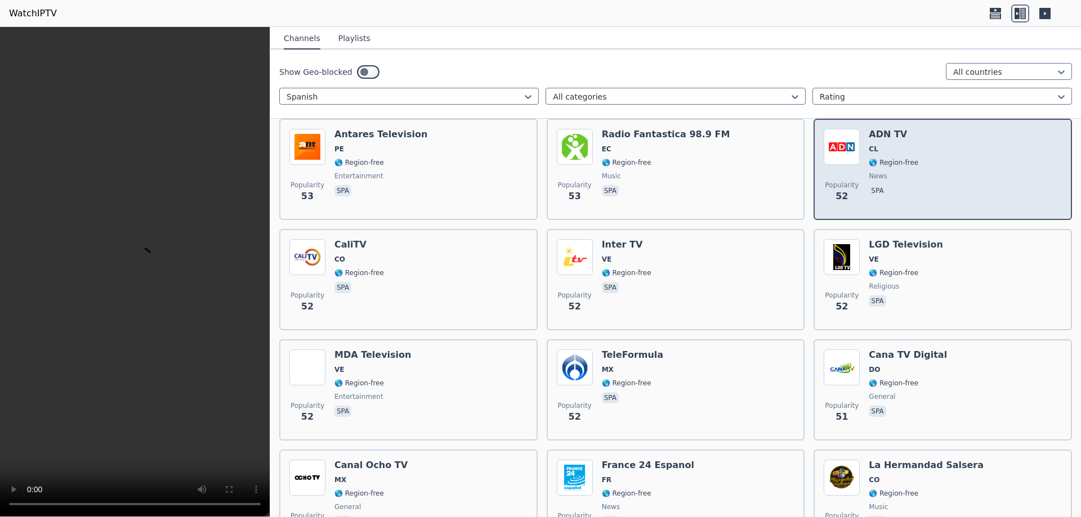
click at [937, 160] on div "Popularity 52 ADN TV CL 🌎 Region-free news spa" at bounding box center [943, 169] width 238 height 81
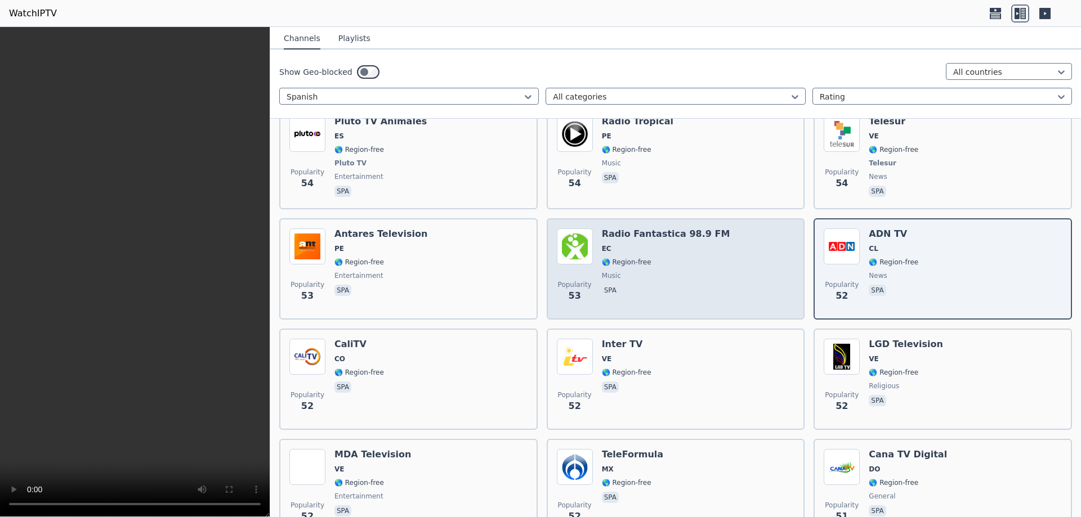
scroll to position [8738, 0]
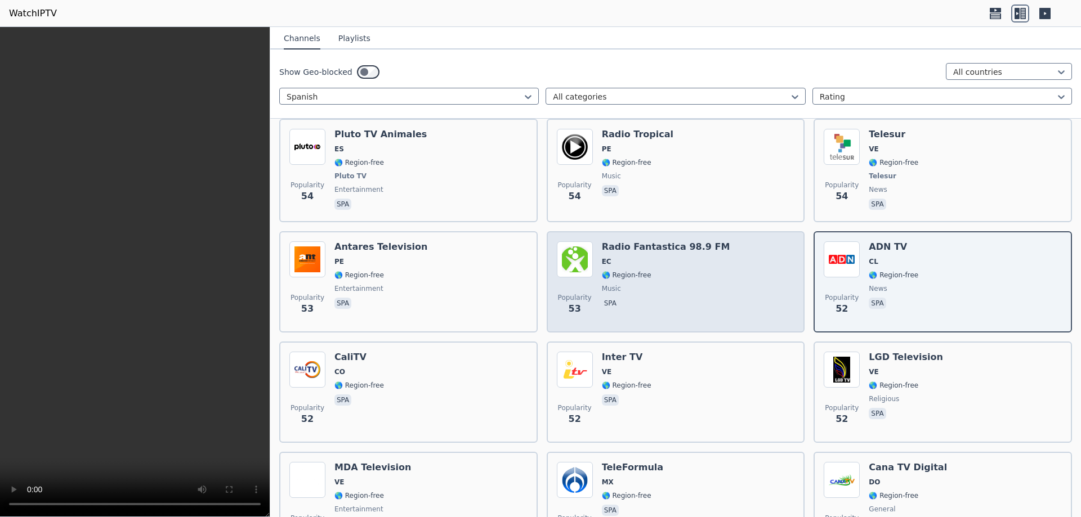
click at [666, 257] on span "EC" at bounding box center [666, 261] width 128 height 9
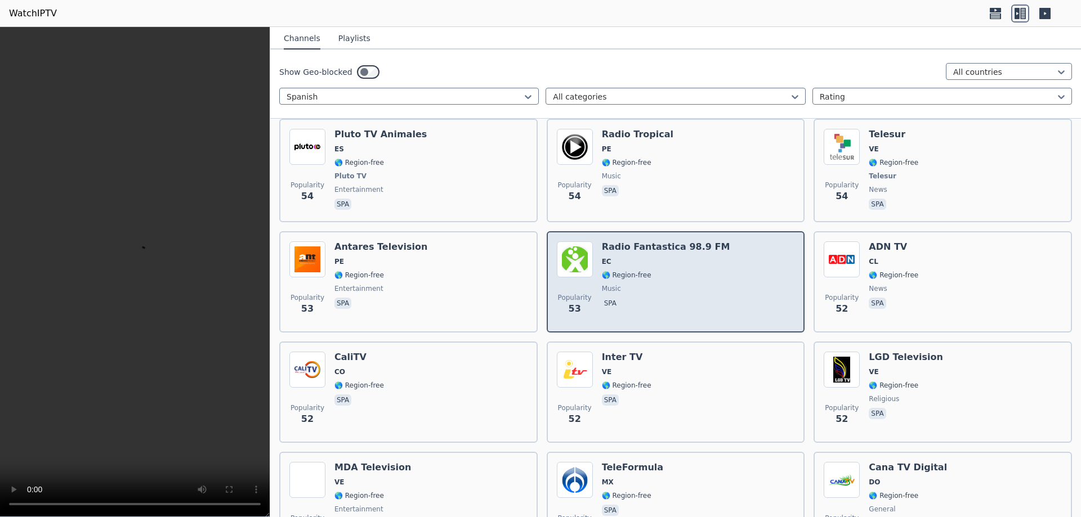
click at [666, 257] on span "EC" at bounding box center [666, 261] width 128 height 9
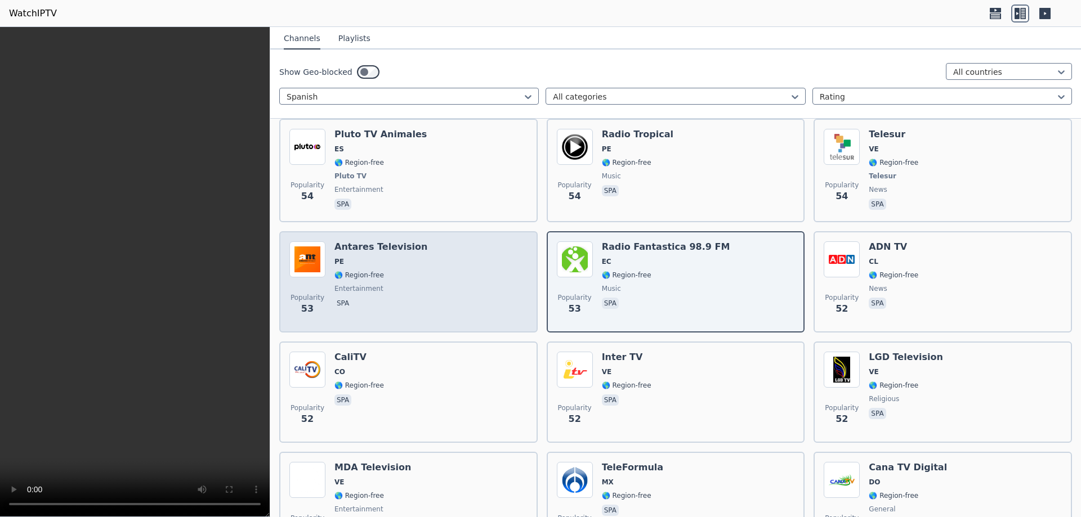
click at [408, 263] on div "Popularity 53 Antares Television PE 🌎 Region-free entertainment spa" at bounding box center [408, 282] width 238 height 81
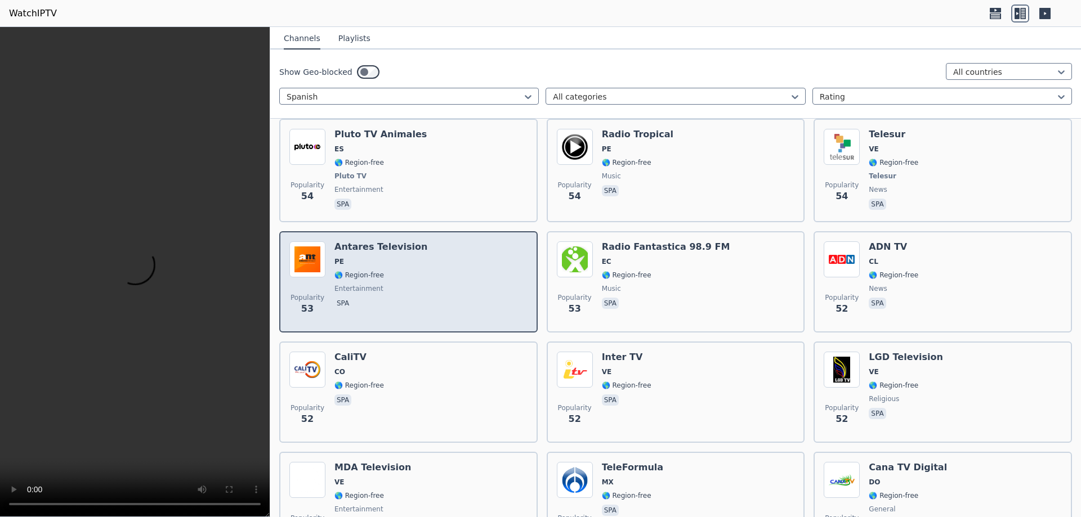
click at [408, 263] on div "Popularity 53 Antares Television PE 🌎 Region-free entertainment spa" at bounding box center [408, 282] width 238 height 81
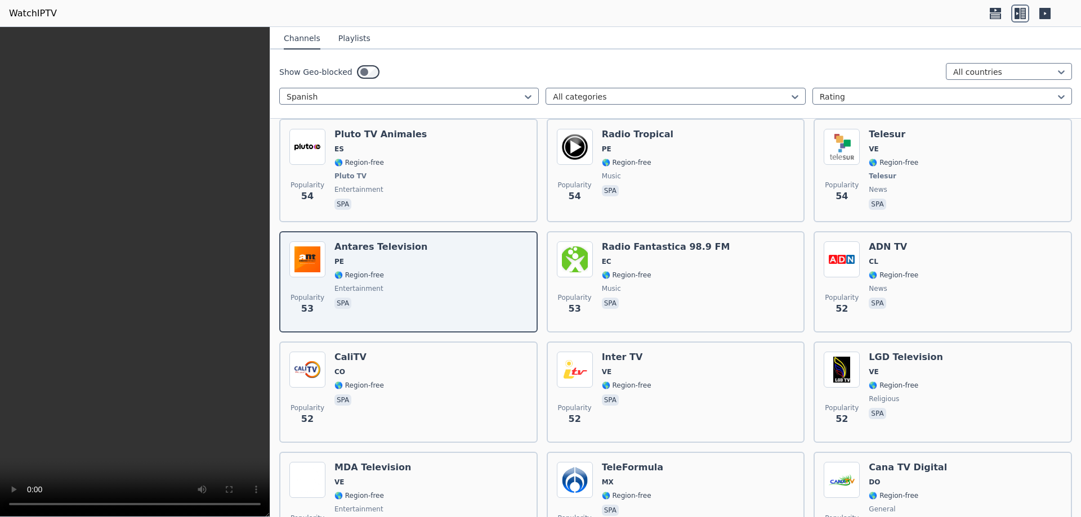
click at [222, 316] on video at bounding box center [135, 272] width 270 height 490
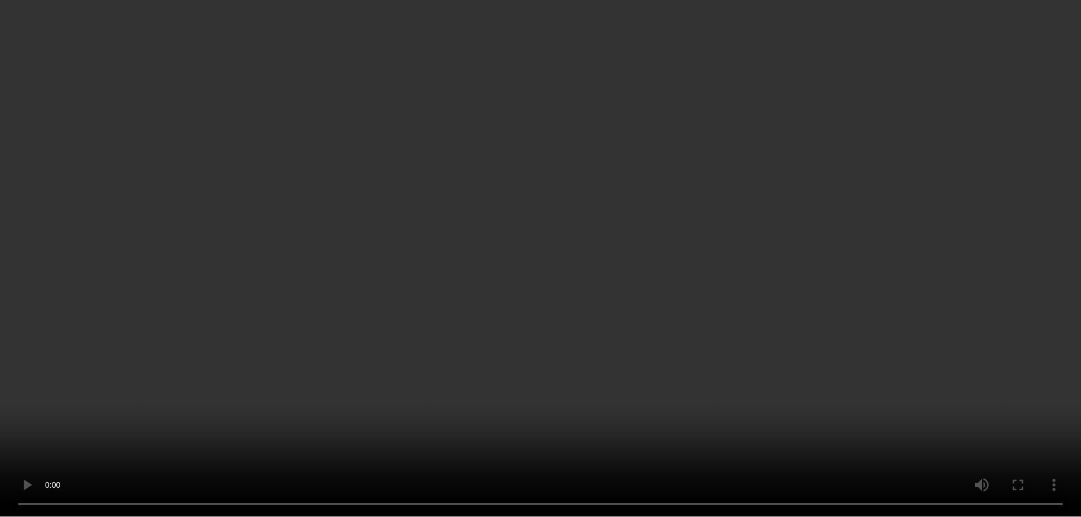
scroll to position [8625, 0]
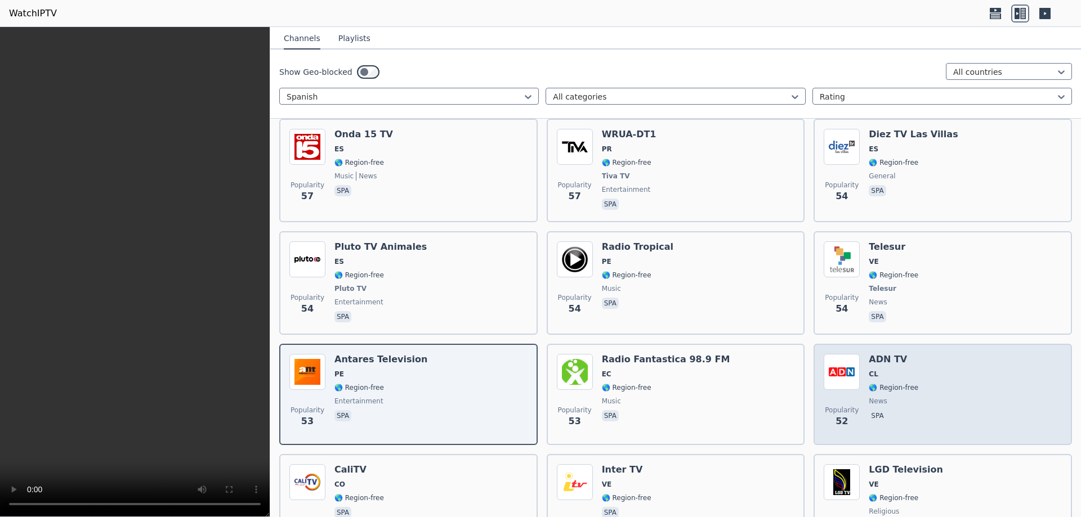
click at [909, 264] on div "Popularity 54 Telesur VE 🌎 Region-free Telesur news spa" at bounding box center [943, 283] width 238 height 83
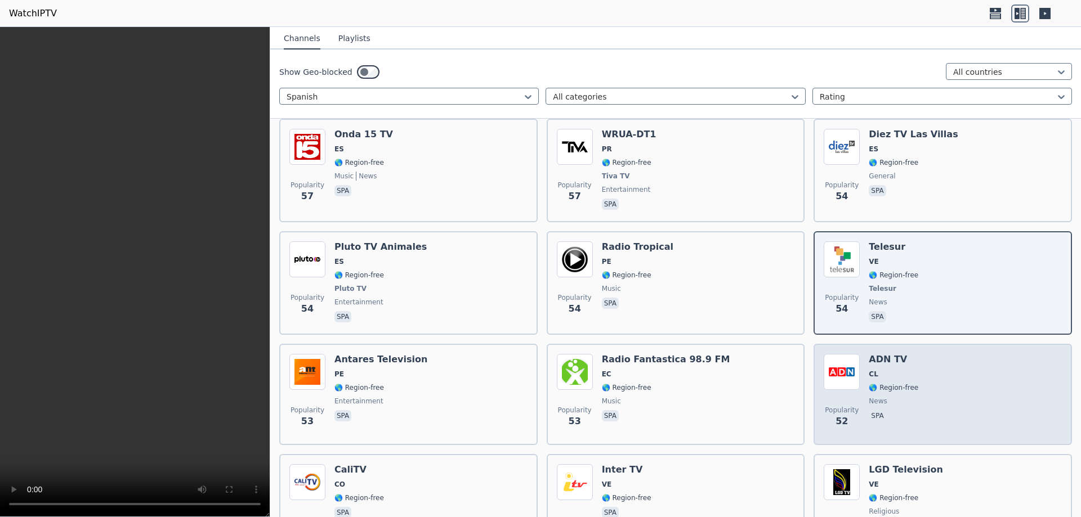
click at [909, 264] on div "Popularity 54 Telesur VE 🌎 Region-free Telesur news spa" at bounding box center [943, 283] width 238 height 83
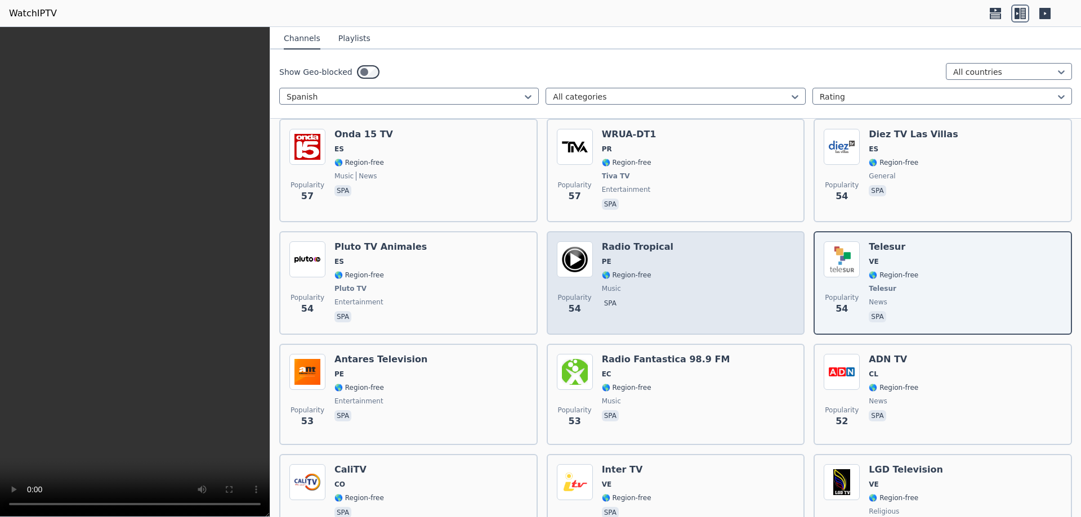
click at [642, 284] on span "music" at bounding box center [638, 288] width 72 height 9
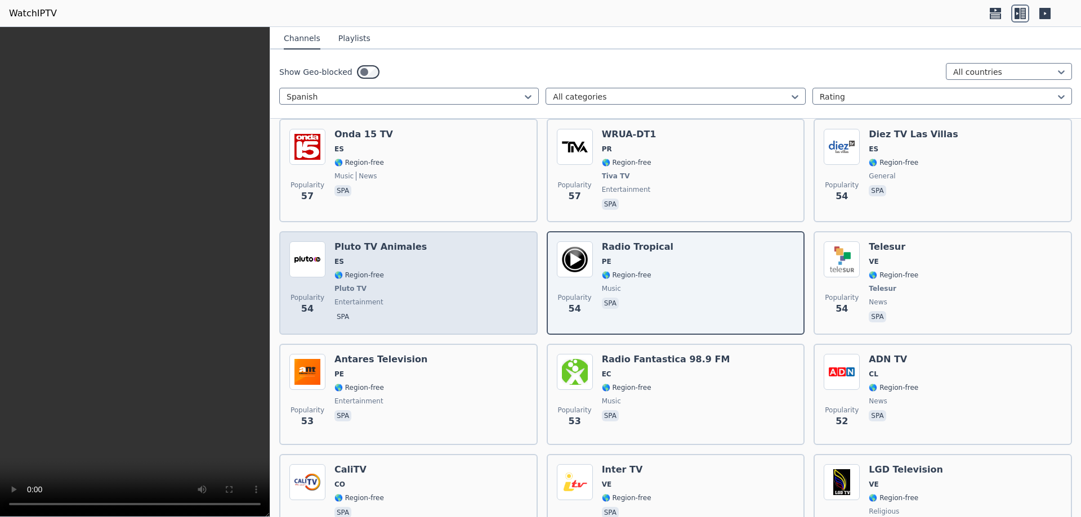
click at [448, 275] on div "Popularity 54 Pluto TV Animales ES 🌎 Region-free Pluto TV entertainment spa" at bounding box center [408, 283] width 238 height 83
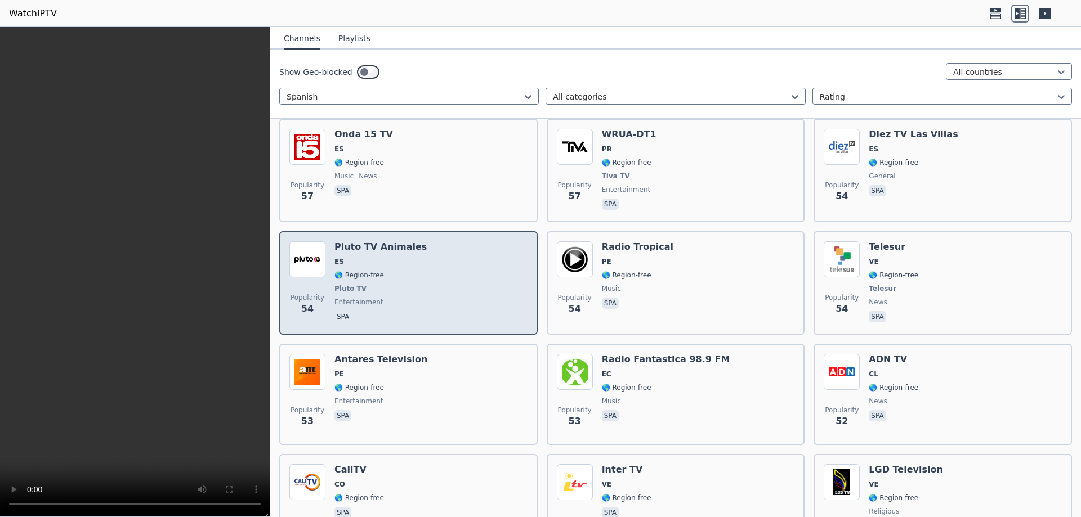
click at [448, 275] on div "Popularity 54 Pluto TV Animales ES 🌎 Region-free Pluto TV entertainment spa" at bounding box center [408, 283] width 238 height 83
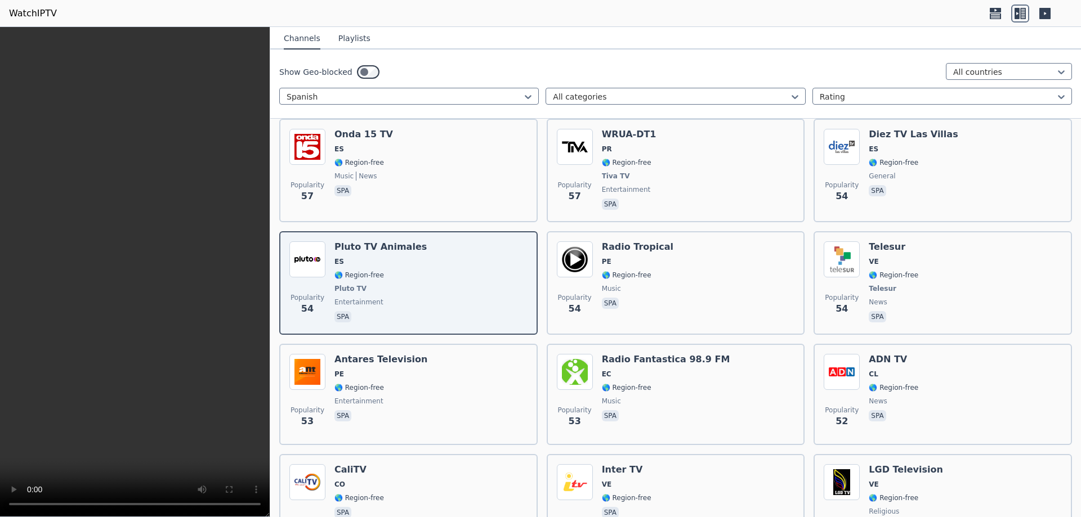
click at [35, 328] on video at bounding box center [135, 272] width 270 height 490
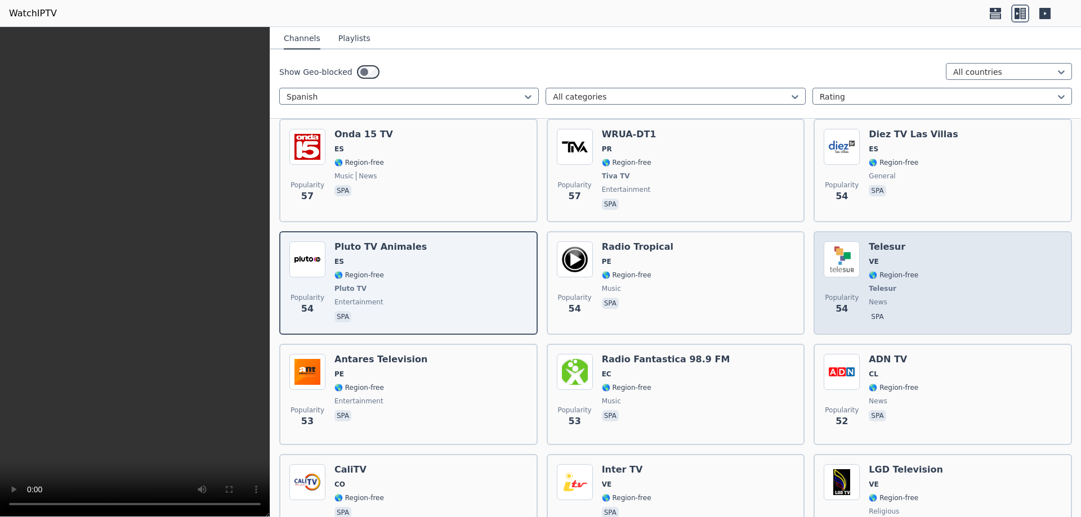
click at [919, 259] on div "Popularity 54 Telesur VE 🌎 Region-free Telesur news spa" at bounding box center [943, 283] width 238 height 83
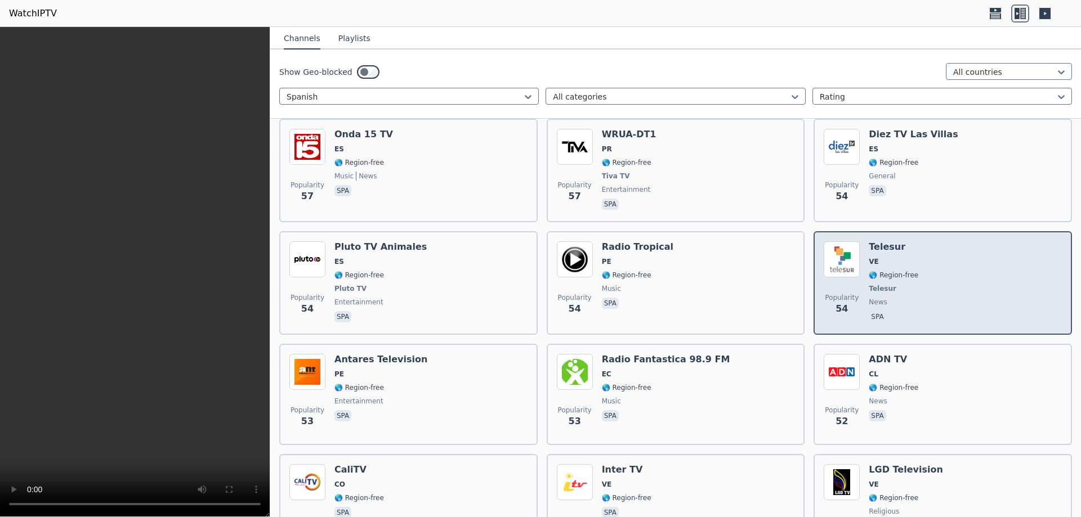
click at [919, 259] on div "Popularity 54 Telesur VE 🌎 Region-free Telesur news spa" at bounding box center [943, 283] width 238 height 83
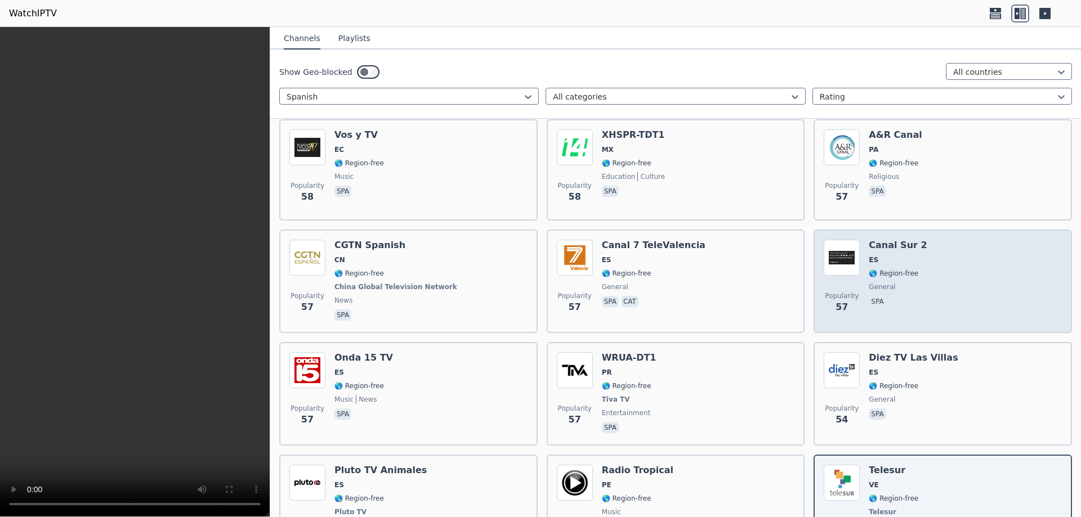
scroll to position [8400, 0]
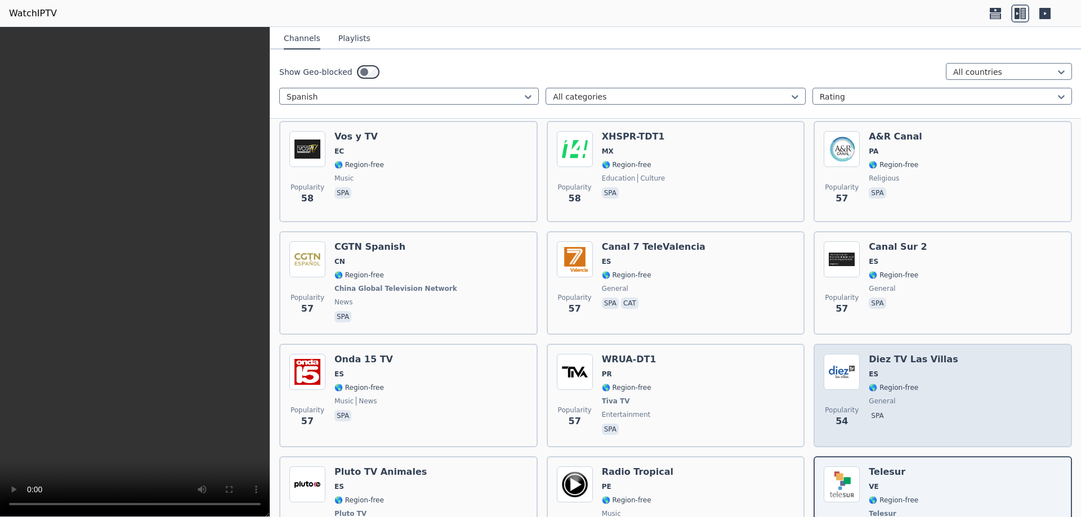
click at [897, 397] on span "general" at bounding box center [913, 401] width 89 height 9
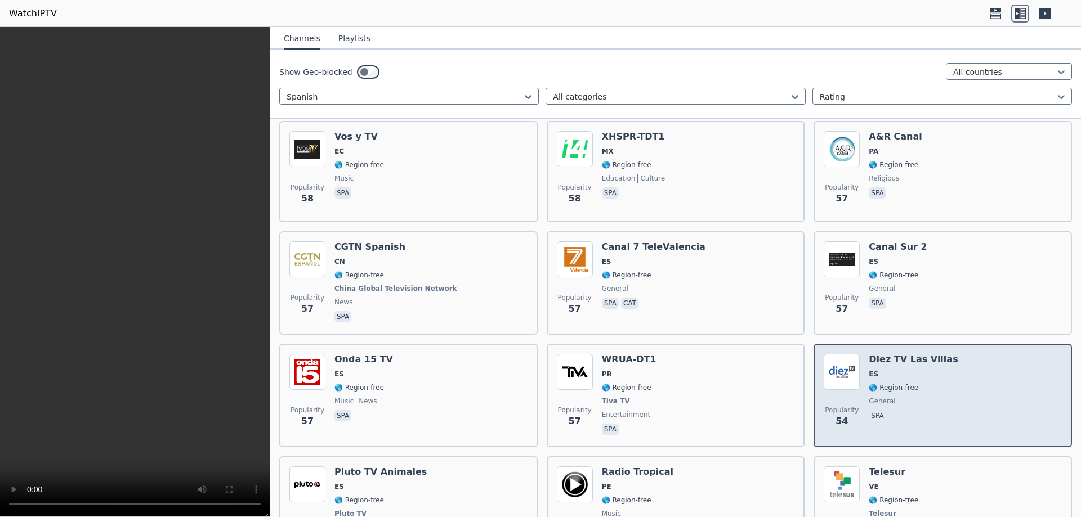
click at [897, 397] on span "general" at bounding box center [913, 401] width 89 height 9
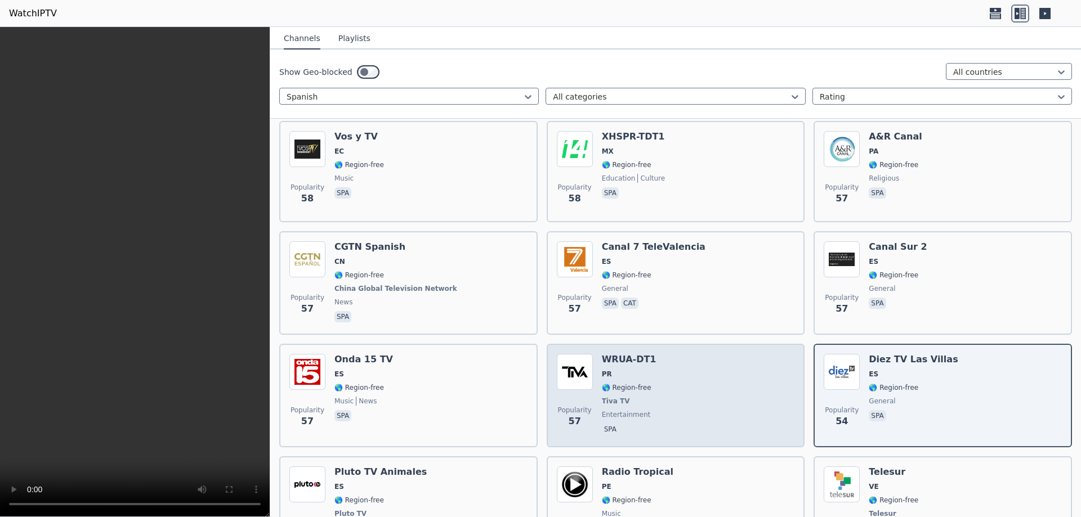
click at [640, 383] on span "🌎 Region-free" at bounding box center [627, 387] width 50 height 9
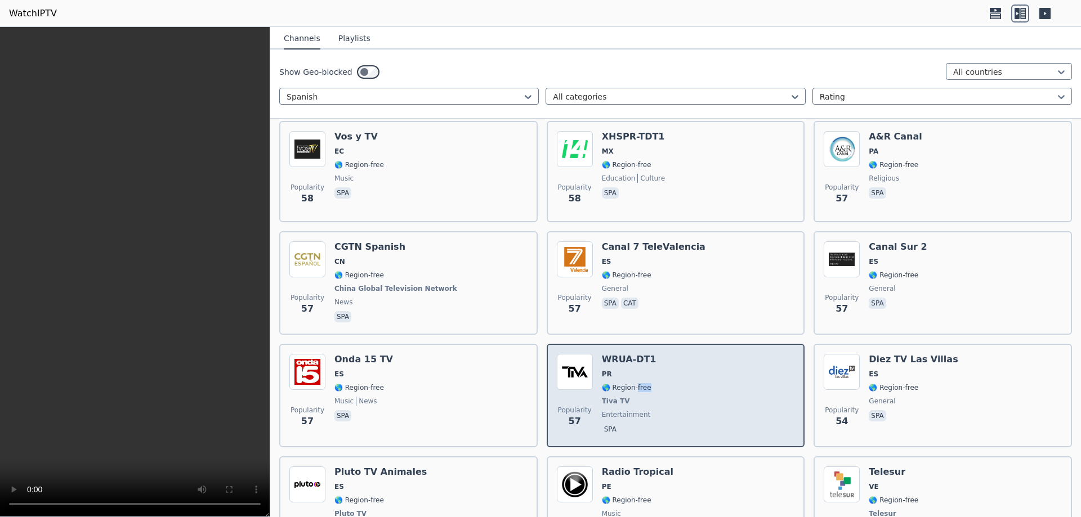
click at [640, 383] on span "🌎 Region-free" at bounding box center [627, 387] width 50 height 9
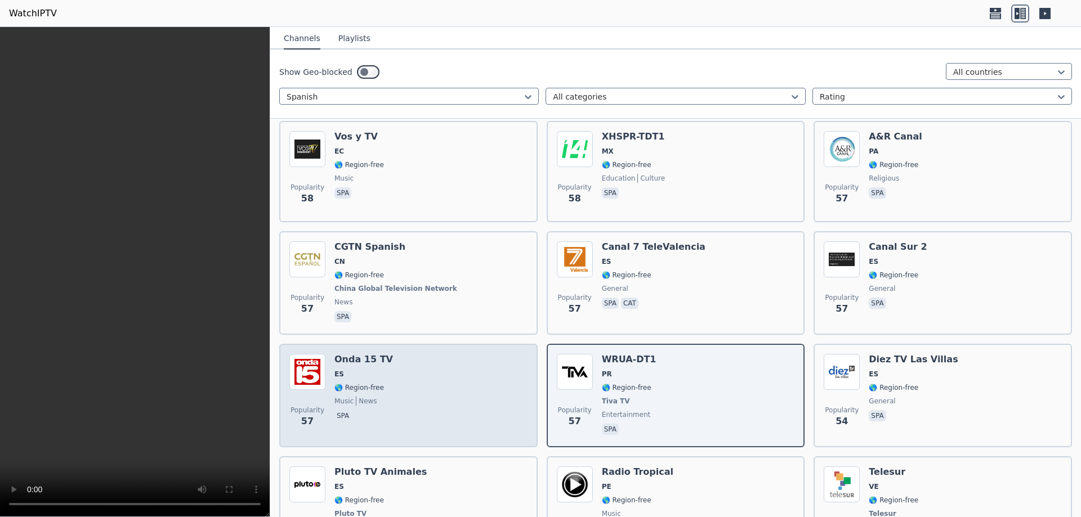
click at [420, 372] on div "Popularity 57 Onda 15 TV ES 🌎 Region-free music news spa" at bounding box center [408, 395] width 238 height 83
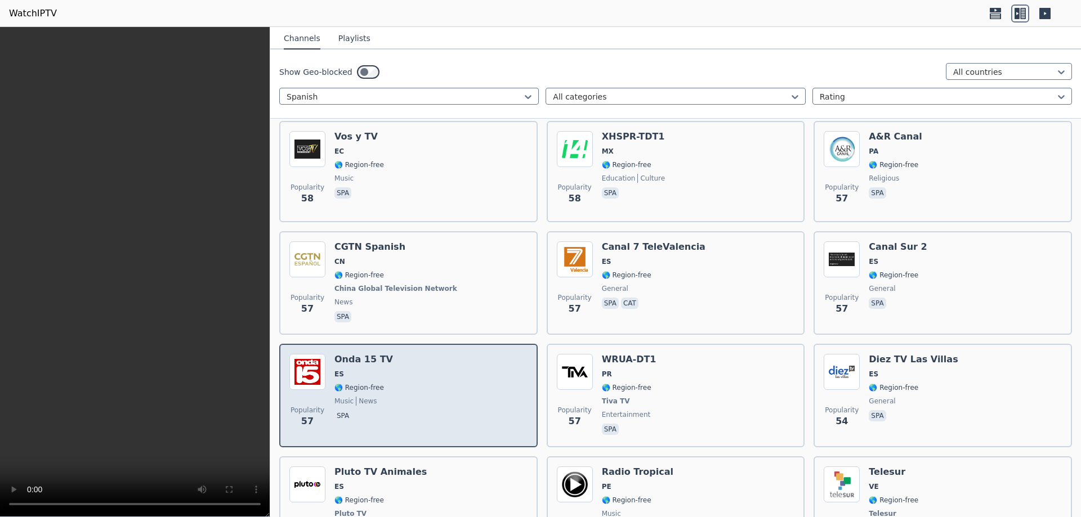
click at [420, 372] on div "Popularity 57 Onda 15 TV ES 🌎 Region-free music news spa" at bounding box center [408, 395] width 238 height 83
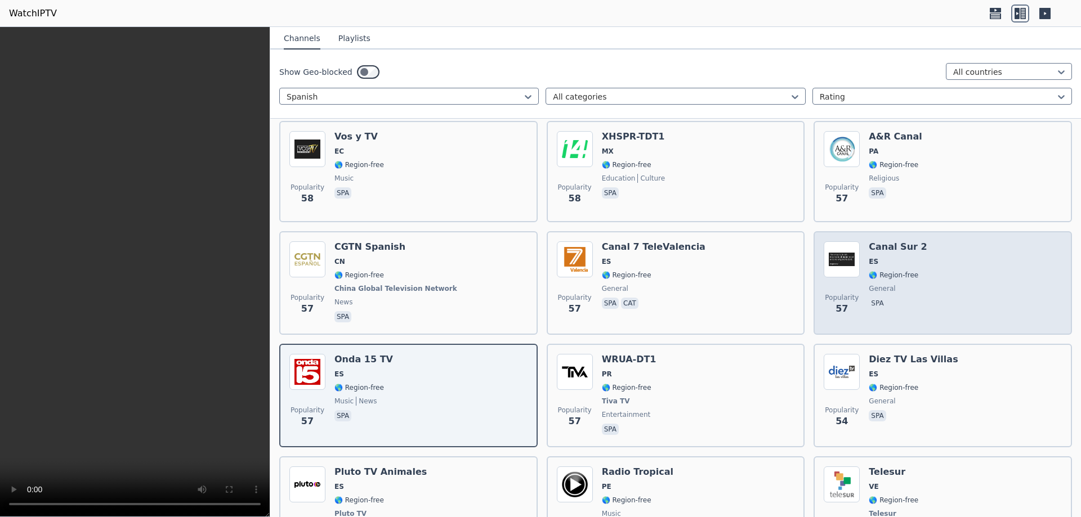
click at [932, 261] on div "Popularity 57 Canal Sur 2 ES 🌎 Region-free general spa" at bounding box center [943, 283] width 238 height 83
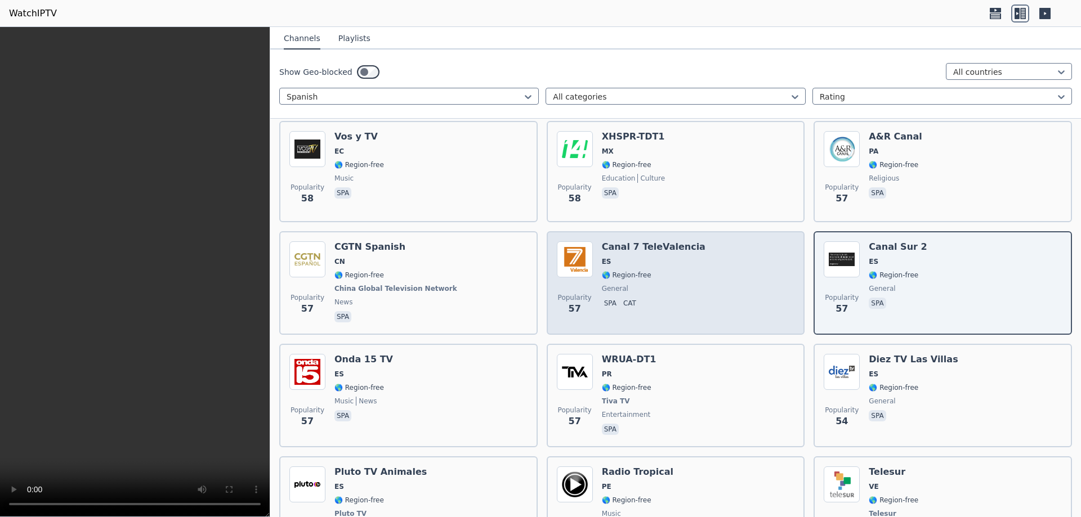
click at [672, 260] on div "Canal 7 TeleValencia ES 🌎 Region-free general spa cat" at bounding box center [654, 283] width 104 height 83
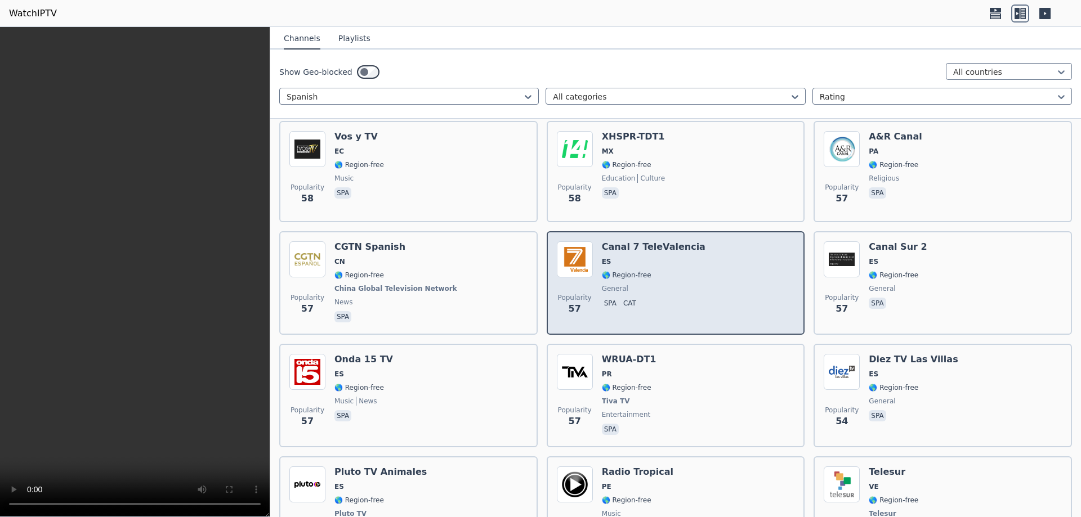
click at [672, 260] on div "Canal 7 TeleValencia ES 🌎 Region-free general spa cat" at bounding box center [654, 283] width 104 height 83
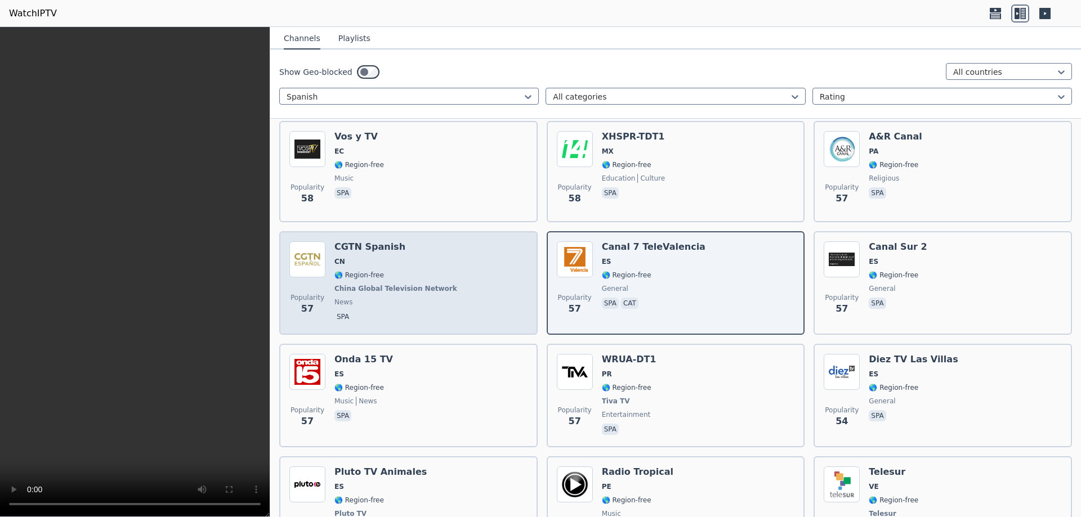
click at [437, 267] on div "Popularity 57 CGTN Spanish CN 🌎 Region-free [GEOGRAPHIC_DATA] Global Television…" at bounding box center [408, 283] width 238 height 83
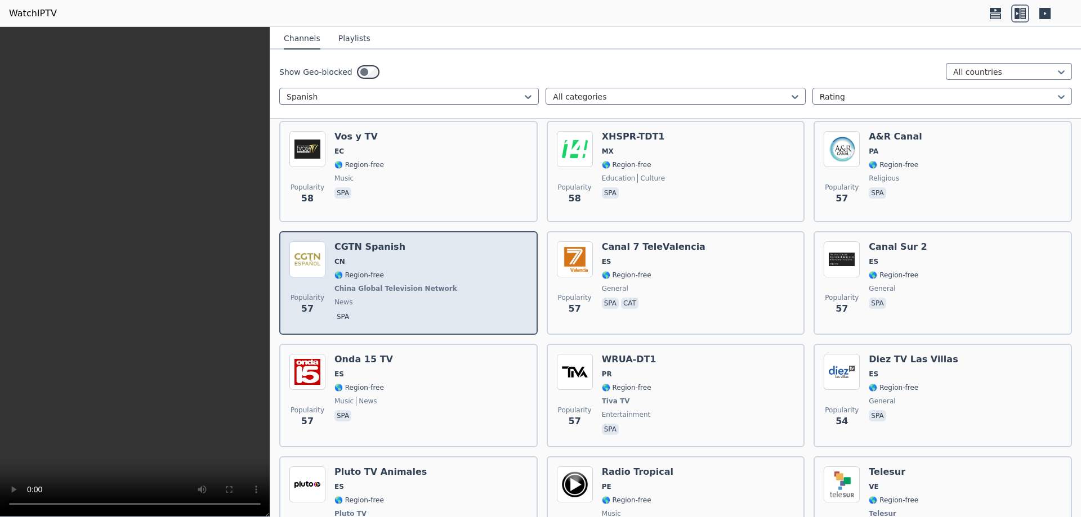
click at [437, 267] on div "Popularity 57 CGTN Spanish CN 🌎 Region-free [GEOGRAPHIC_DATA] Global Television…" at bounding box center [408, 283] width 238 height 83
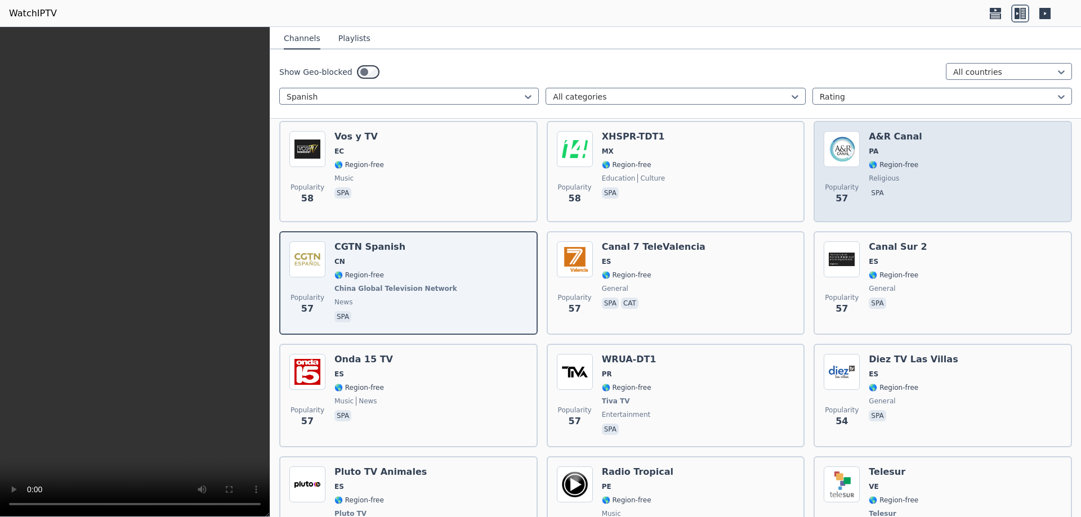
click at [919, 145] on div "Popularity 57 A&R Canal PA 🌎 Region-free religious spa" at bounding box center [943, 171] width 238 height 81
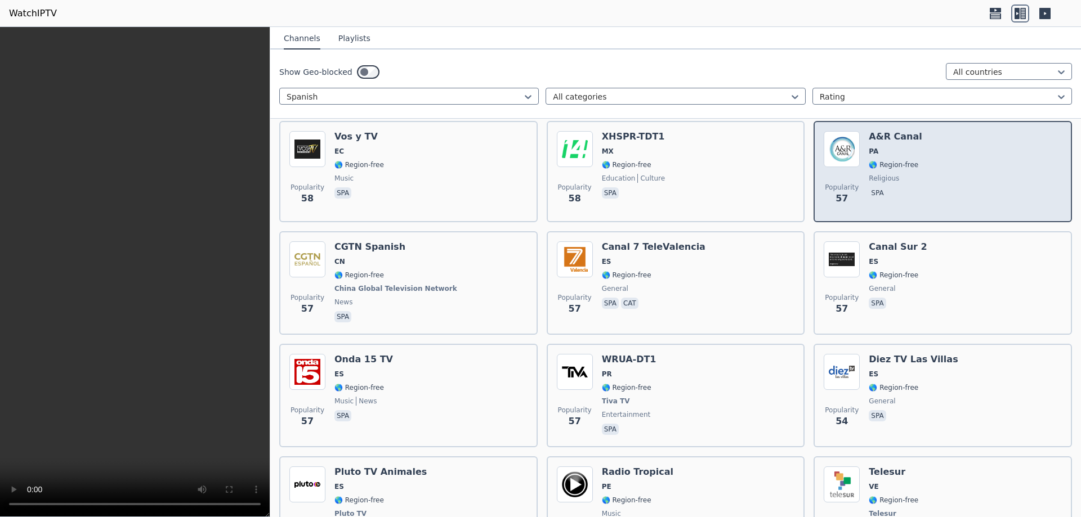
click at [919, 145] on div "Popularity 57 A&R Canal PA 🌎 Region-free religious spa" at bounding box center [943, 171] width 238 height 81
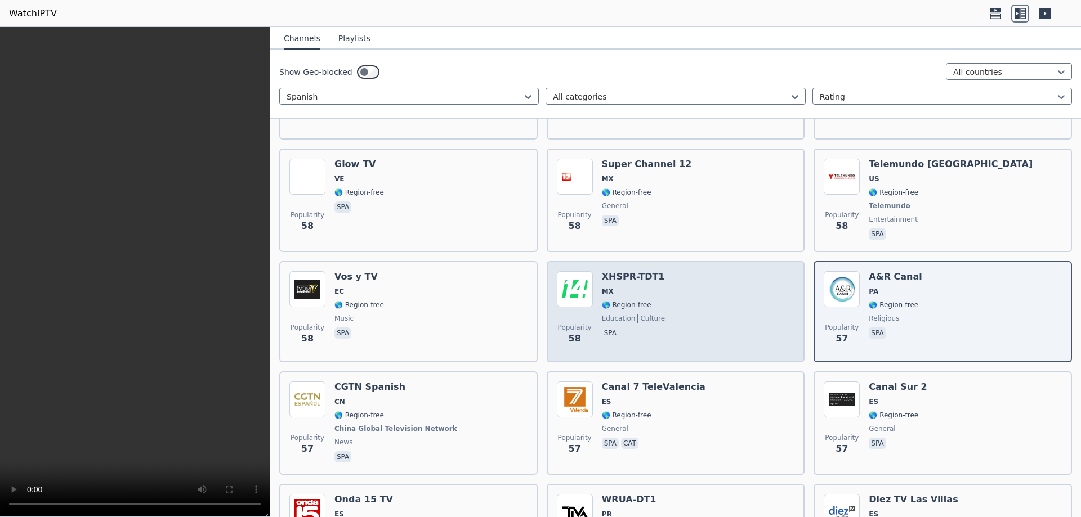
scroll to position [8231, 0]
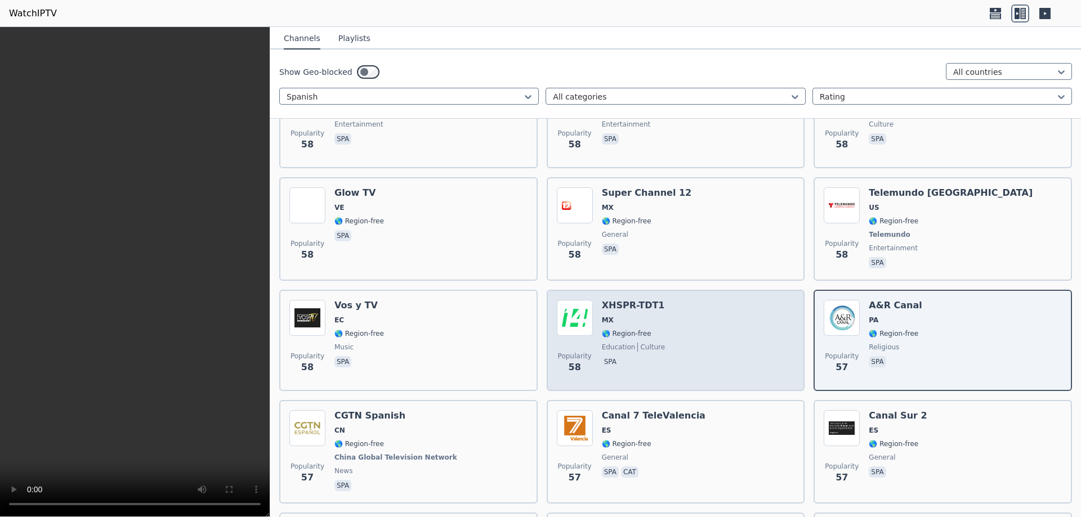
click at [683, 324] on div "Popularity 58 XHSPR-TDT1 MX 🌎 Region-free education culture spa" at bounding box center [676, 340] width 238 height 81
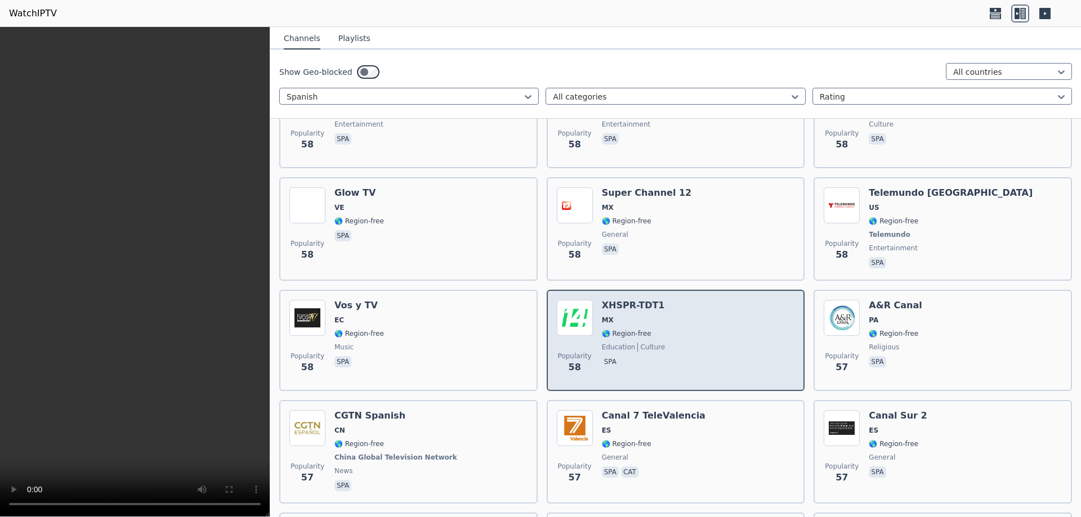
click at [683, 324] on div "Popularity 58 XHSPR-TDT1 MX 🌎 Region-free education culture spa" at bounding box center [676, 340] width 238 height 81
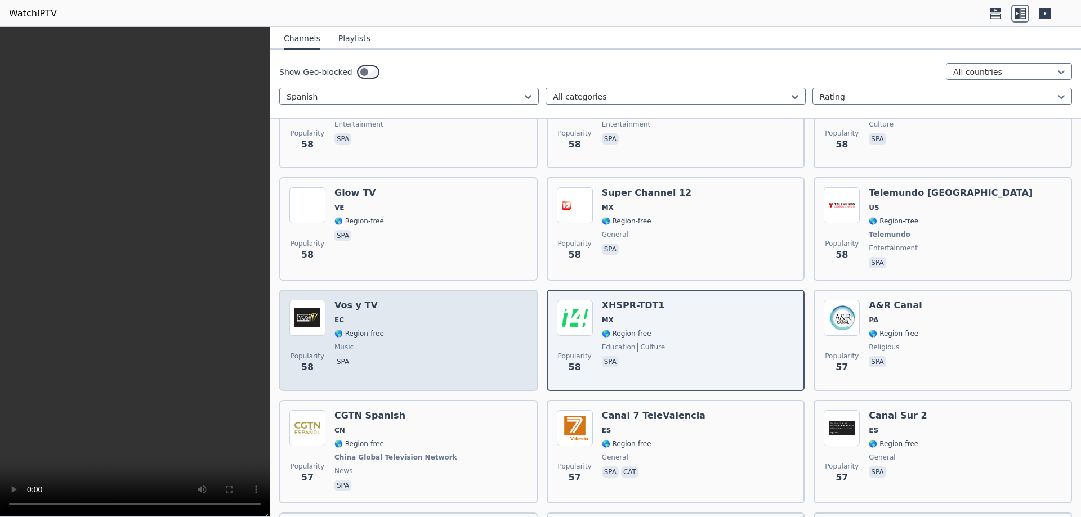
click at [459, 323] on div "Popularity 58 Vos y TV EC 🌎 Region-free music spa" at bounding box center [408, 340] width 238 height 81
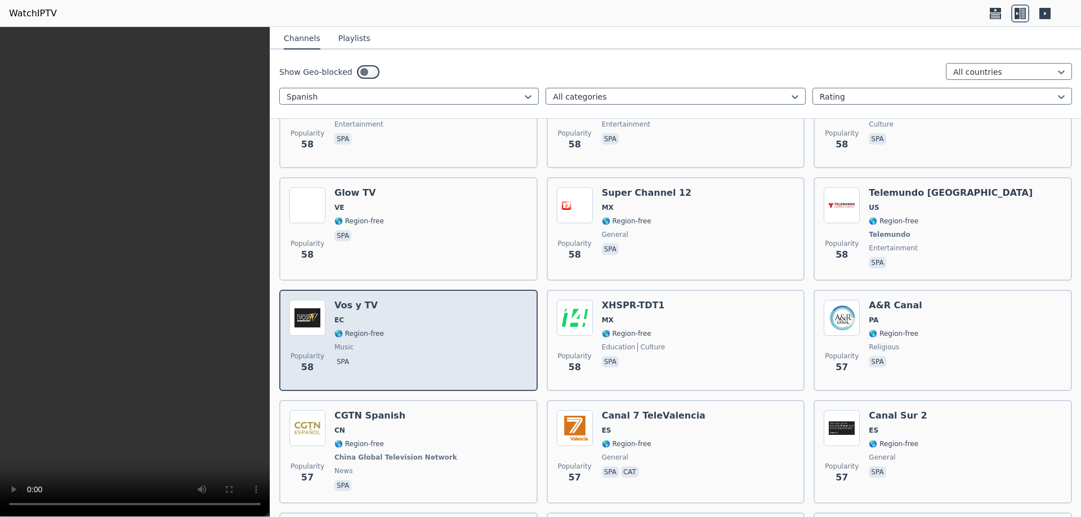
click at [459, 323] on div "Popularity 58 Vos y TV EC 🌎 Region-free music spa" at bounding box center [408, 340] width 238 height 81
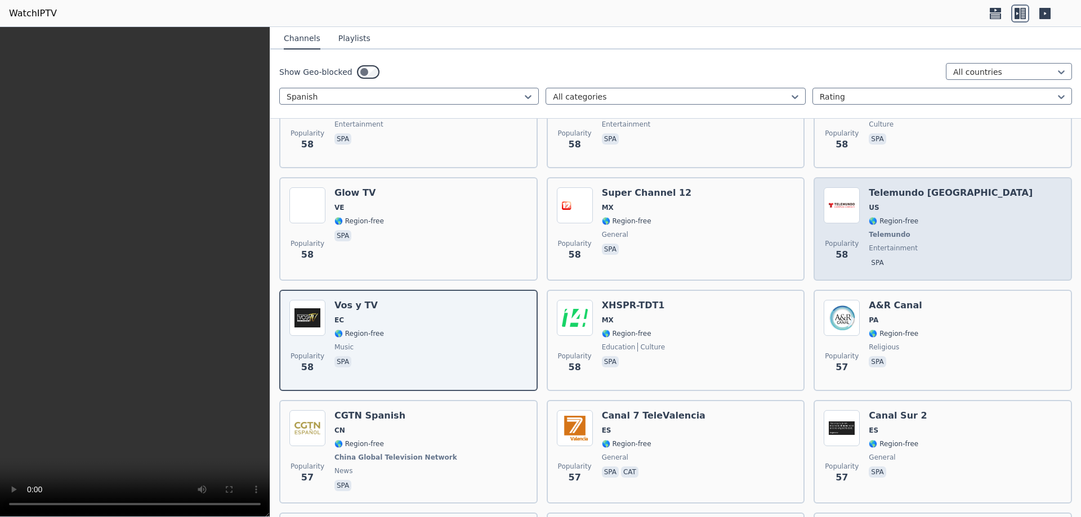
click at [935, 230] on span "Telemundo" at bounding box center [951, 234] width 164 height 9
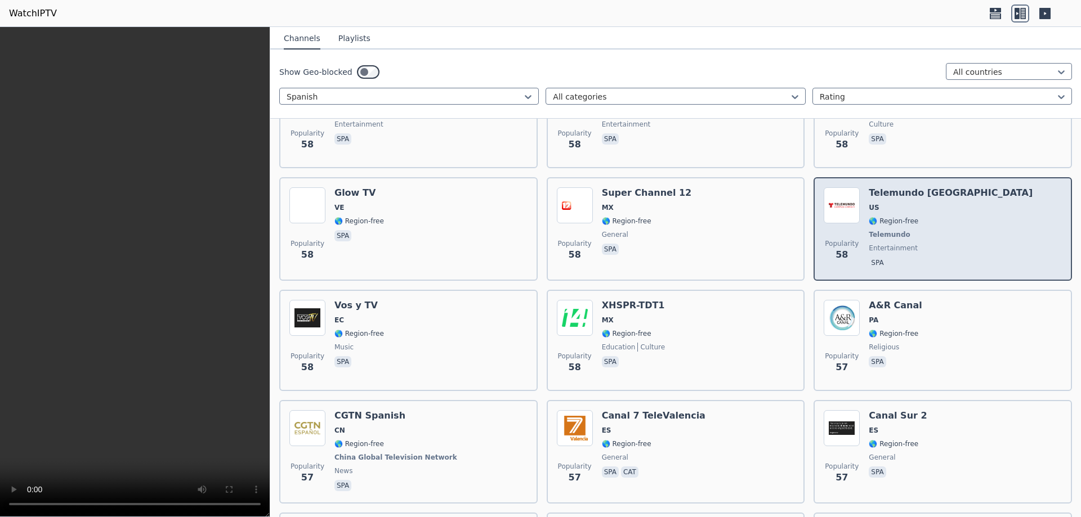
click at [935, 230] on span "Telemundo" at bounding box center [951, 234] width 164 height 9
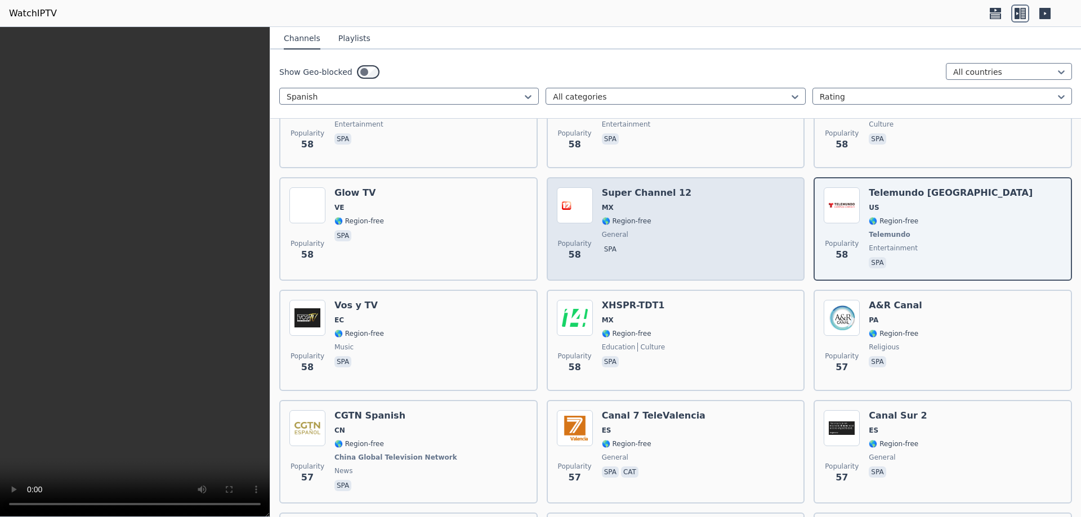
click at [678, 217] on div "Popularity 58 Super Channel 12 MX 🌎 Region-free general spa" at bounding box center [676, 228] width 238 height 83
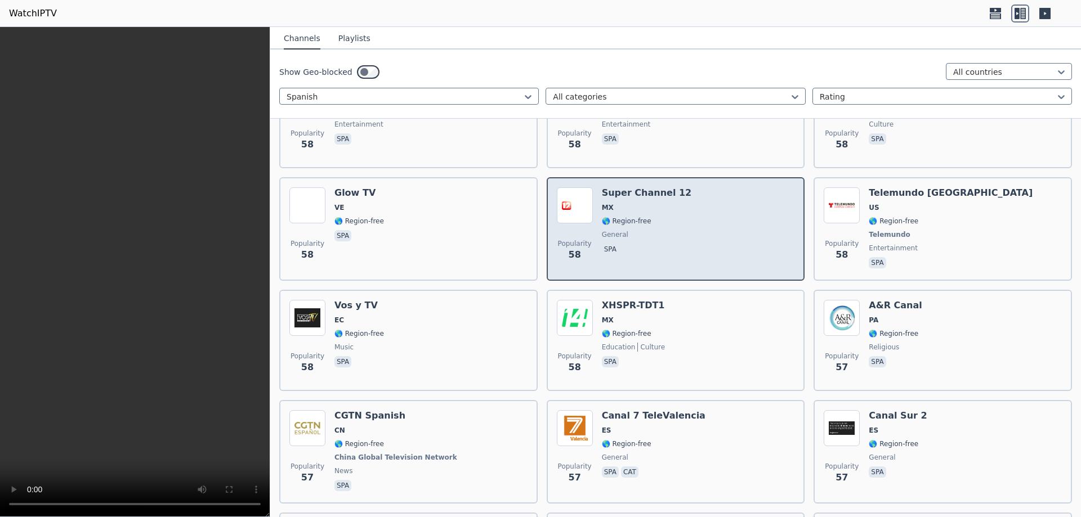
click at [678, 217] on div "Popularity 58 Super Channel 12 MX 🌎 Region-free general spa" at bounding box center [676, 228] width 238 height 83
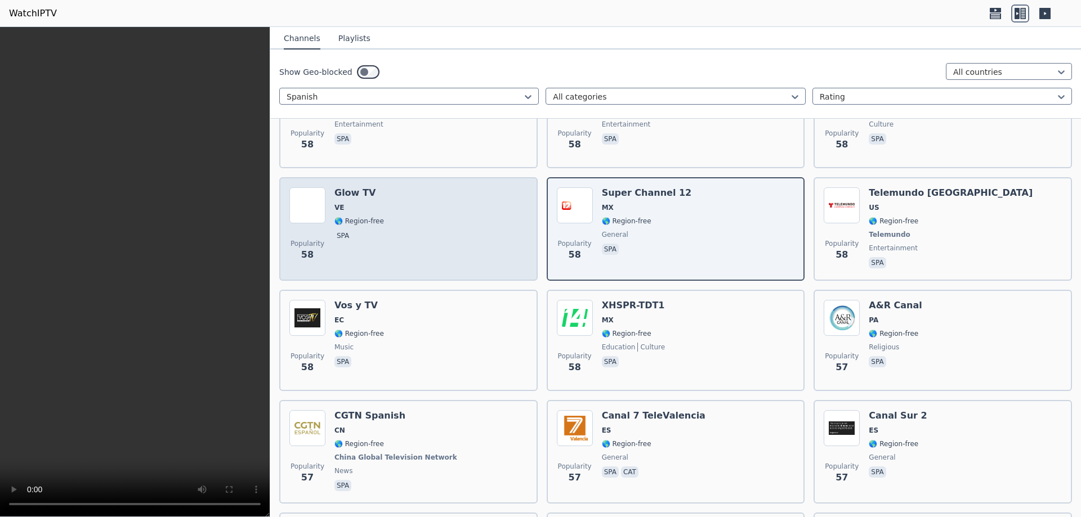
click at [449, 211] on div "Popularity 58 Glow TV VE 🌎 Region-free spa" at bounding box center [408, 228] width 238 height 83
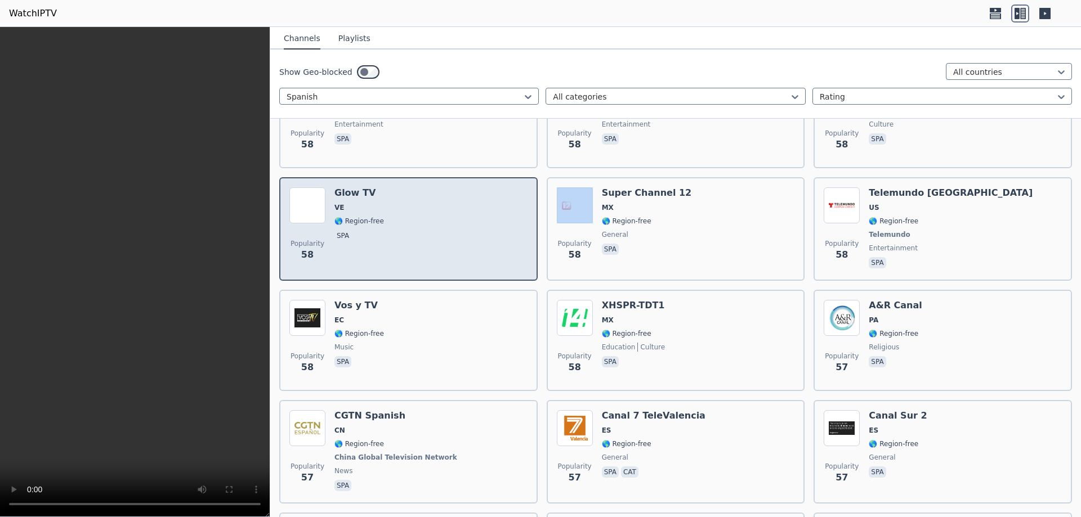
click at [449, 211] on div "Popularity 58 Glow TV VE 🌎 Region-free spa" at bounding box center [408, 228] width 238 height 83
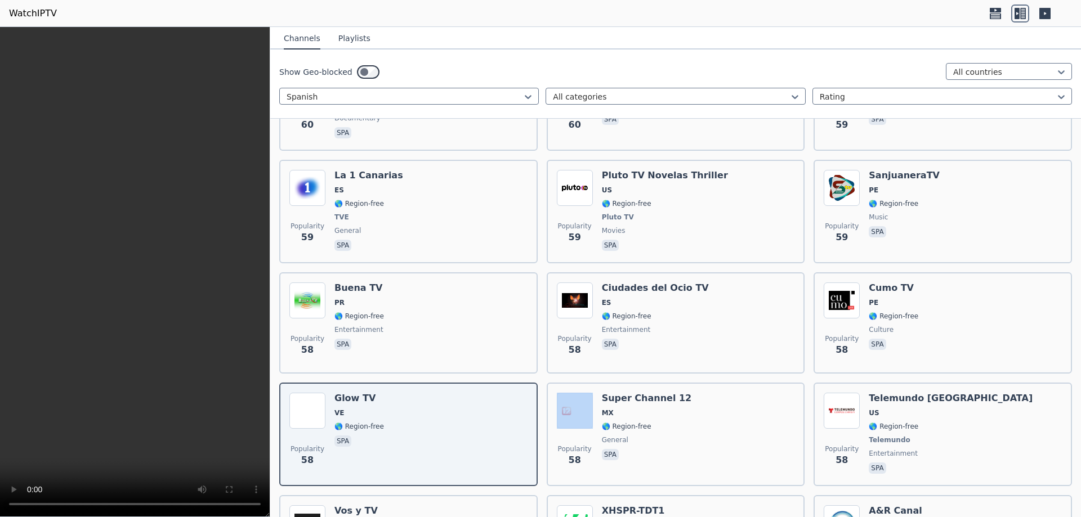
scroll to position [8006, 0]
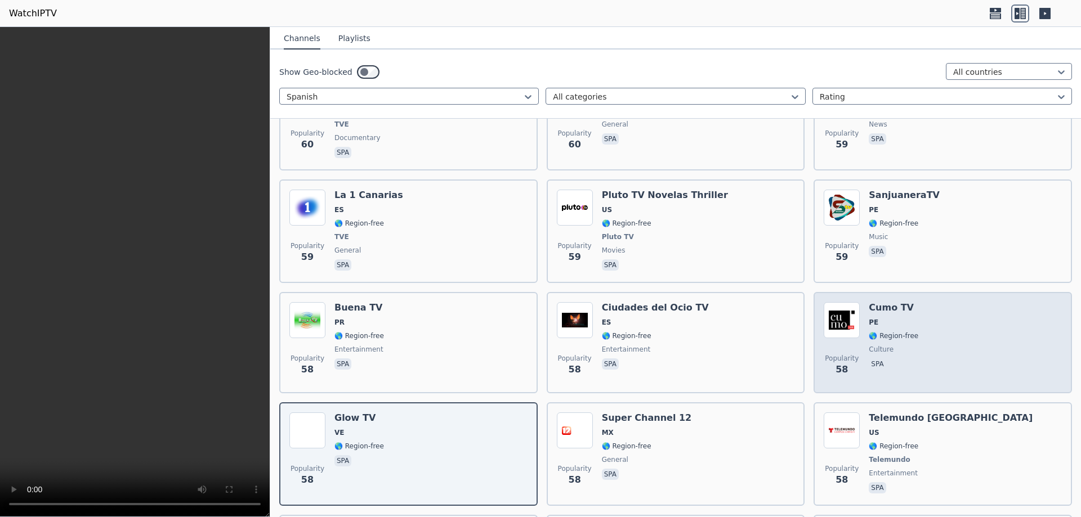
click at [932, 320] on div "Popularity 58 Cumo TV PE 🌎 Region-free culture spa" at bounding box center [943, 342] width 238 height 81
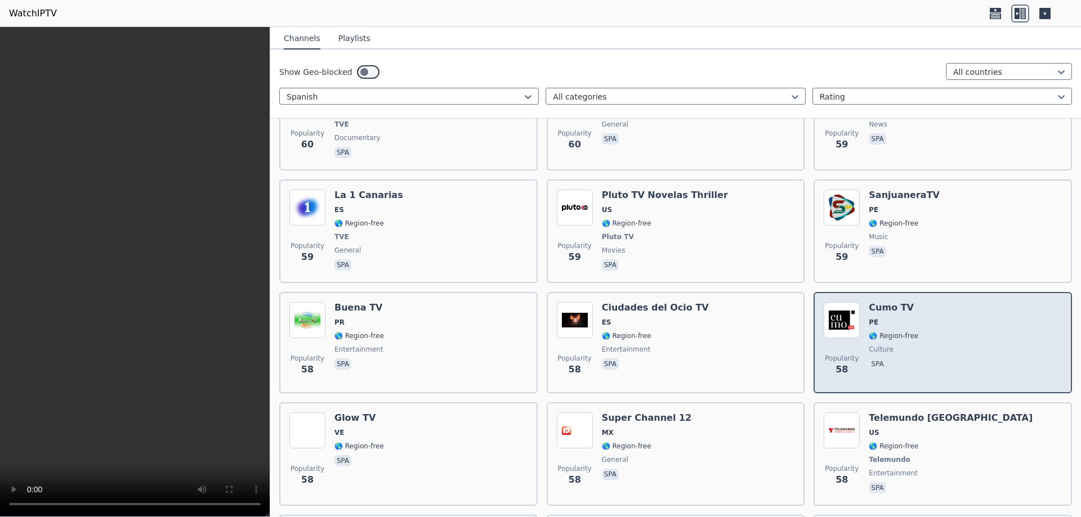
click at [932, 320] on div "Popularity 58 Cumo TV PE 🌎 Region-free culture spa" at bounding box center [943, 342] width 238 height 81
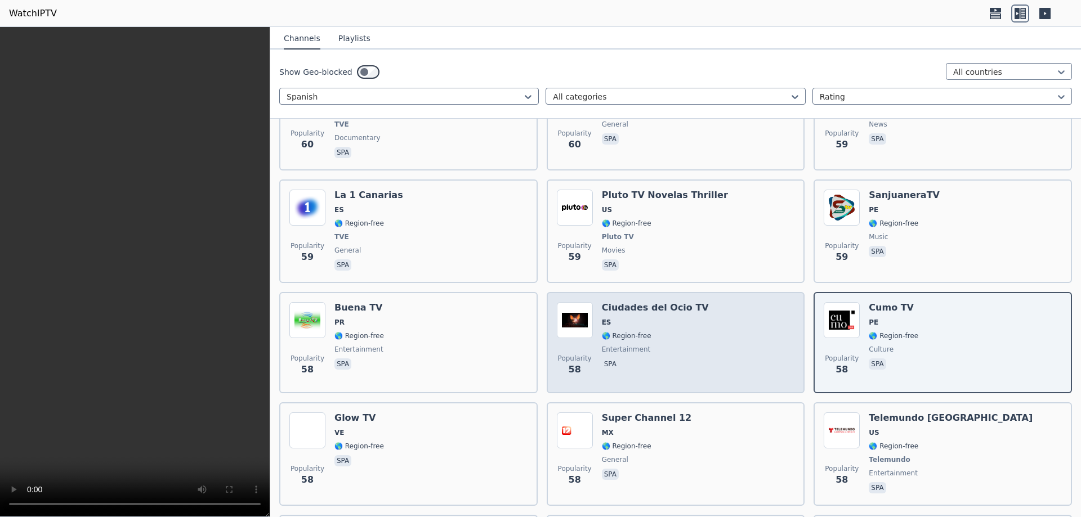
click at [673, 345] on span "entertainment" at bounding box center [655, 349] width 107 height 9
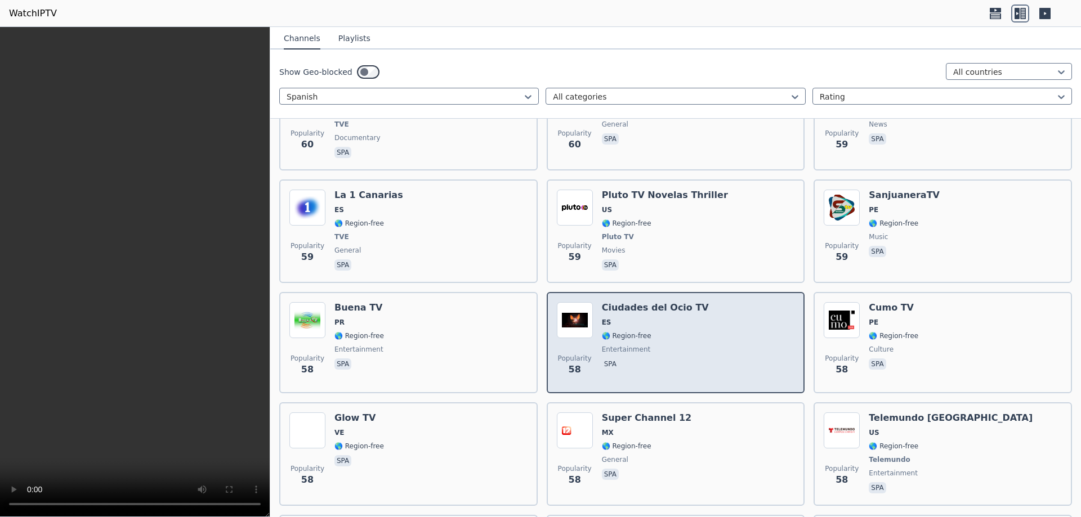
click at [673, 345] on span "entertainment" at bounding box center [655, 349] width 107 height 9
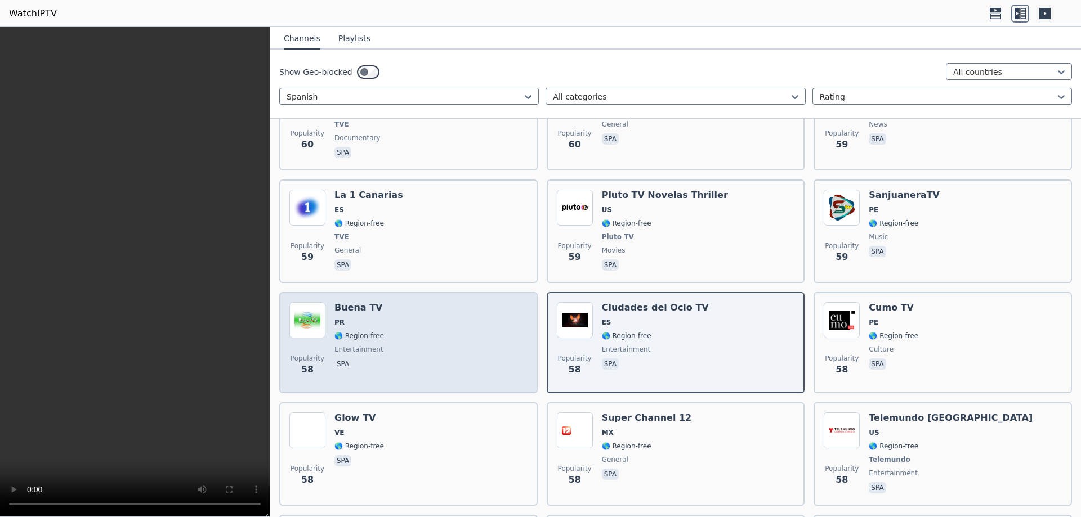
click at [450, 329] on div "Popularity 58 Buena TV PR 🌎 Region-free entertainment spa" at bounding box center [408, 342] width 238 height 81
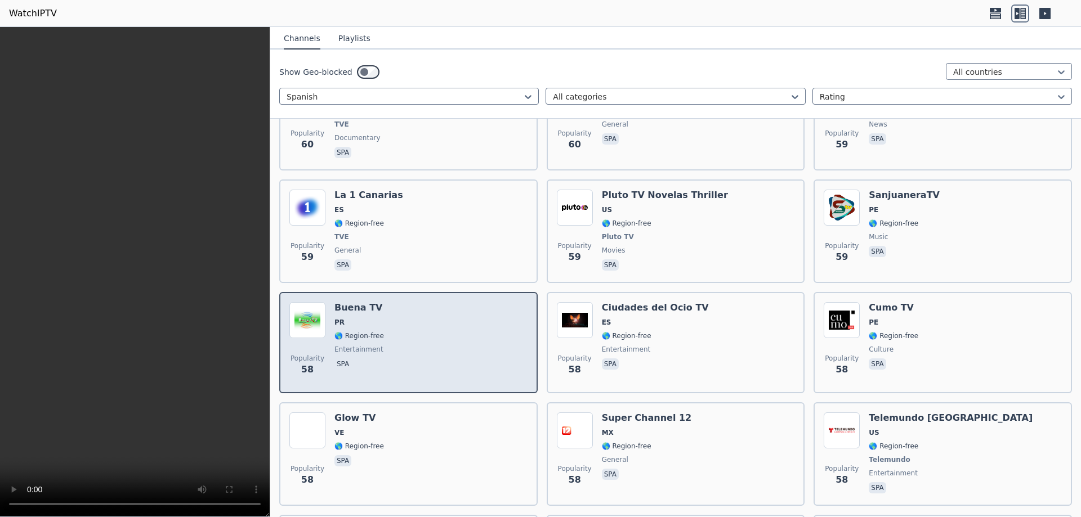
click at [450, 329] on div "Popularity 58 Buena TV PR 🌎 Region-free entertainment spa" at bounding box center [408, 342] width 238 height 81
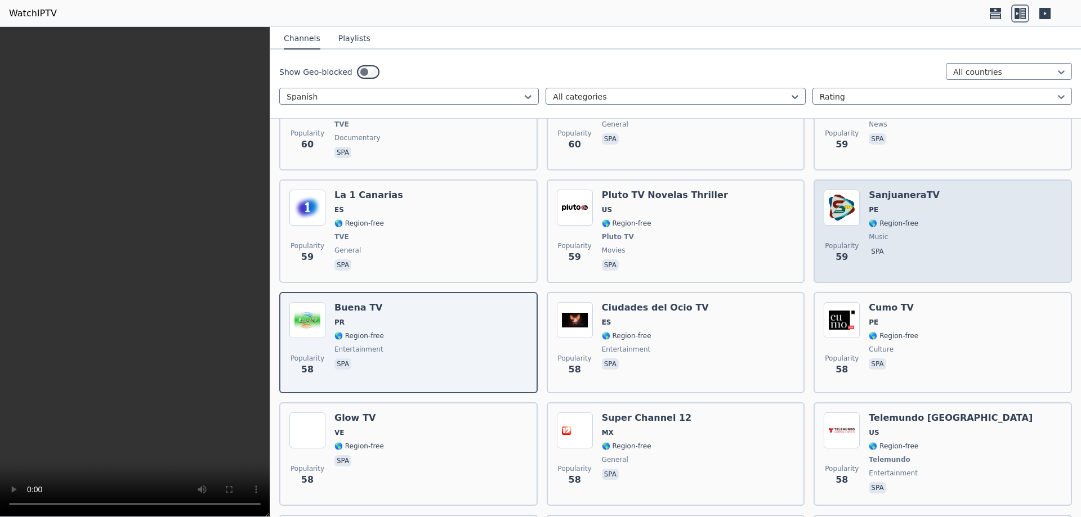
click at [917, 233] on span "music" at bounding box center [904, 237] width 71 height 9
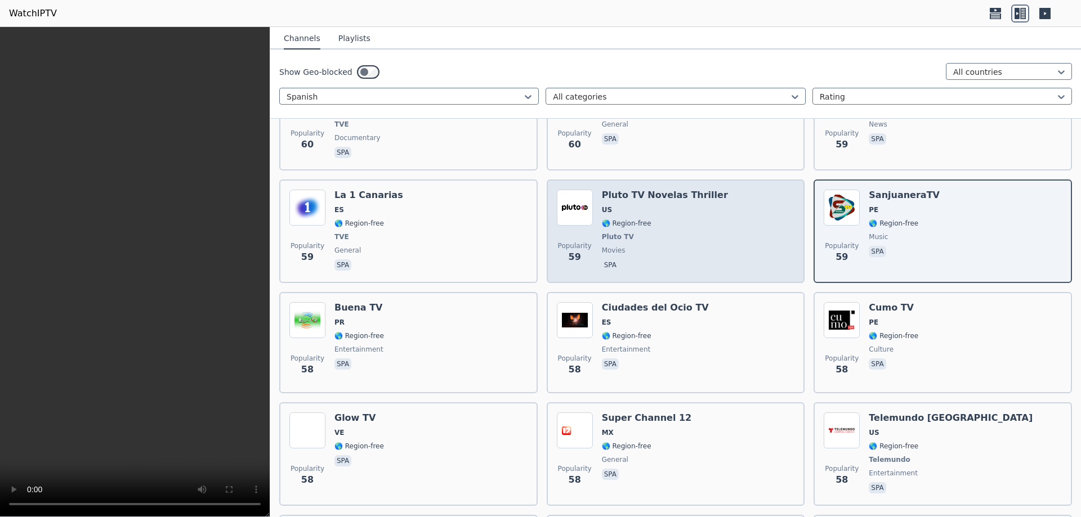
click at [678, 233] on span "Pluto TV" at bounding box center [665, 237] width 126 height 9
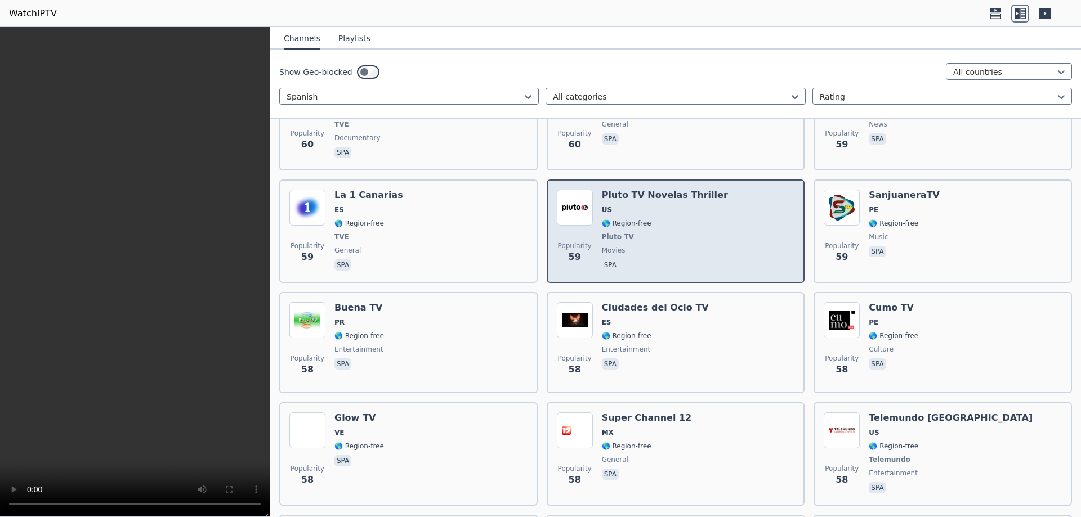
click at [678, 233] on span "Pluto TV" at bounding box center [665, 237] width 126 height 9
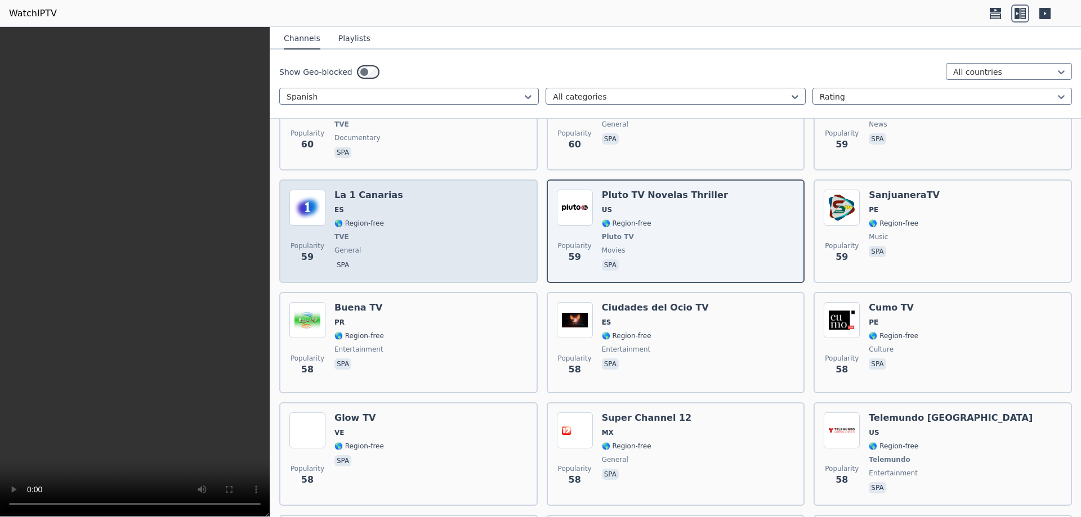
click at [426, 222] on div "Popularity 59 La 1 Canarias ES 🌎 Region-free TVE general spa" at bounding box center [408, 231] width 238 height 83
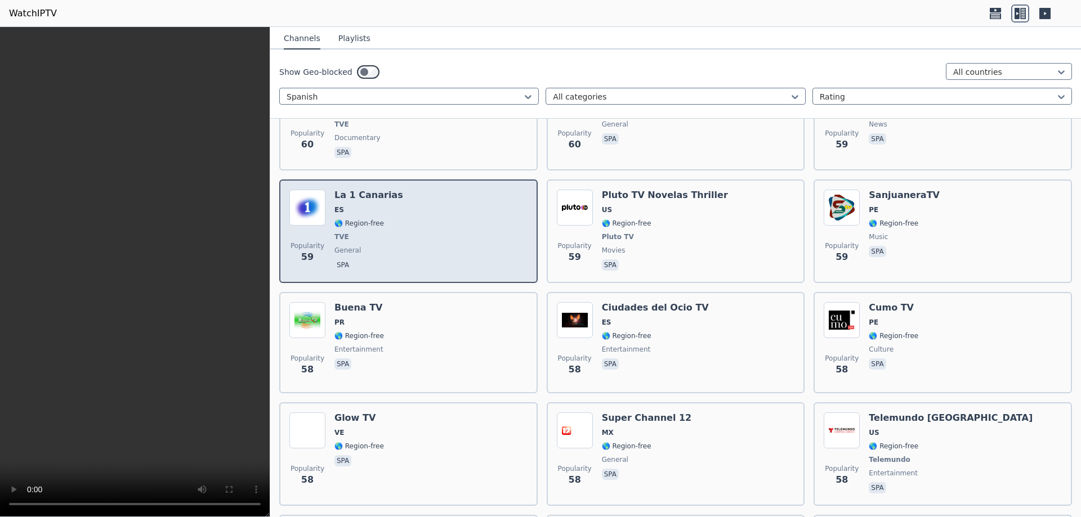
click at [426, 222] on div "Popularity 59 La 1 Canarias ES 🌎 Region-free TVE general spa" at bounding box center [408, 231] width 238 height 83
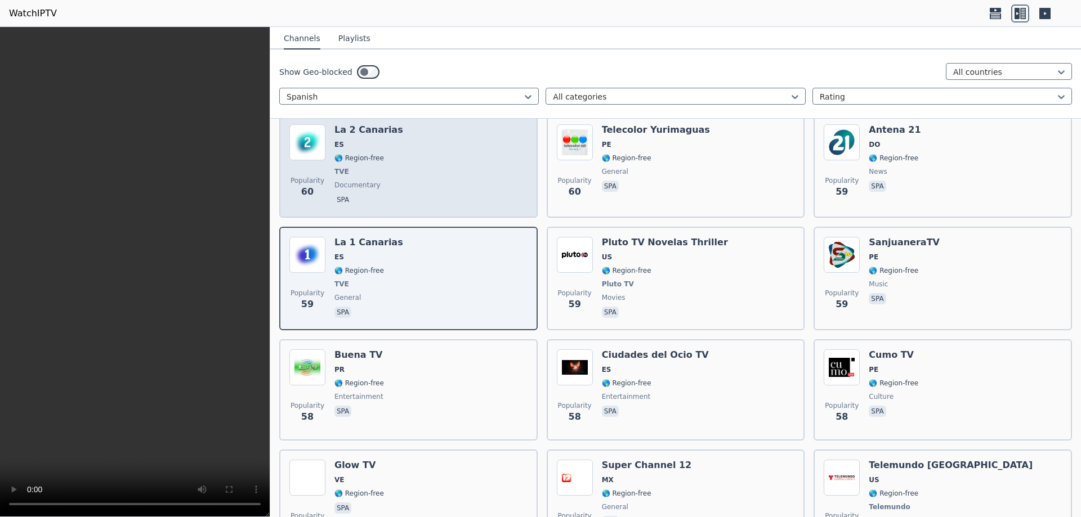
scroll to position [7837, 0]
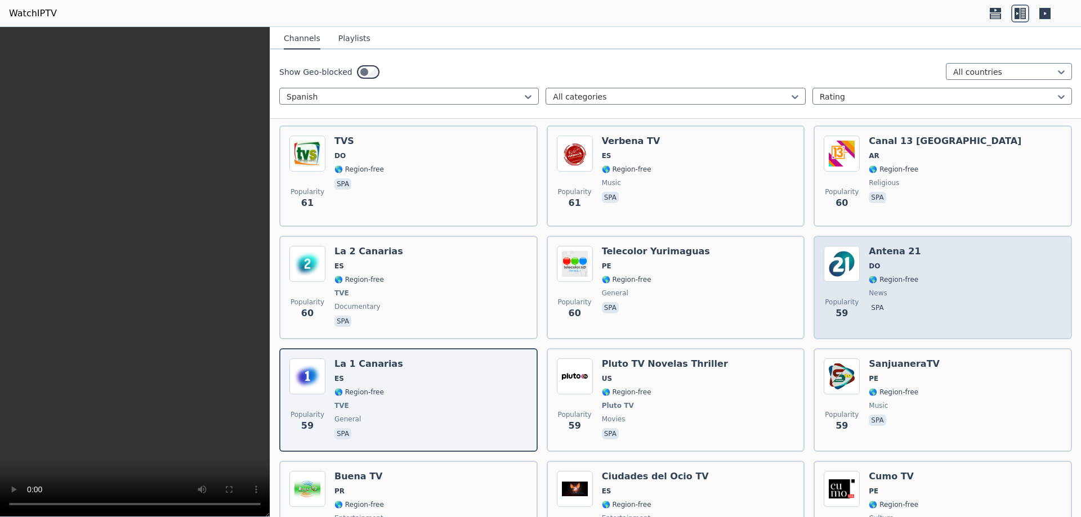
click at [913, 252] on div "Popularity 59 Antena 21 DO 🌎 Region-free news spa" at bounding box center [943, 287] width 238 height 83
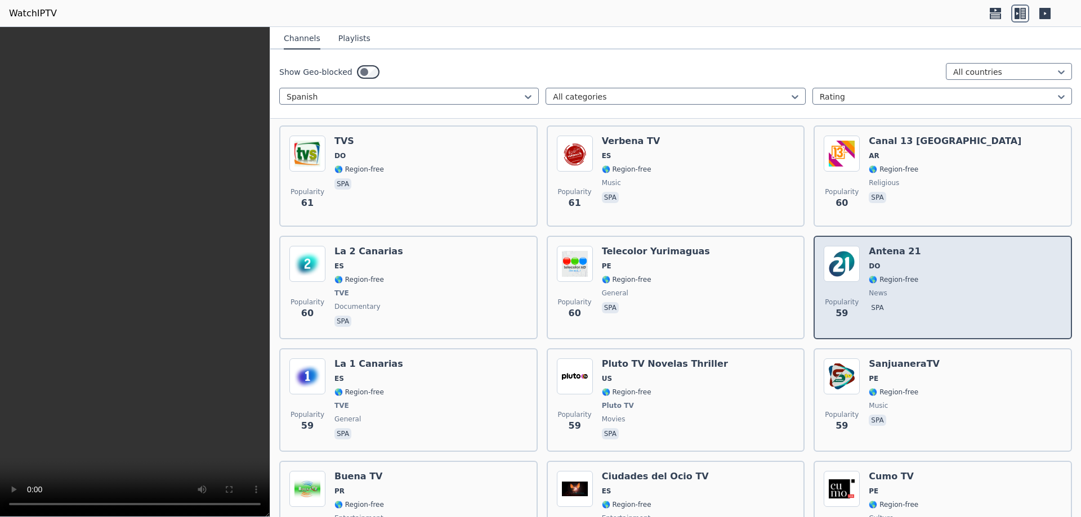
click at [913, 252] on div "Popularity 59 Antena 21 DO 🌎 Region-free news spa" at bounding box center [943, 287] width 238 height 83
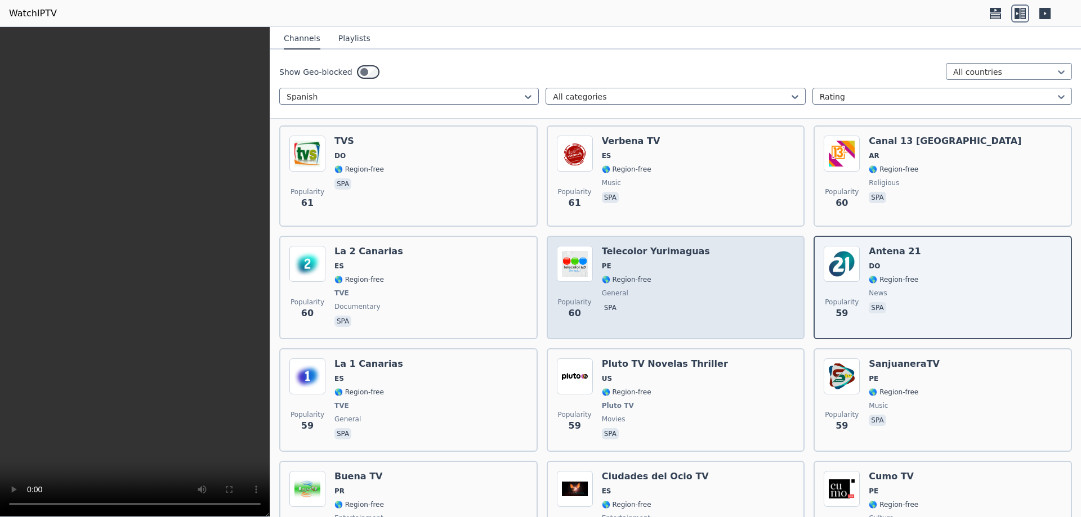
click at [682, 289] on span "general" at bounding box center [656, 293] width 108 height 9
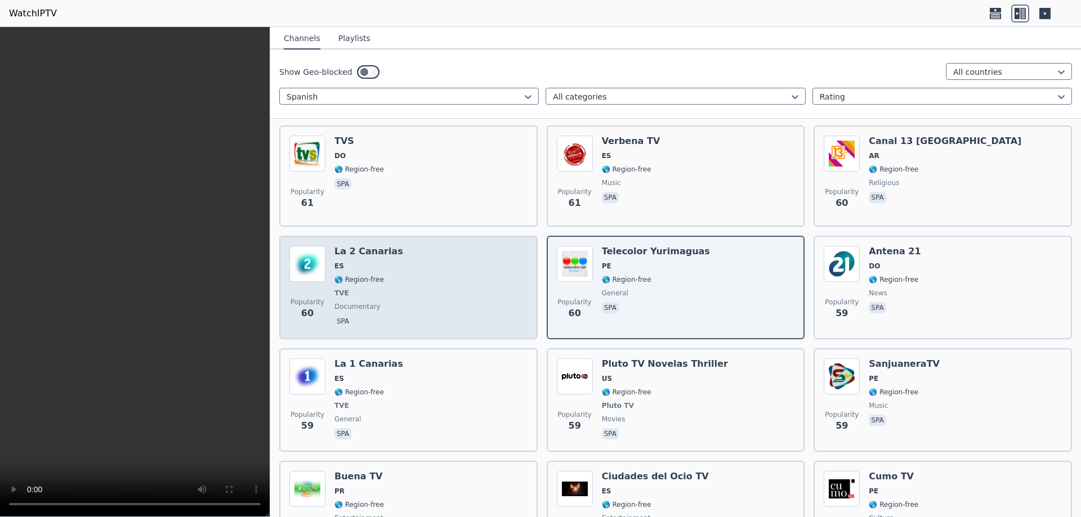
click at [441, 285] on div "Popularity 60 La 2 Canarias ES 🌎 Region-free TVE documentary spa" at bounding box center [408, 287] width 238 height 83
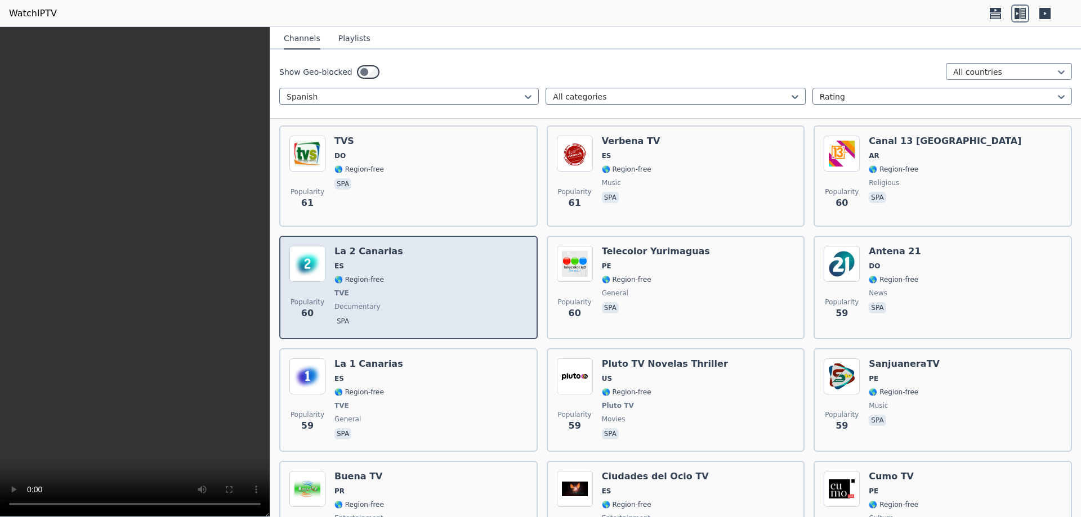
click at [441, 285] on div "Popularity 60 La 2 Canarias ES 🌎 Region-free TVE documentary spa" at bounding box center [408, 287] width 238 height 83
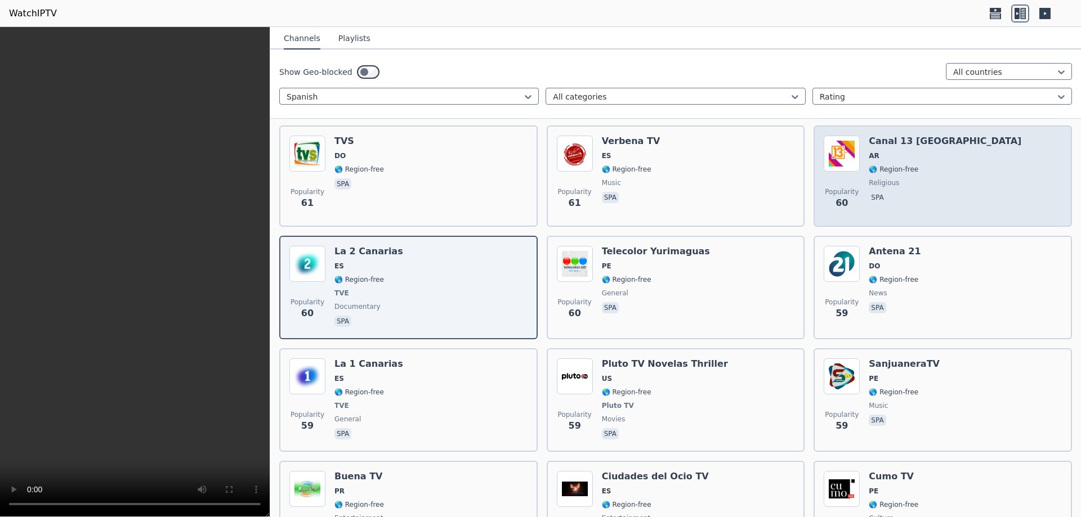
click at [921, 162] on div "Popularity 60 Canal 13 [GEOGRAPHIC_DATA] [GEOGRAPHIC_DATA] 🌎 Region-free religi…" at bounding box center [943, 176] width 238 height 81
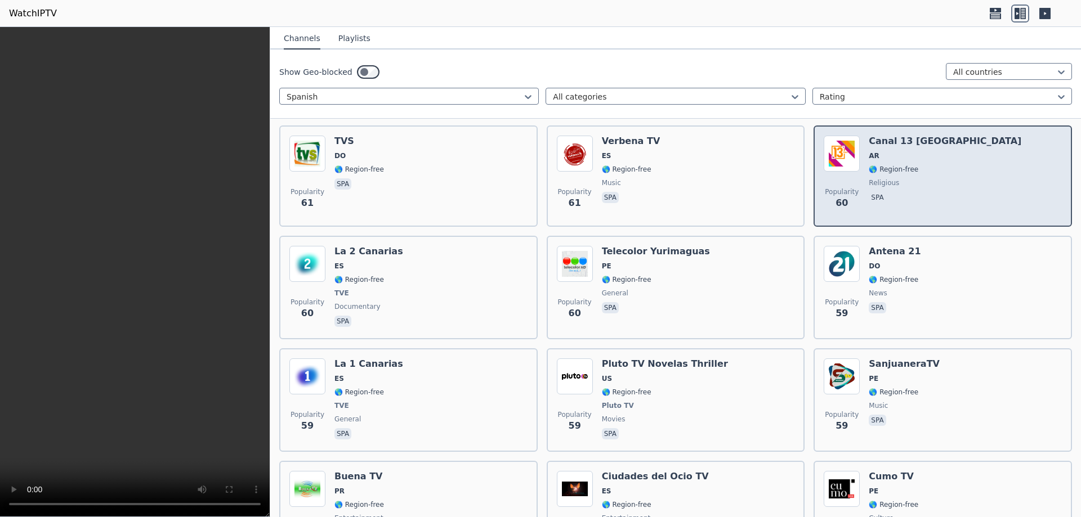
click at [921, 162] on div "Popularity 60 Canal 13 [GEOGRAPHIC_DATA] [GEOGRAPHIC_DATA] 🌎 Region-free religi…" at bounding box center [943, 176] width 238 height 81
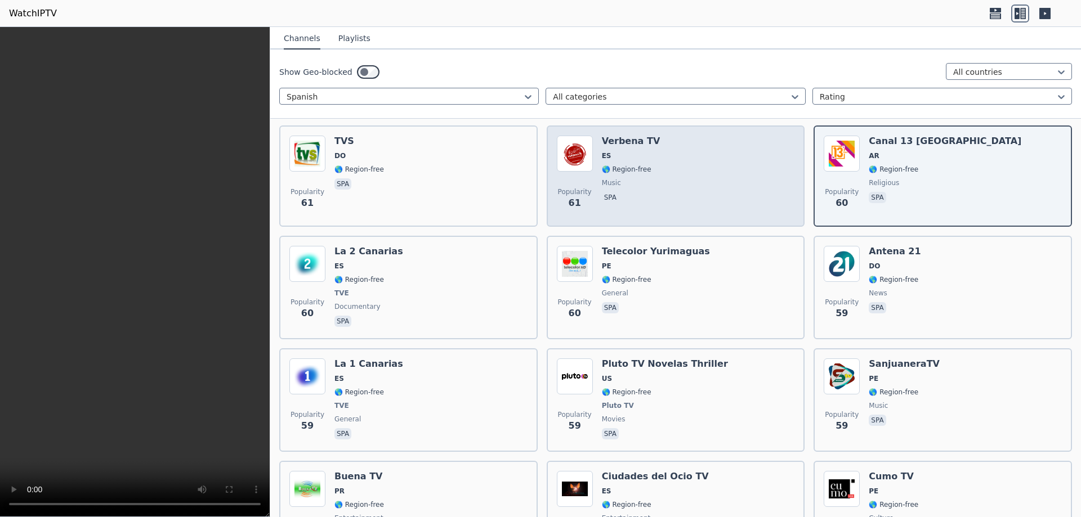
click at [673, 168] on div "Popularity 61 Verbena TV ES 🌎 Region-free music spa" at bounding box center [676, 176] width 238 height 81
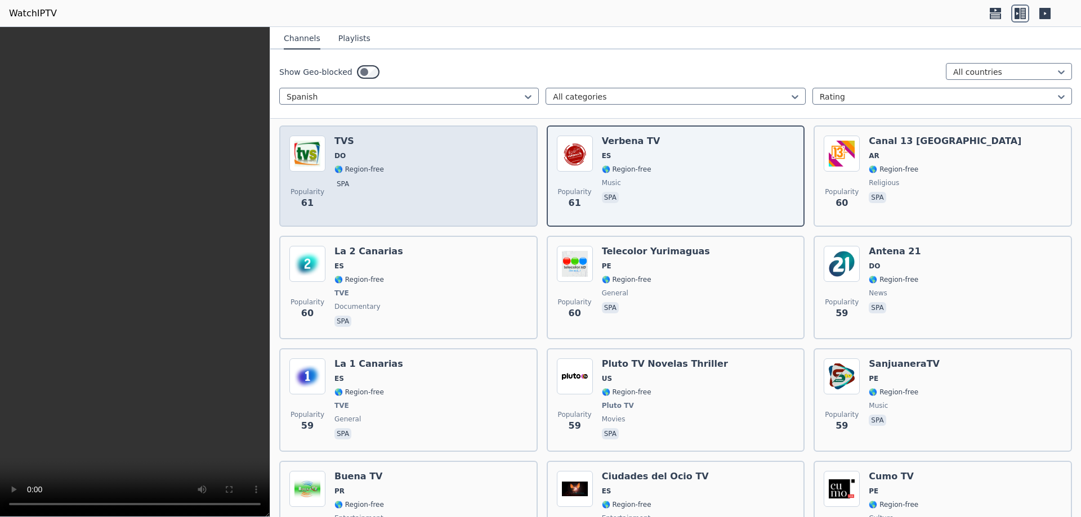
click at [403, 158] on div "Popularity 61 TVS DO 🌎 Region-free spa" at bounding box center [408, 176] width 238 height 81
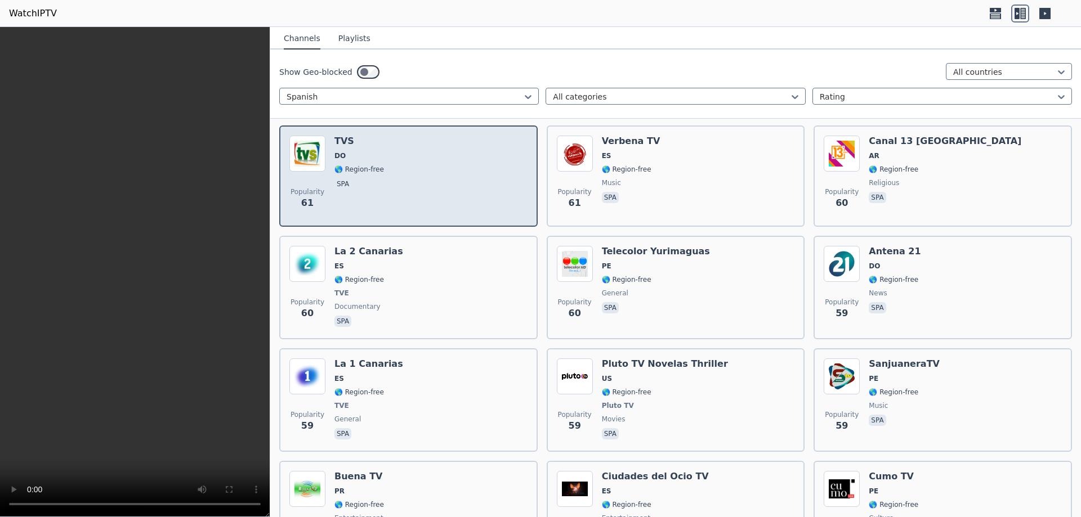
click at [403, 160] on div "Popularity 61 TVS DO 🌎 Region-free spa" at bounding box center [408, 176] width 238 height 81
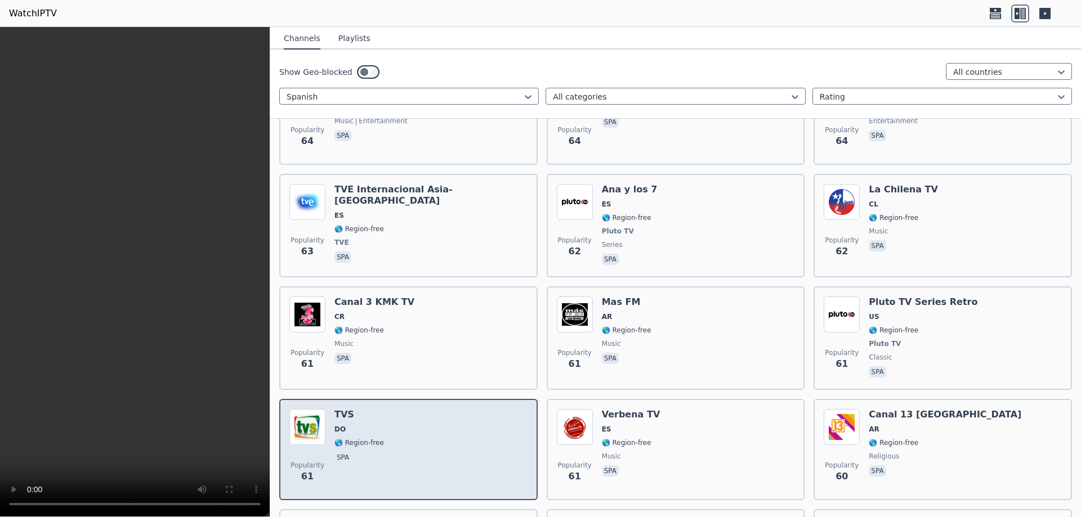
scroll to position [7555, 0]
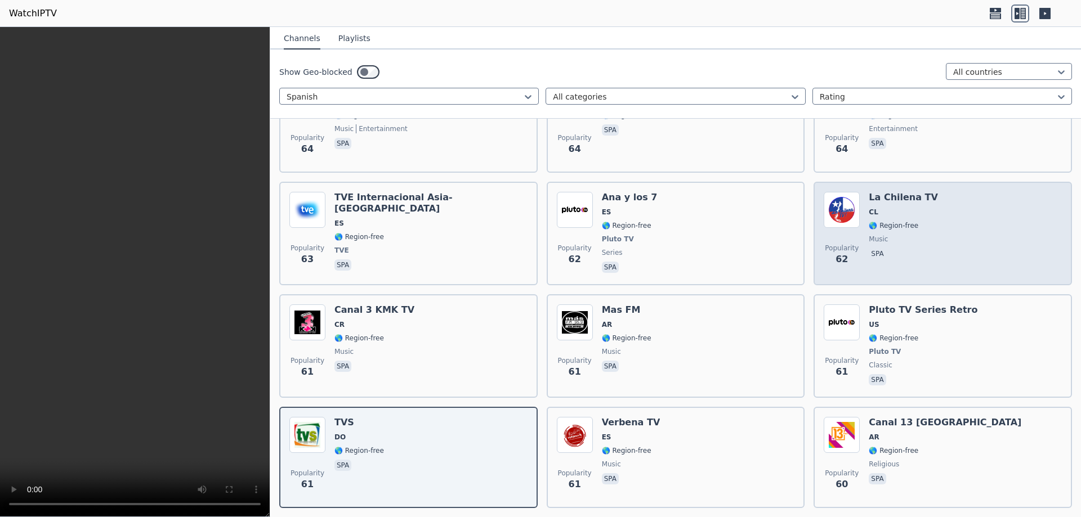
click at [941, 221] on div "Popularity 62 La Chilena TV CL 🌎 Region-free music spa" at bounding box center [943, 233] width 238 height 83
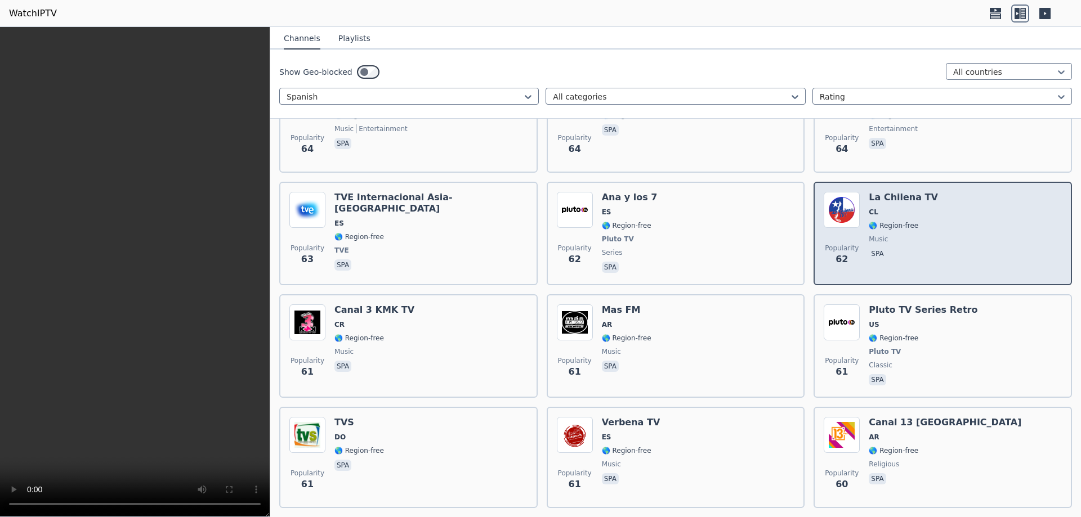
click at [941, 221] on div "Popularity 62 La Chilena TV CL 🌎 Region-free music spa" at bounding box center [943, 233] width 238 height 83
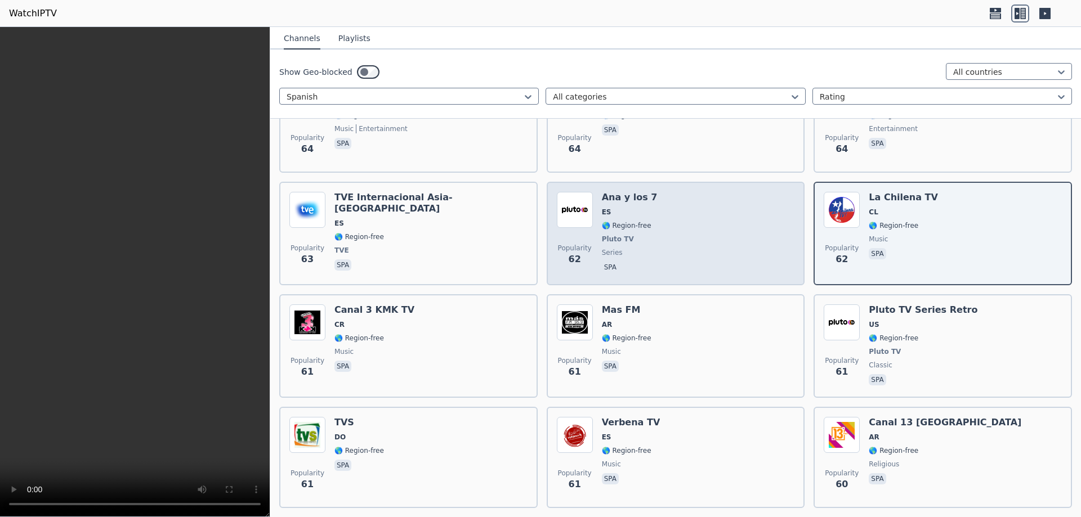
click at [681, 224] on div "Popularity 62 [PERSON_NAME] y los 7 ES 🌎 Region-free Pluto TV series spa" at bounding box center [676, 233] width 238 height 83
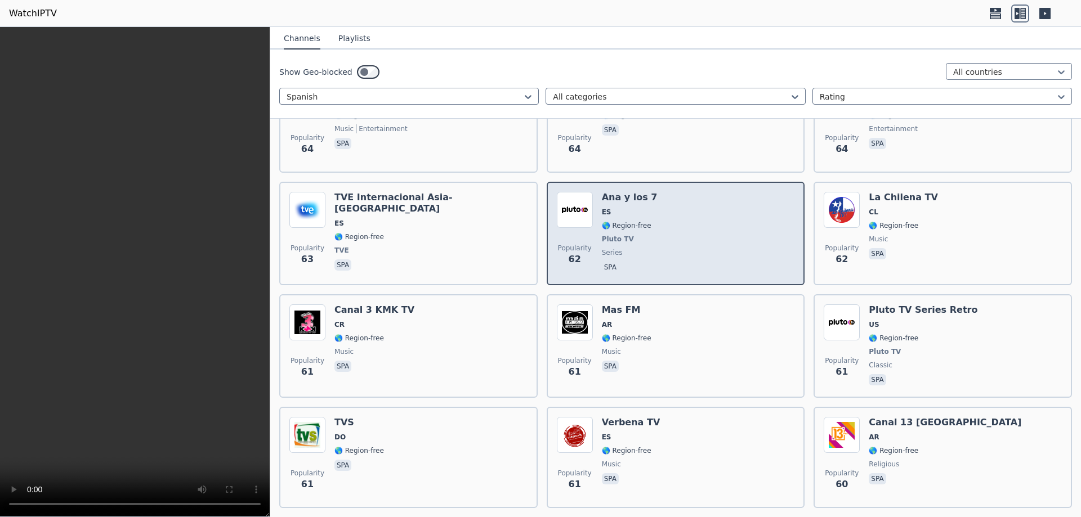
click at [681, 224] on div "Popularity 62 [PERSON_NAME] y los 7 ES 🌎 Region-free Pluto TV series spa" at bounding box center [676, 233] width 238 height 83
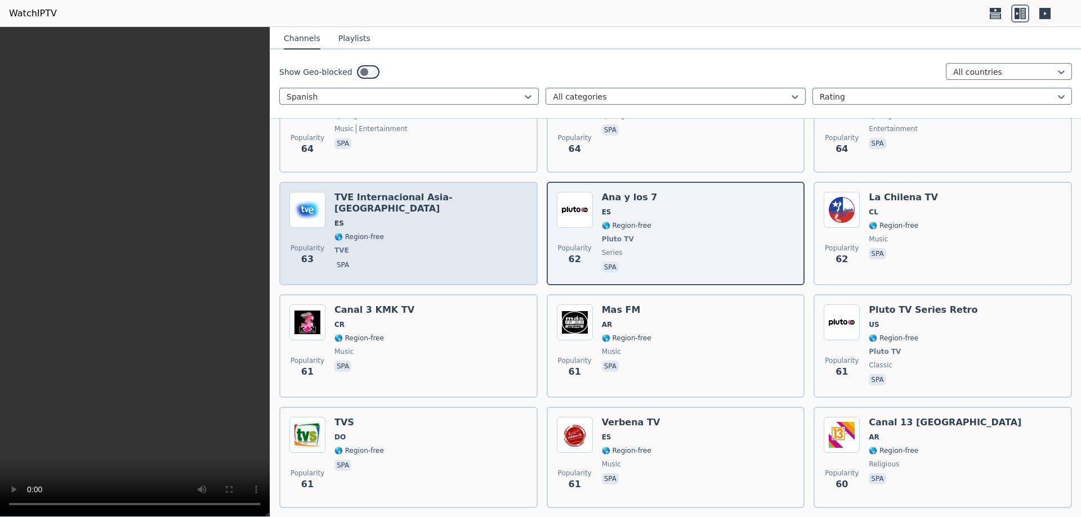
click at [445, 246] on span "TVE" at bounding box center [430, 250] width 193 height 9
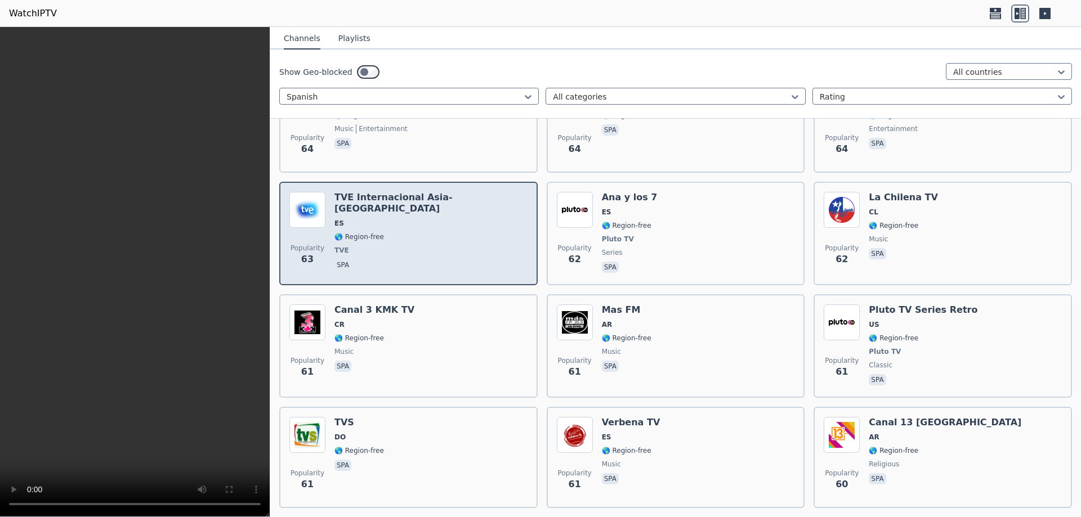
click at [445, 246] on span "TVE" at bounding box center [430, 250] width 193 height 9
